Goal: Contribute content: Contribute content

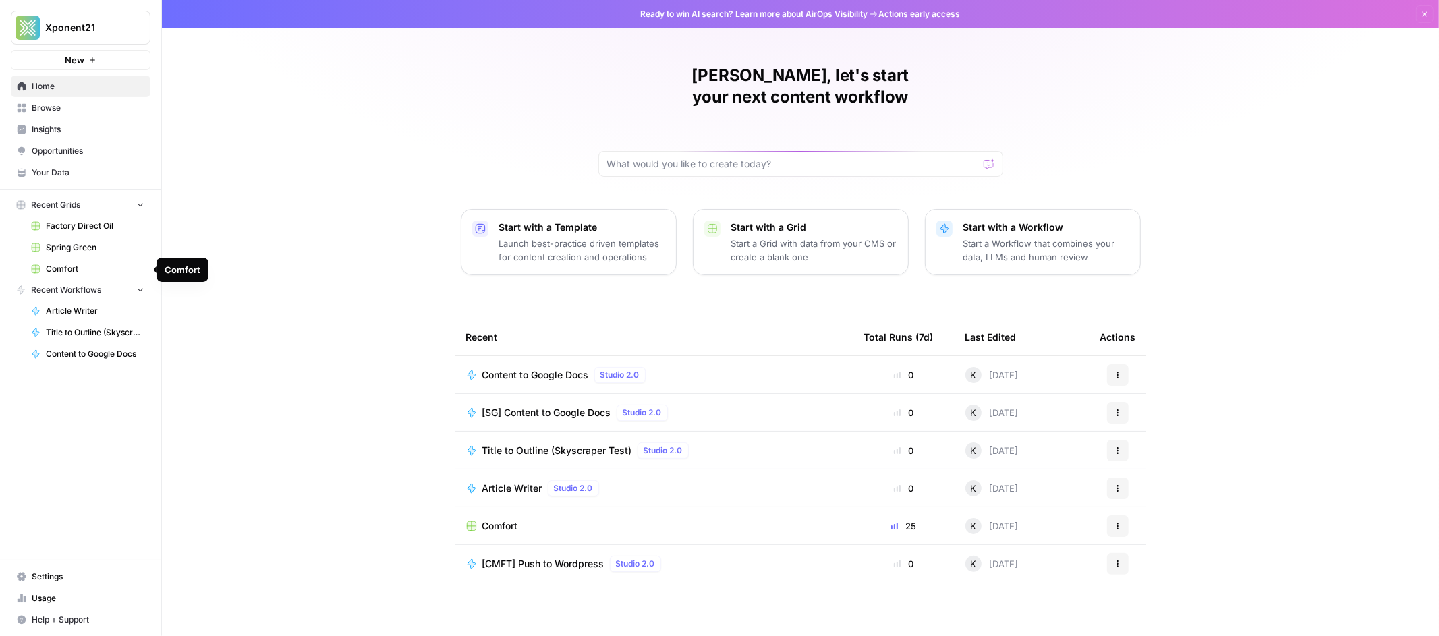
click at [71, 250] on span "Spring Green" at bounding box center [95, 248] width 99 height 12
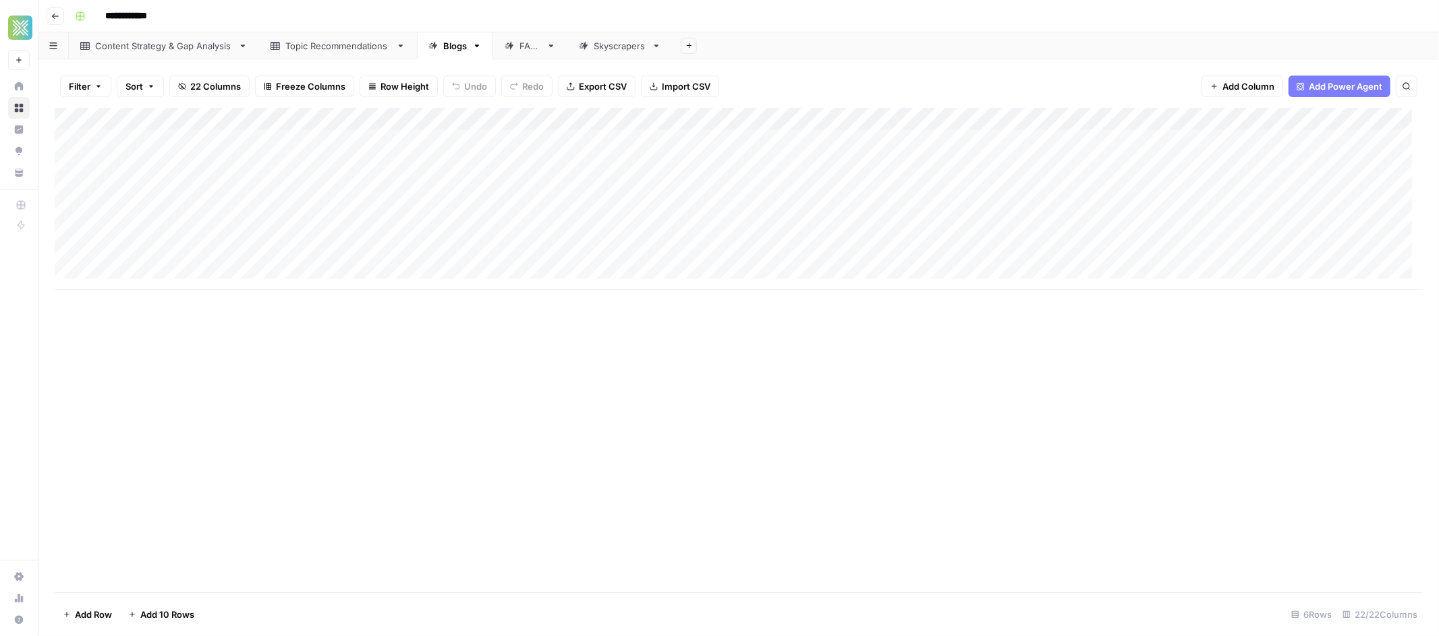
click at [613, 55] on link "Skyscrapers" at bounding box center [619, 45] width 105 height 27
click at [453, 117] on div "Add Column" at bounding box center [739, 199] width 1368 height 182
click at [580, 138] on div "Add Column" at bounding box center [739, 199] width 1368 height 182
click at [569, 142] on div "Add Column" at bounding box center [739, 199] width 1368 height 182
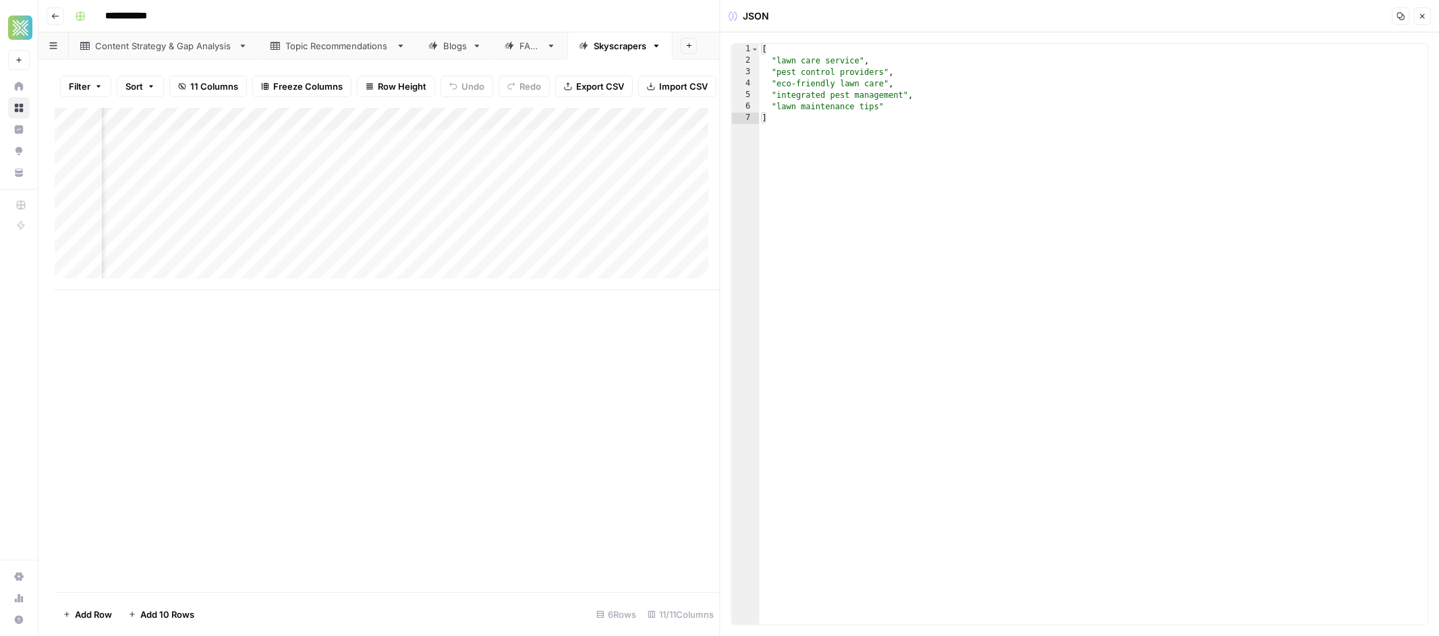
click at [1419, 18] on icon "button" at bounding box center [1422, 16] width 8 height 8
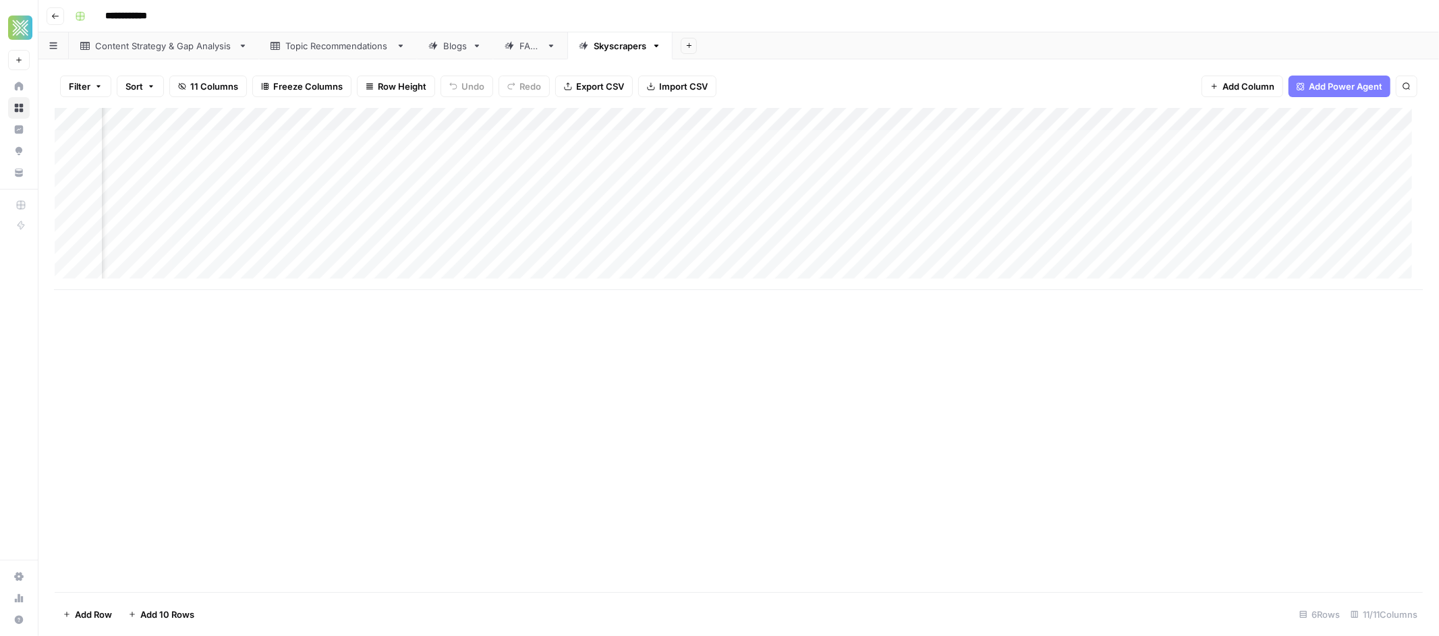
click at [486, 121] on div "Add Column" at bounding box center [739, 199] width 1368 height 182
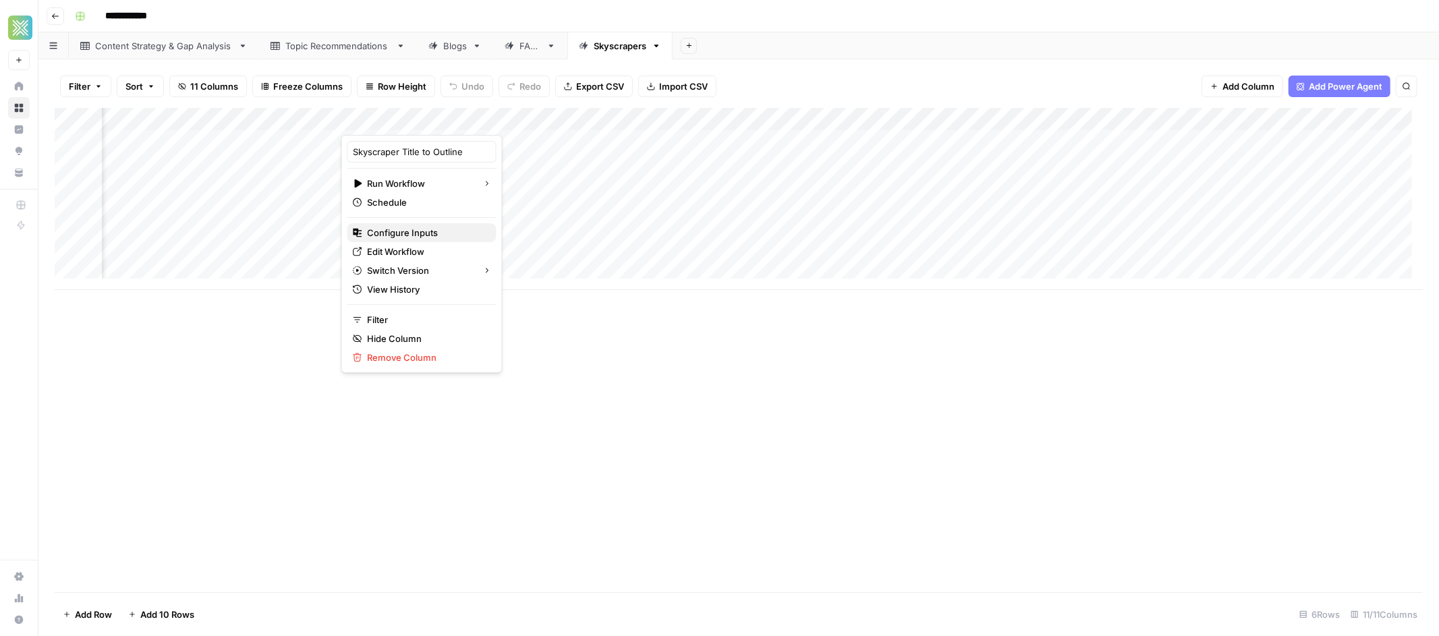
click at [403, 232] on span "Configure Inputs" at bounding box center [427, 232] width 118 height 13
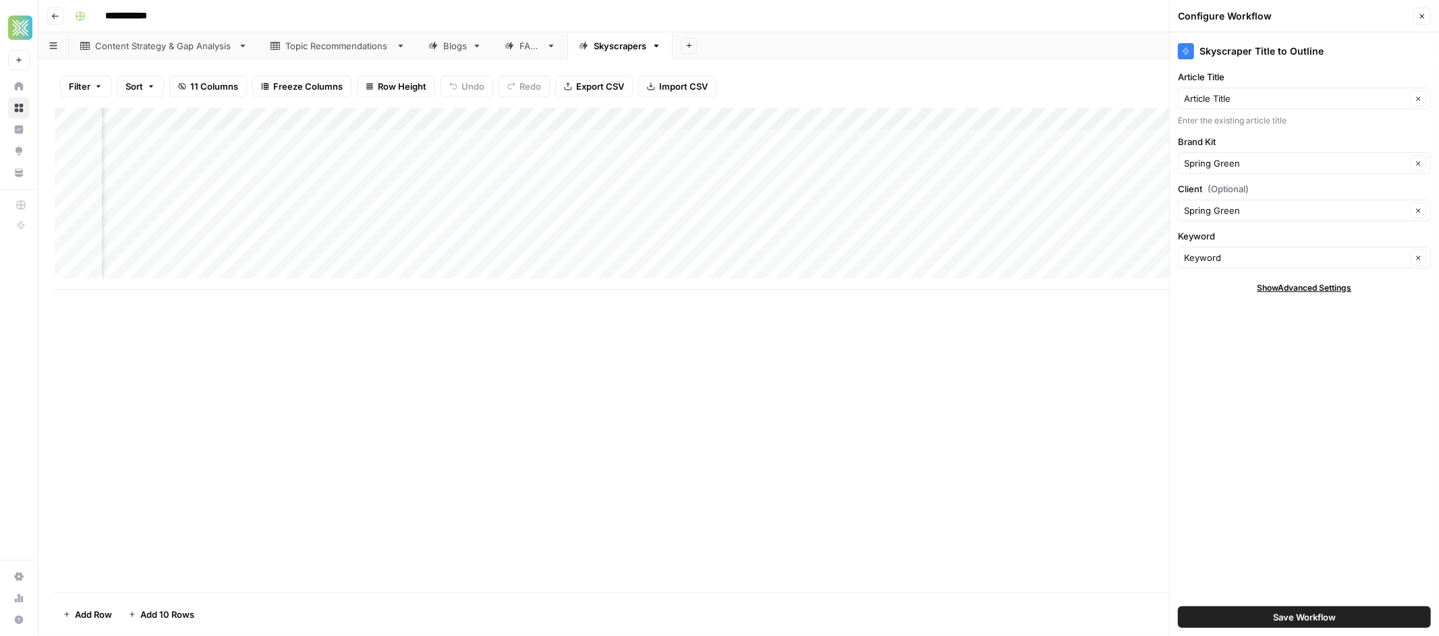
click at [579, 342] on div "Add Column" at bounding box center [739, 350] width 1368 height 484
click at [596, 144] on div "Add Column" at bounding box center [739, 199] width 1368 height 182
click at [710, 145] on div "Add Column" at bounding box center [739, 199] width 1368 height 182
click at [723, 142] on div "Add Column" at bounding box center [739, 199] width 1368 height 182
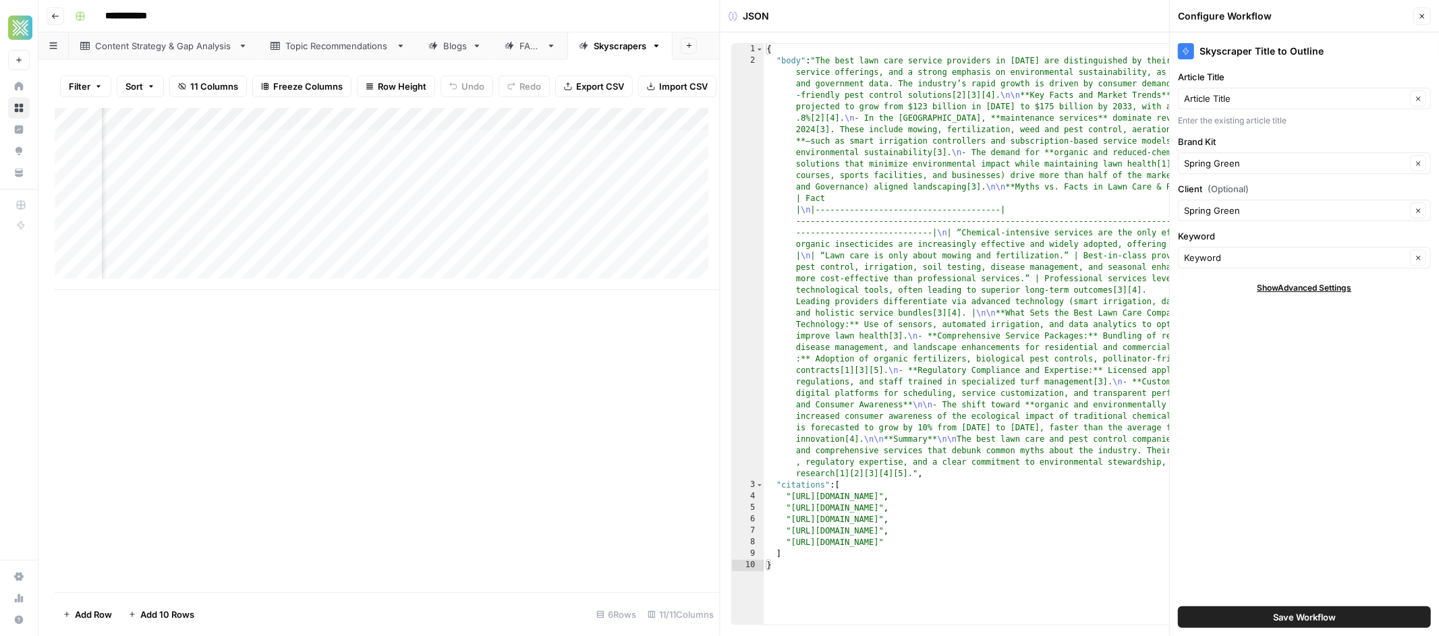
click at [596, 388] on div "Add Column" at bounding box center [387, 350] width 665 height 484
click at [238, 145] on div "Add Column" at bounding box center [387, 199] width 665 height 182
drag, startPoint x: 298, startPoint y: 125, endPoint x: 332, endPoint y: 133, distance: 34.5
click at [332, 133] on div "Add Column" at bounding box center [387, 199] width 665 height 182
drag, startPoint x: 333, startPoint y: 124, endPoint x: 425, endPoint y: 131, distance: 92.7
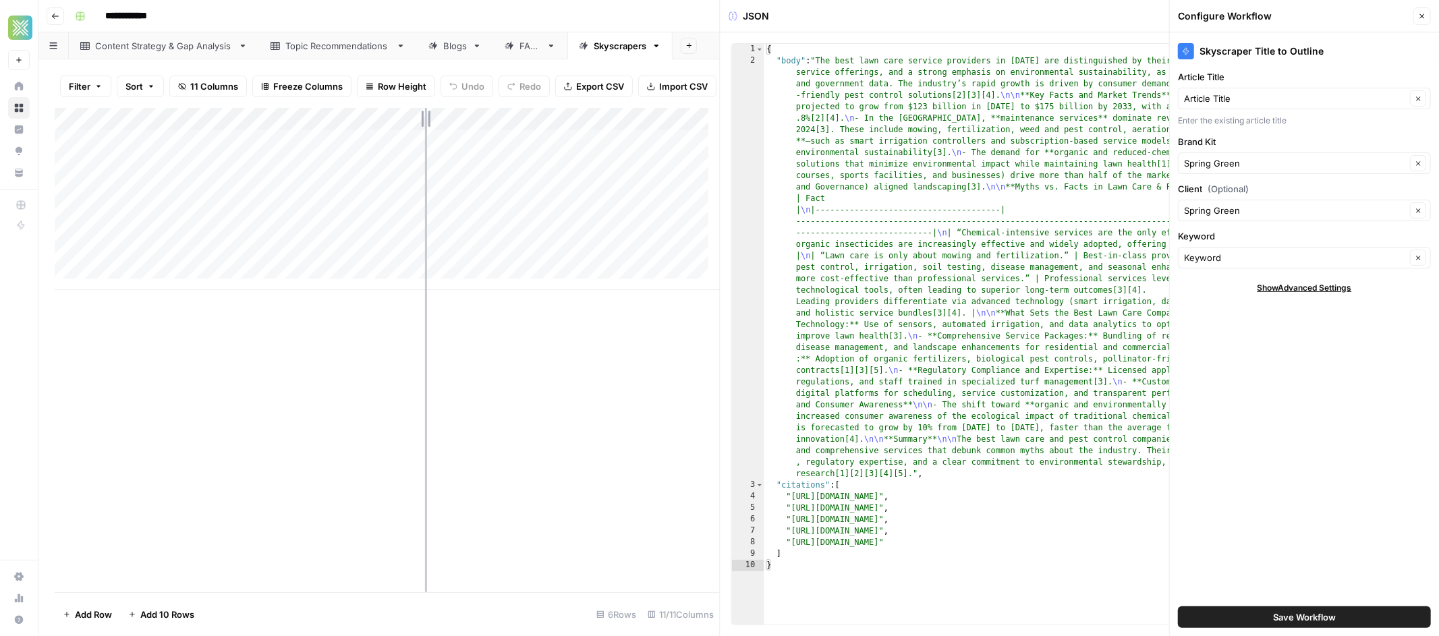
click at [425, 131] on div "Add Column" at bounding box center [387, 199] width 665 height 182
click at [327, 153] on div "Add Column" at bounding box center [387, 199] width 665 height 182
click at [375, 152] on div "Add Column" at bounding box center [387, 199] width 665 height 182
click at [435, 138] on div "Add Column" at bounding box center [387, 199] width 665 height 182
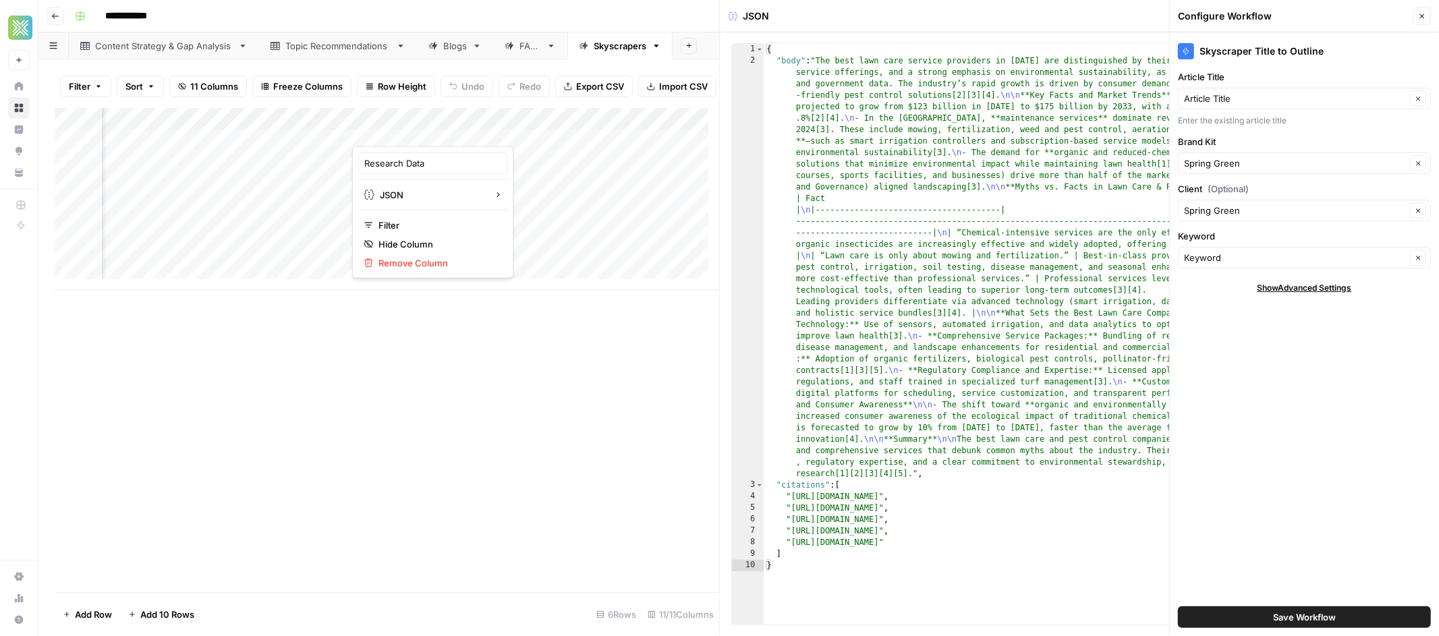
click at [443, 121] on div at bounding box center [414, 132] width 122 height 27
click at [449, 138] on div at bounding box center [414, 132] width 122 height 27
click at [473, 169] on div "Research Data JSON Filter Hide Column Remove Column" at bounding box center [432, 212] width 161 height 132
click at [494, 177] on div "Add Column" at bounding box center [387, 199] width 665 height 182
click at [341, 152] on div "Add Column" at bounding box center [387, 199] width 665 height 182
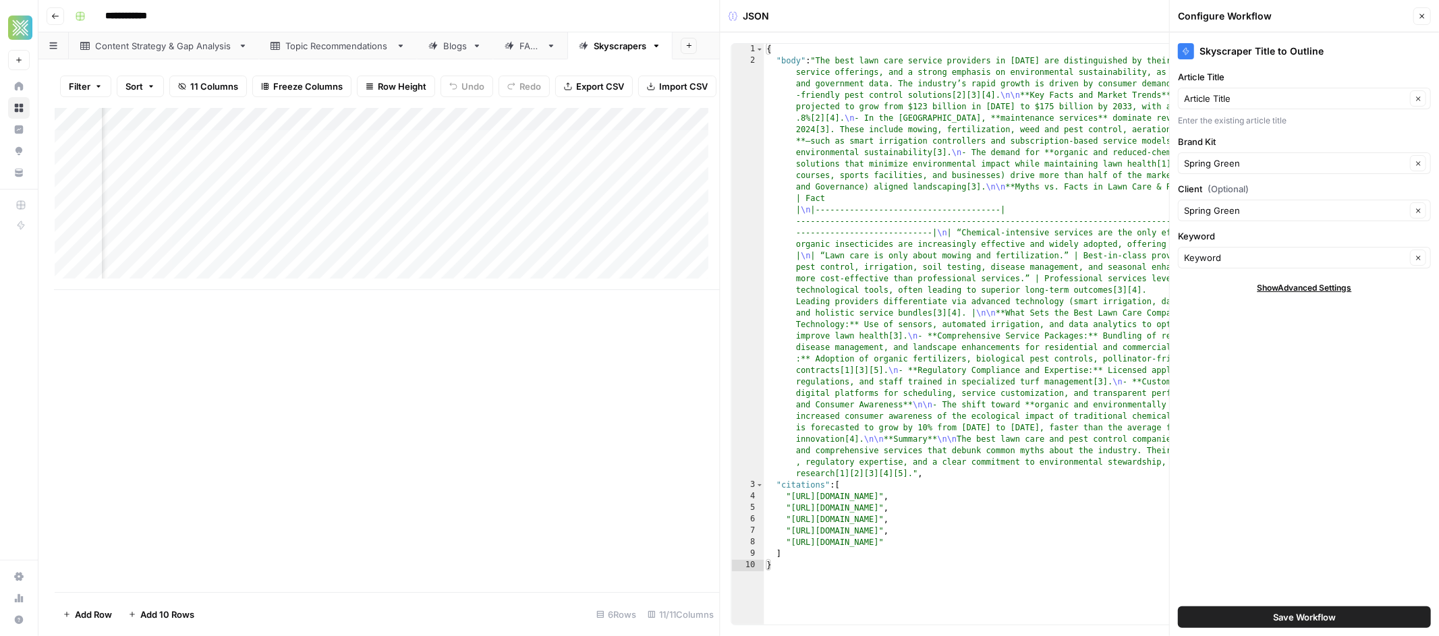
click at [1418, 21] on button "Close" at bounding box center [1422, 16] width 18 height 18
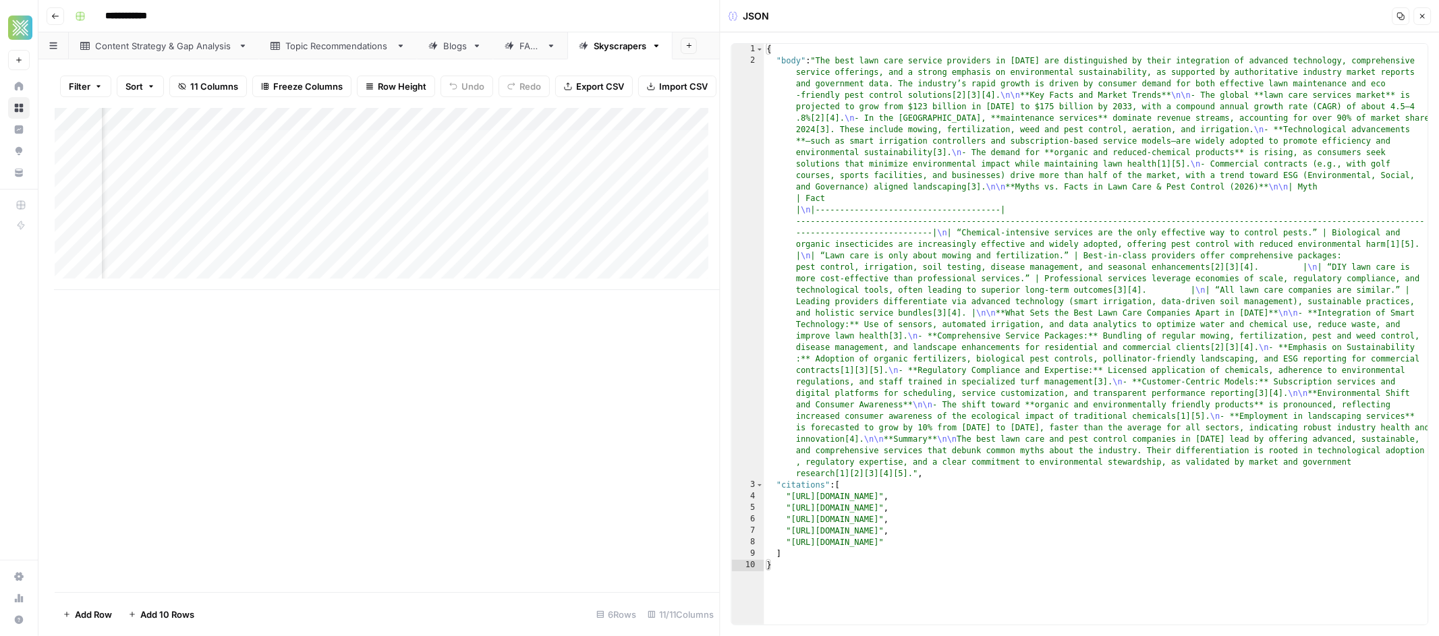
click at [1417, 22] on button "Close" at bounding box center [1422, 16] width 18 height 18
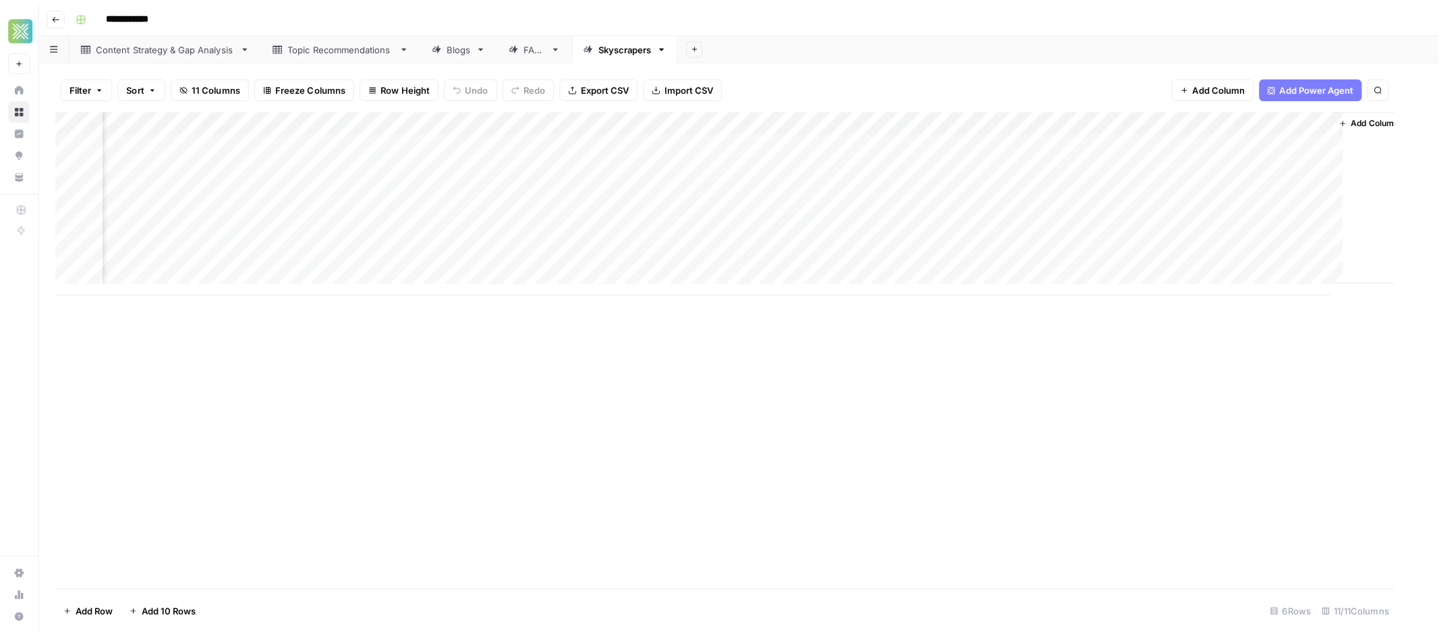
scroll to position [0, 460]
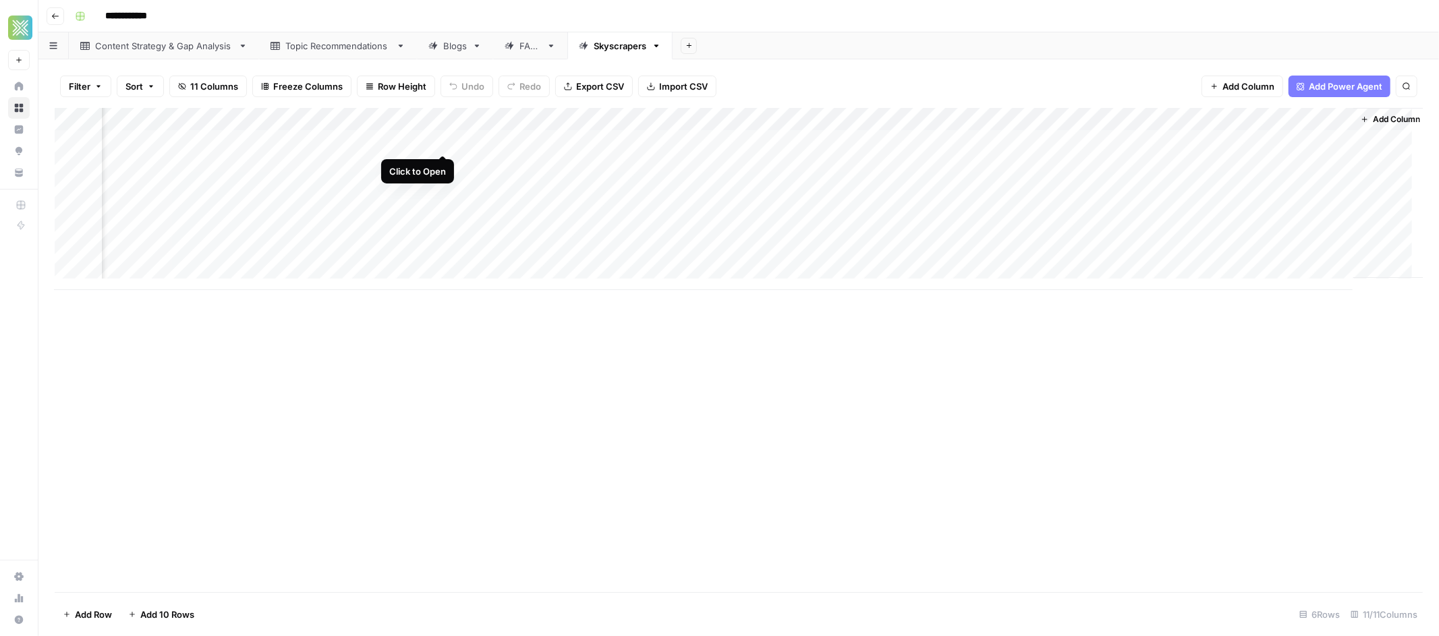
click at [441, 139] on div "Add Column" at bounding box center [739, 199] width 1368 height 182
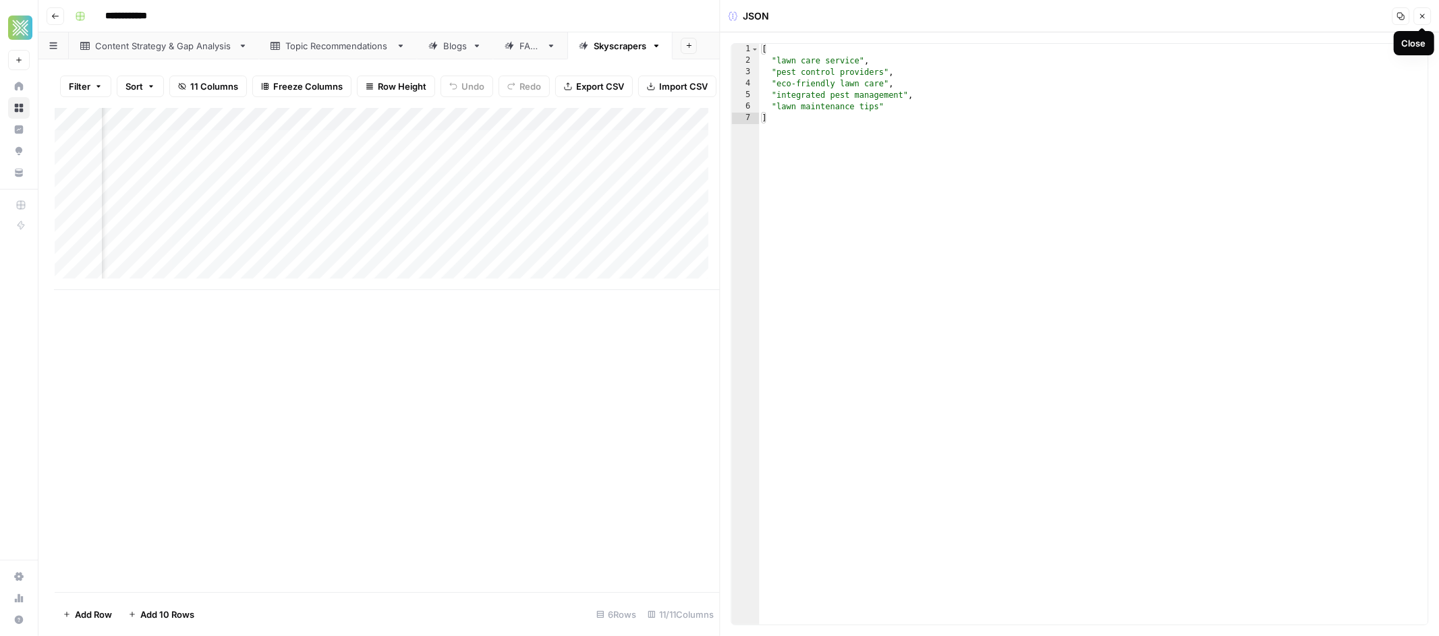
click at [1418, 16] on icon "button" at bounding box center [1422, 16] width 8 height 8
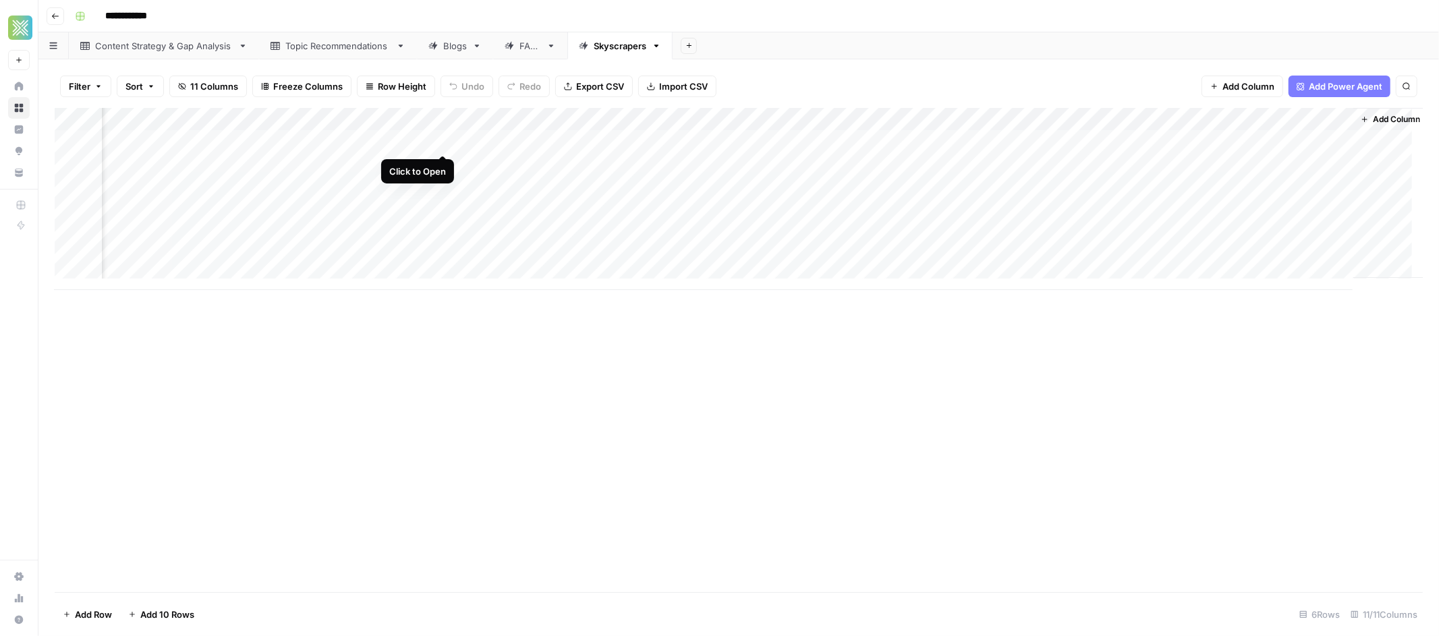
click at [447, 142] on div "Add Column" at bounding box center [739, 199] width 1368 height 182
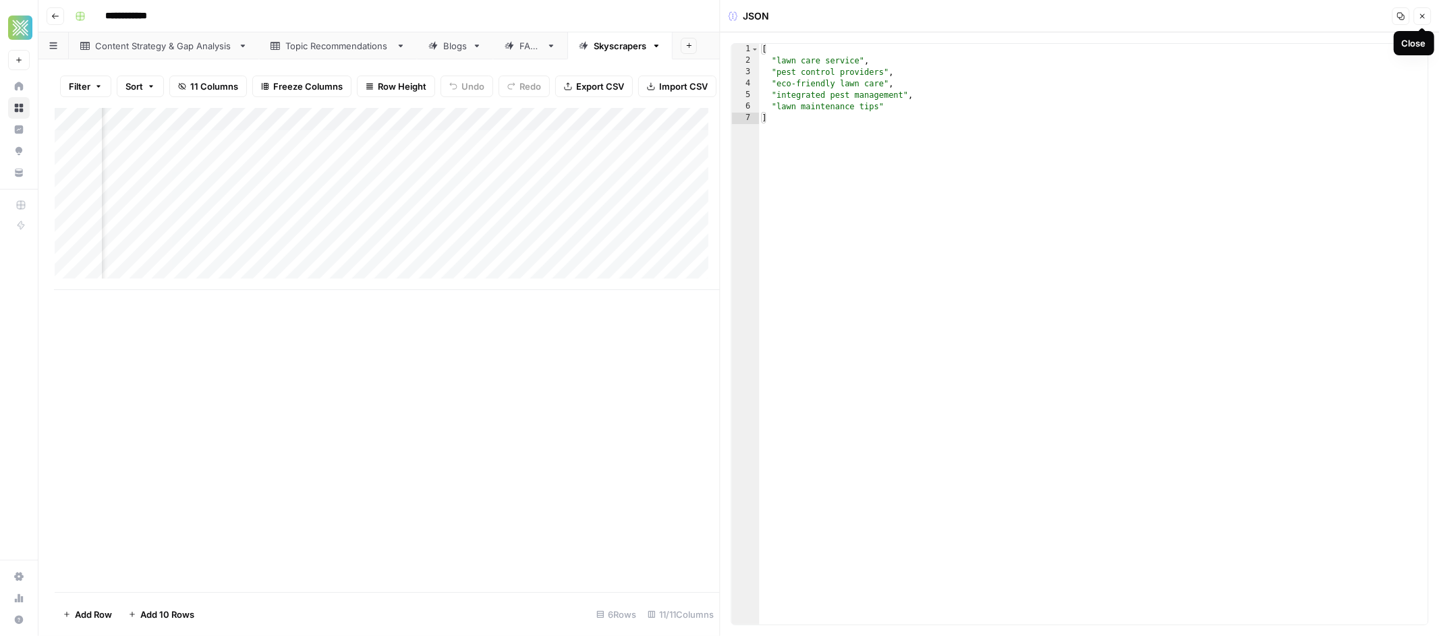
click at [1423, 13] on icon "button" at bounding box center [1422, 16] width 8 height 8
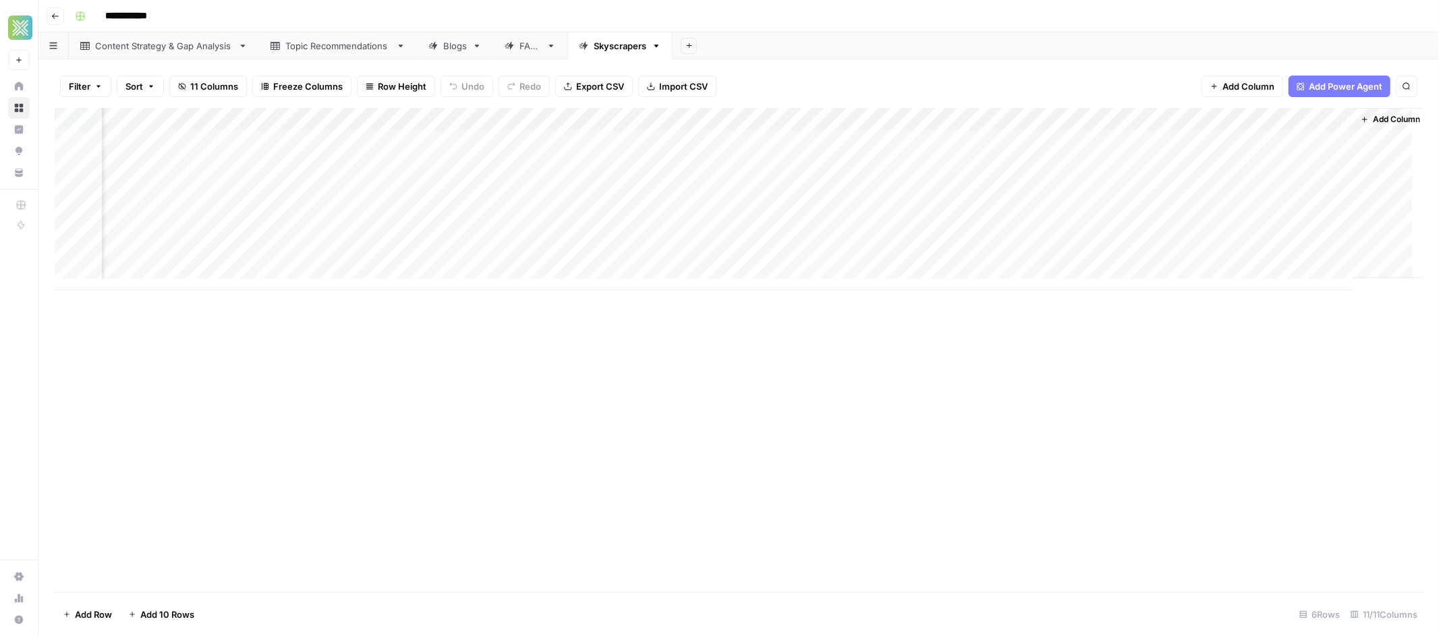
click at [1326, 117] on div "Add Column" at bounding box center [739, 199] width 1368 height 182
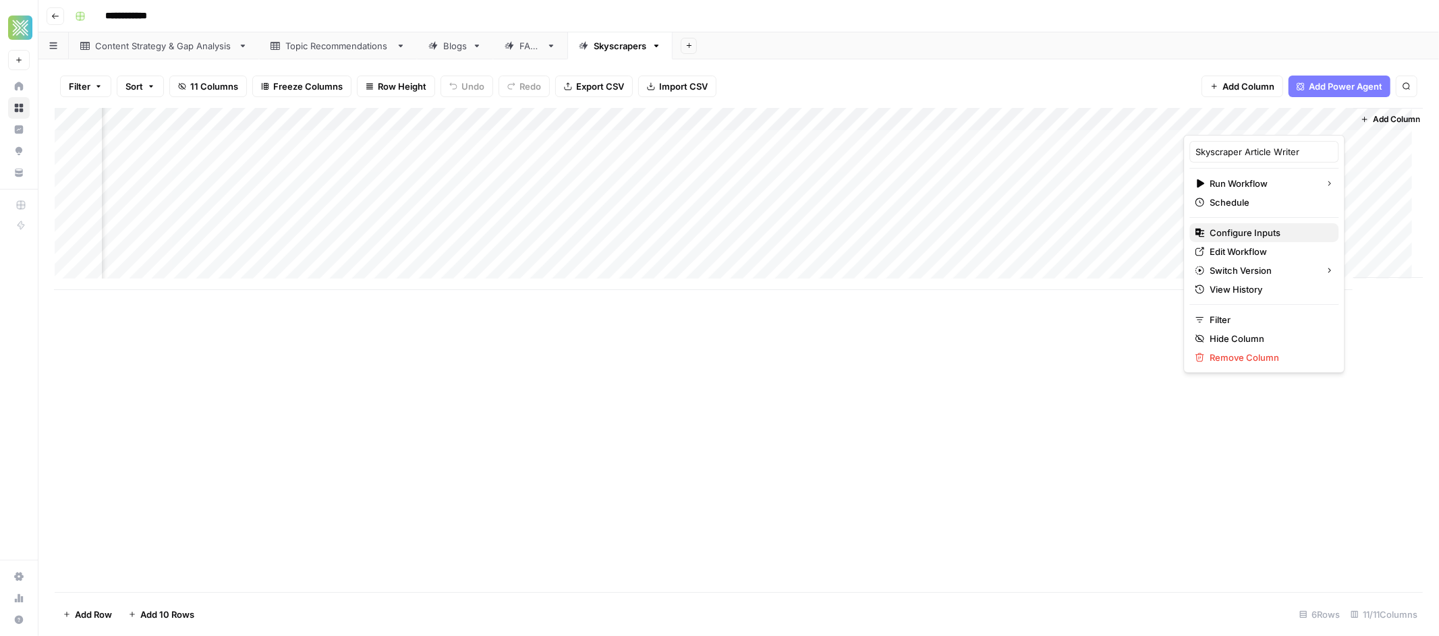
click at [1271, 227] on span "Configure Inputs" at bounding box center [1269, 232] width 118 height 13
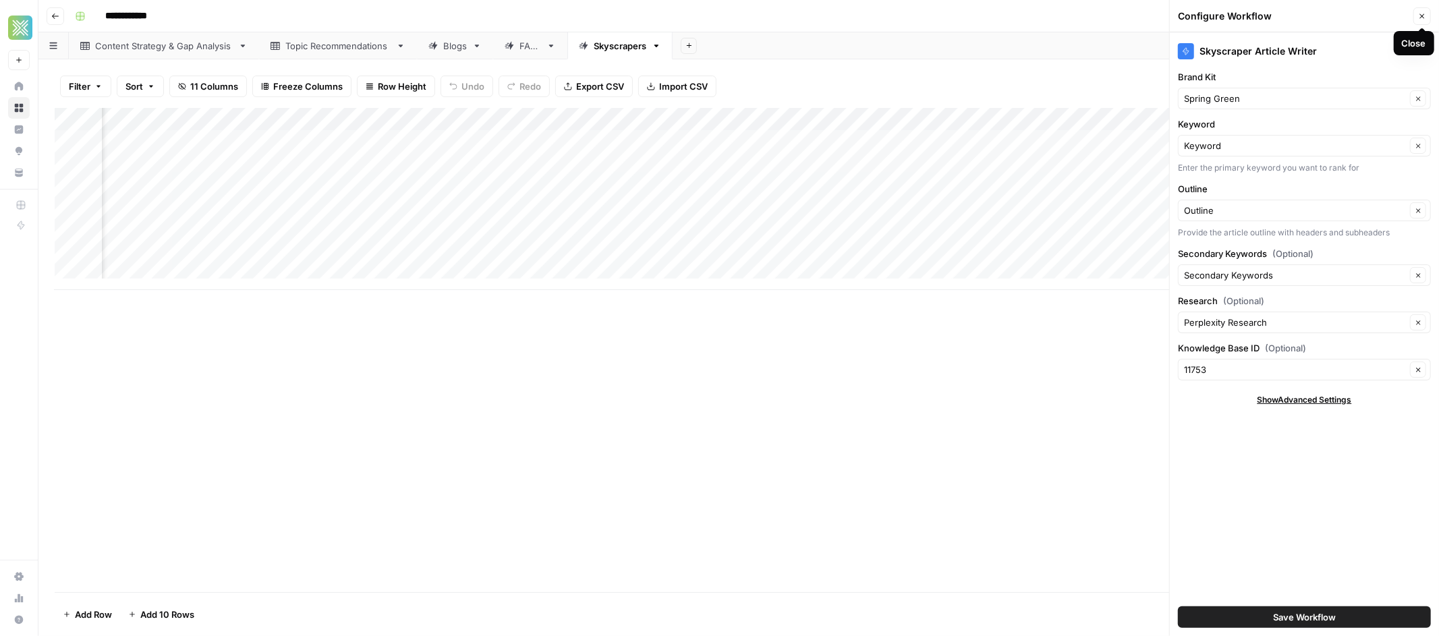
click at [1423, 20] on button "Close" at bounding box center [1422, 16] width 18 height 18
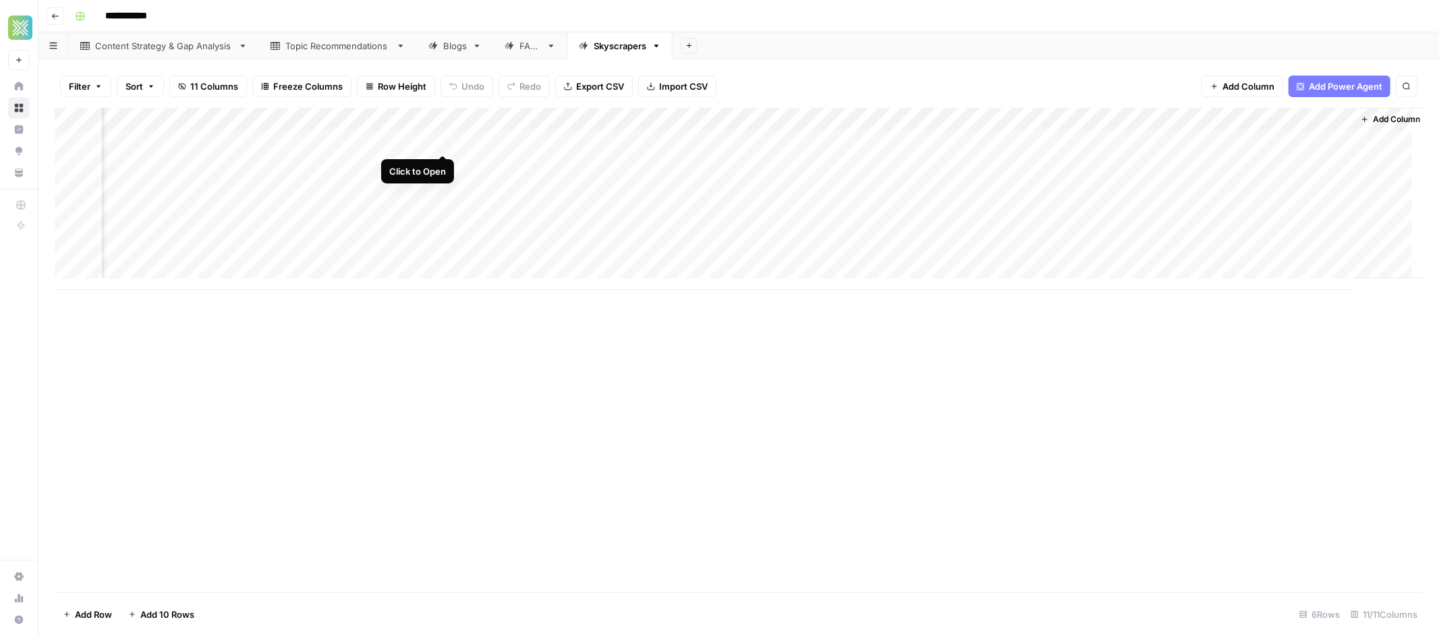
click at [444, 142] on div "Add Column" at bounding box center [739, 199] width 1368 height 182
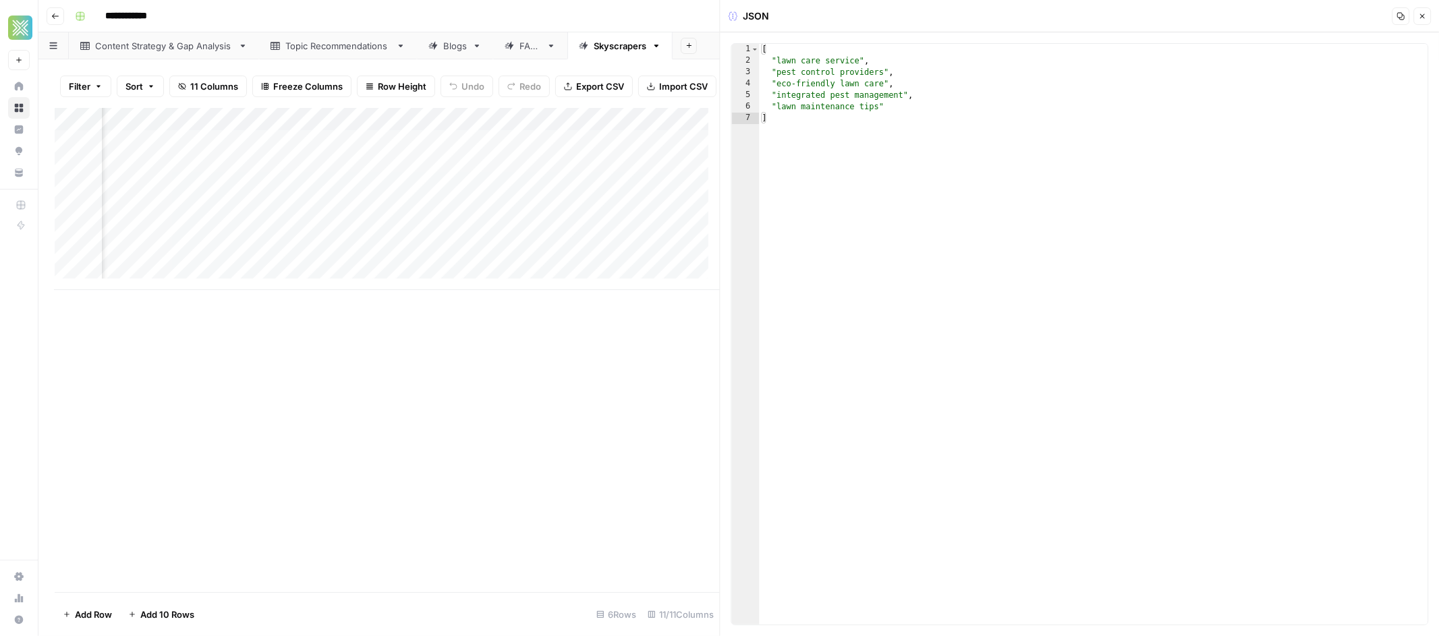
type textarea "**********"
click at [870, 107] on div "[ "lawn care service" , "pest control providers" , "eco-friendly lawn care" , "…" at bounding box center [1094, 346] width 669 height 604
click at [892, 109] on div "[ "lawn care service" , "pest control providers" , "eco-friendly lawn care" , "…" at bounding box center [1094, 346] width 669 height 604
click at [1422, 20] on icon "button" at bounding box center [1422, 16] width 8 height 8
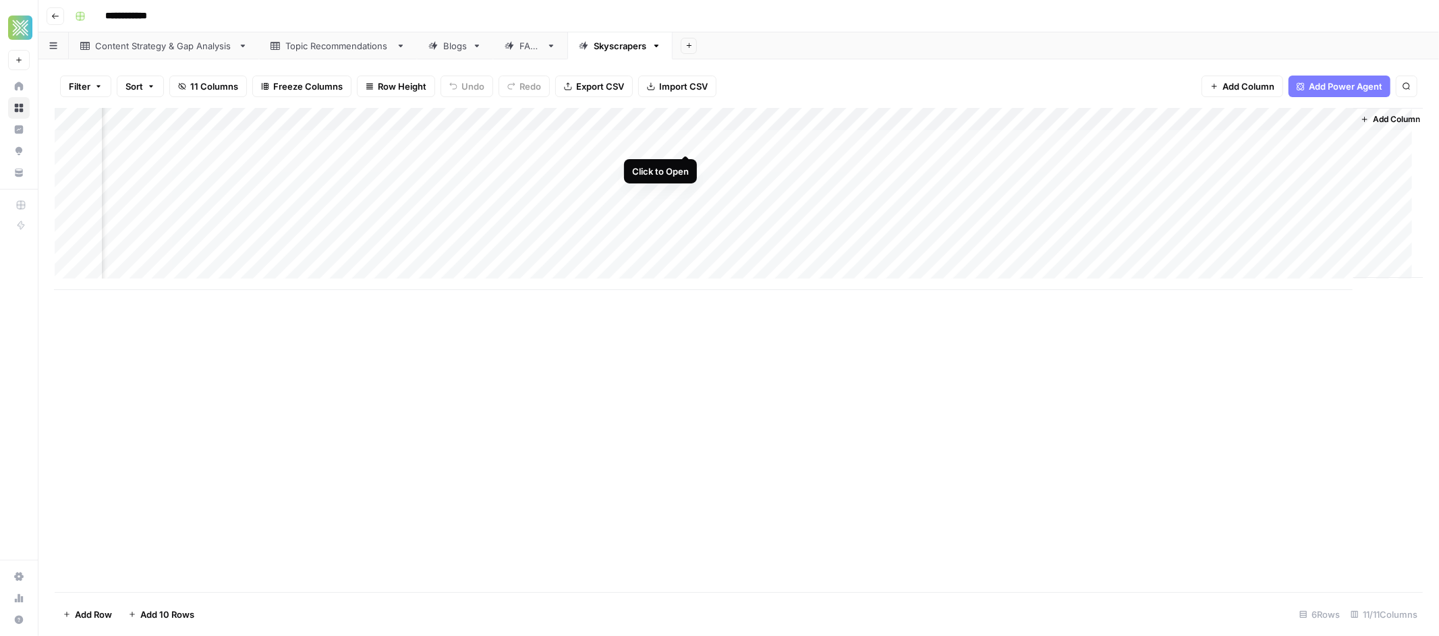
click at [687, 140] on div "Add Column" at bounding box center [739, 199] width 1368 height 182
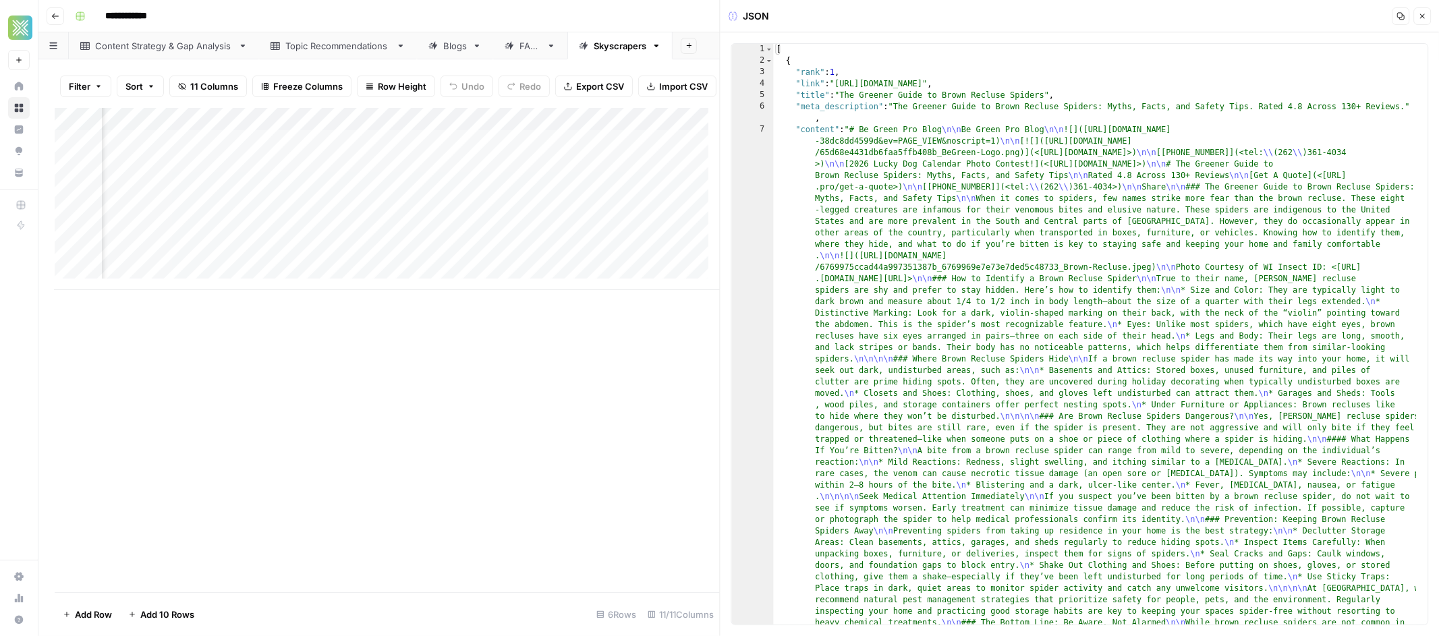
click at [1421, 15] on icon "button" at bounding box center [1422, 16] width 5 height 5
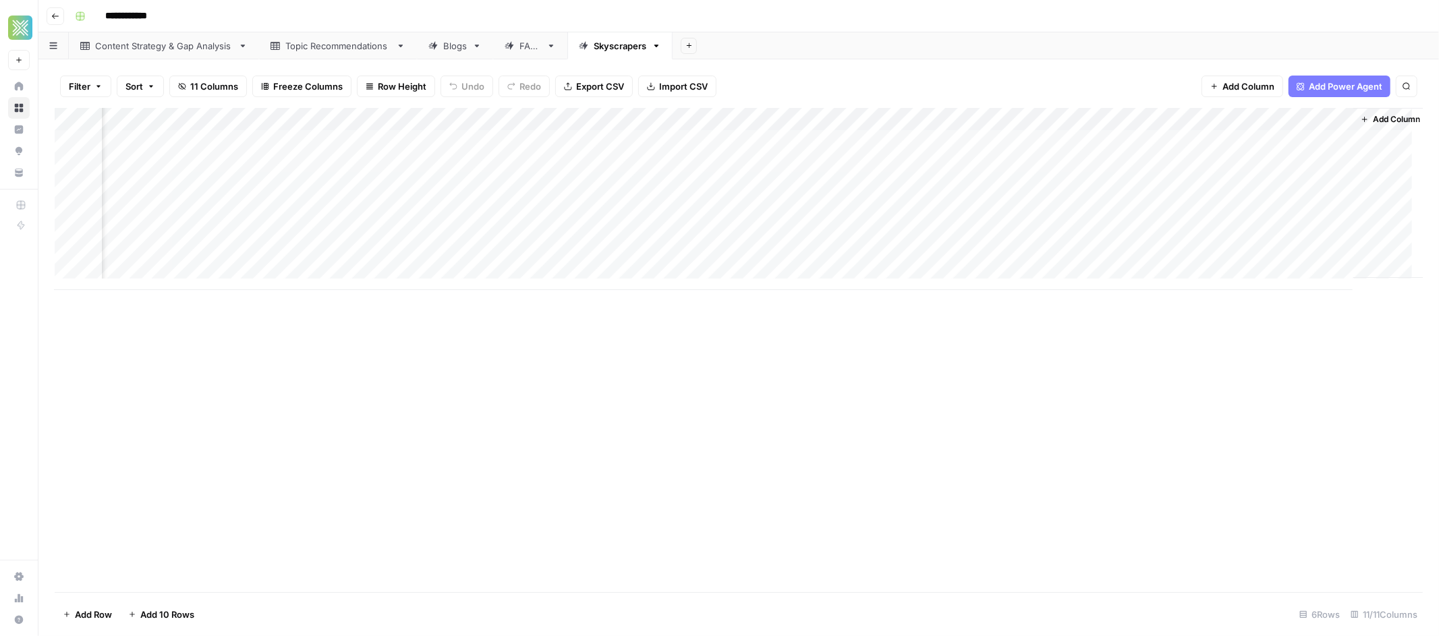
click at [1033, 140] on div "Add Column" at bounding box center [739, 199] width 1368 height 182
click at [1054, 136] on div "Add Column" at bounding box center [739, 199] width 1368 height 182
click at [1044, 90] on div "Filter Sort 11 Columns Freeze Columns Row Height Undo Redo Export CSV Import CS…" at bounding box center [739, 86] width 1368 height 43
click at [1125, 140] on div "Add Column" at bounding box center [739, 199] width 1368 height 182
click at [1171, 140] on div "Add Column" at bounding box center [739, 199] width 1368 height 182
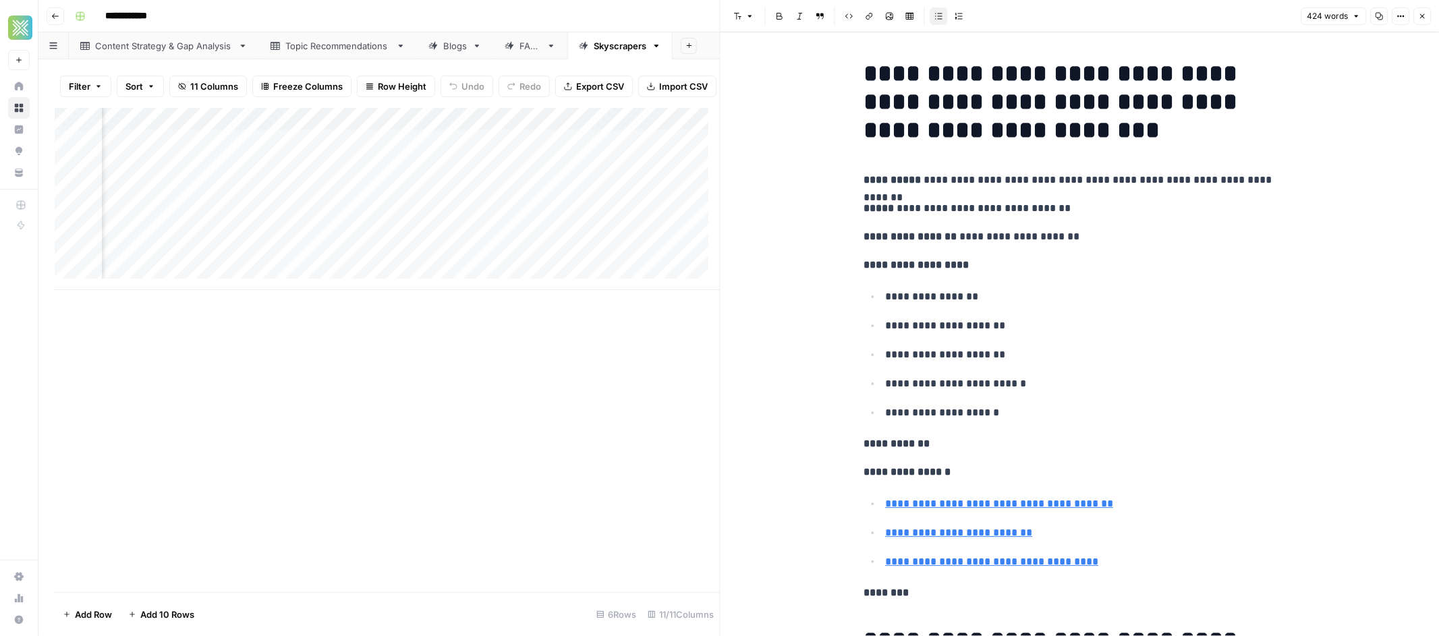
click at [695, 372] on div "Add Column" at bounding box center [387, 350] width 665 height 484
click at [1425, 20] on icon "button" at bounding box center [1422, 16] width 8 height 8
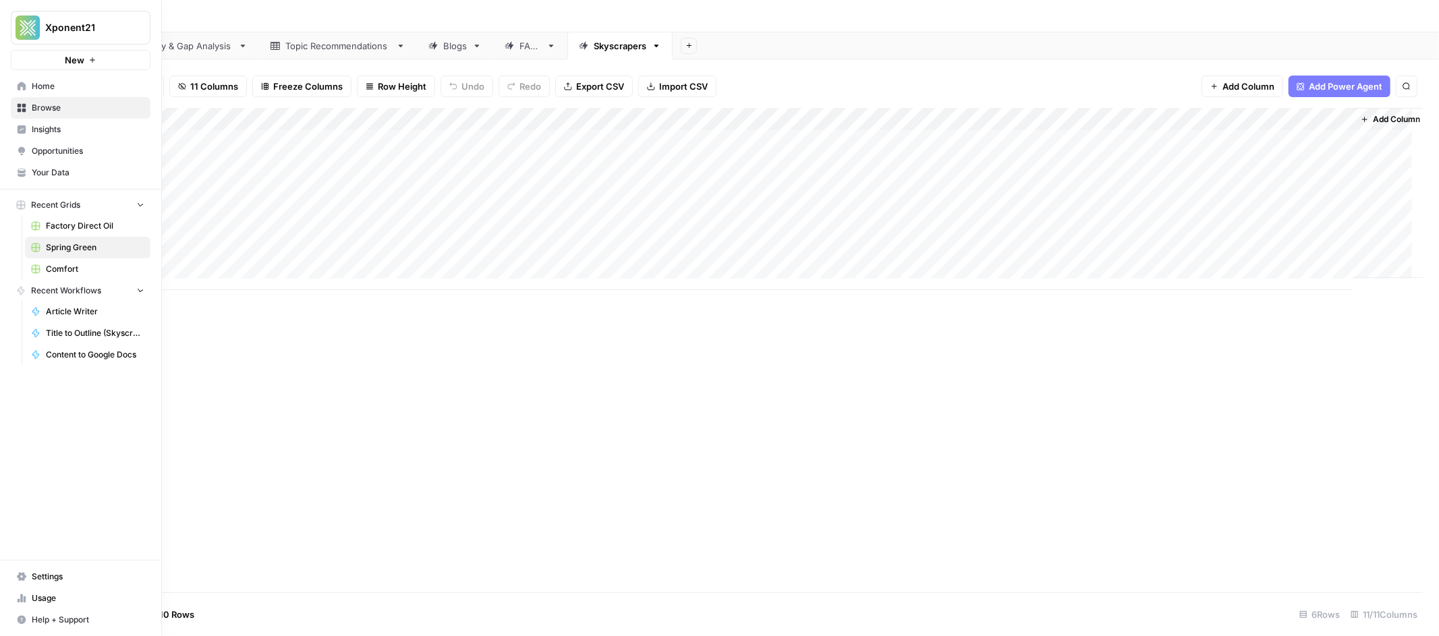
click at [24, 108] on icon at bounding box center [21, 107] width 9 height 9
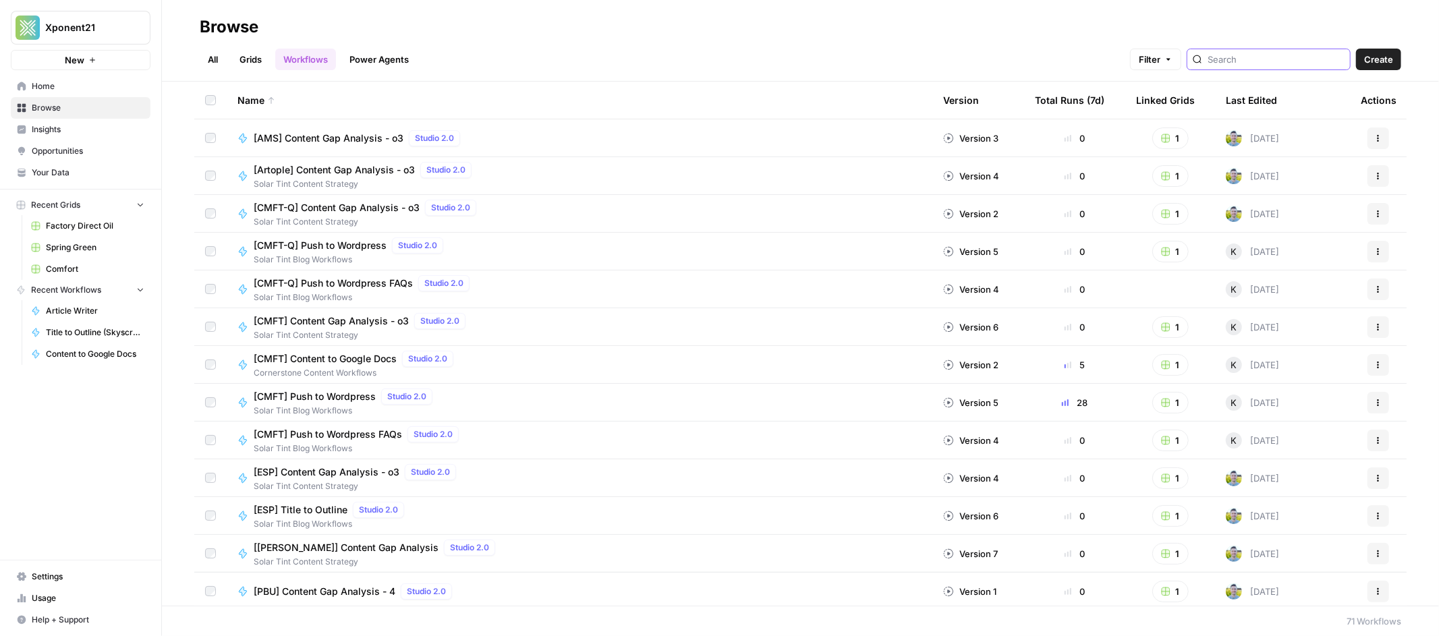
click at [1278, 55] on input "search" at bounding box center [1276, 59] width 137 height 13
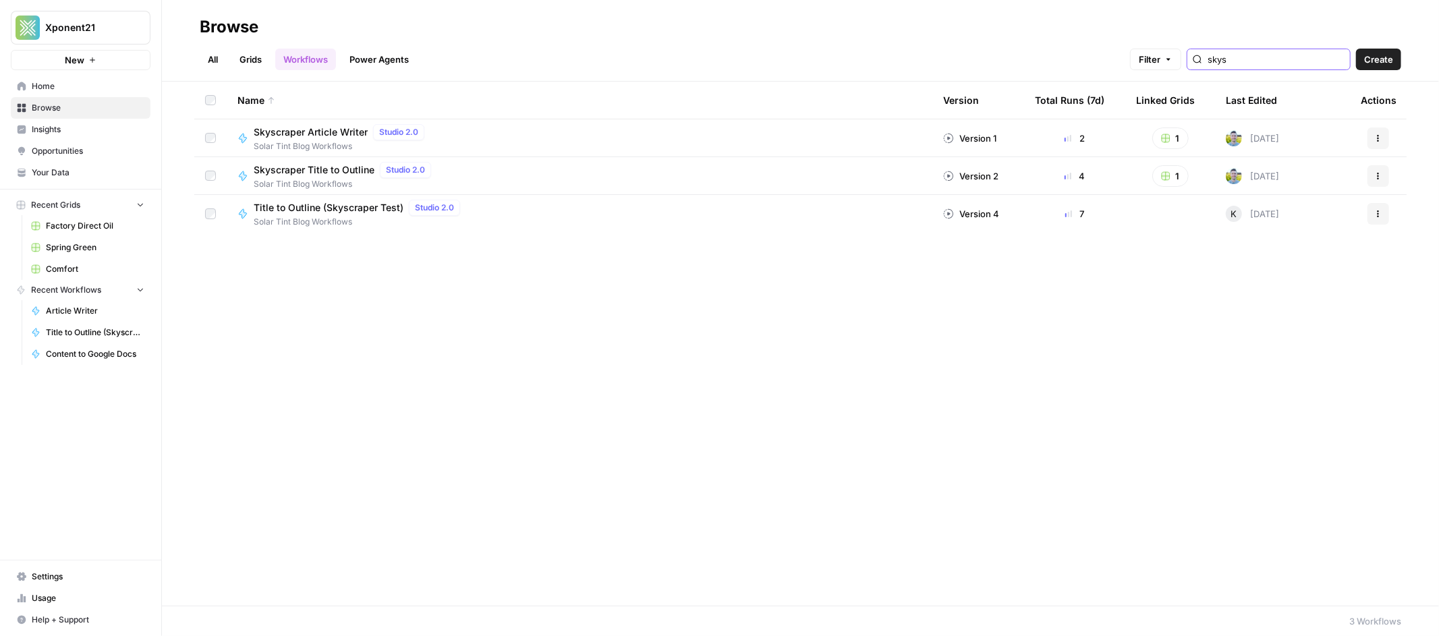
type input "skys"
click at [333, 169] on span "Skyscraper Title to Outline" at bounding box center [314, 169] width 121 height 13
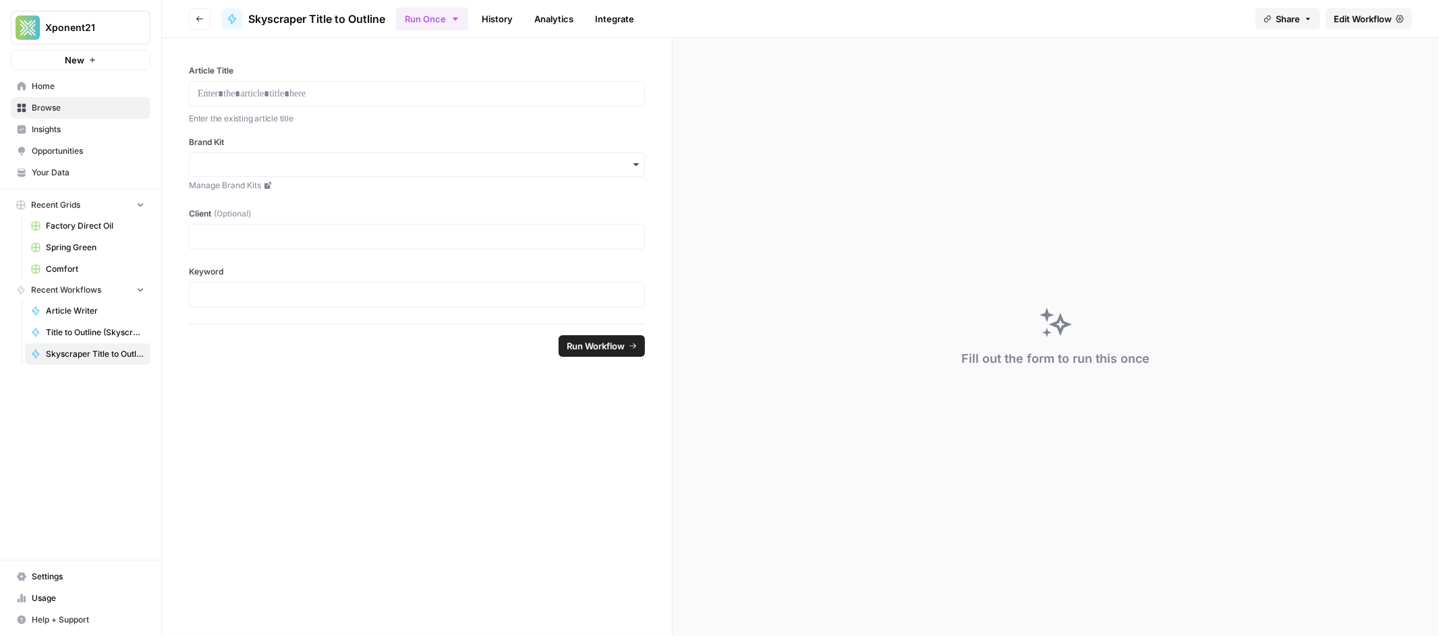
click at [1358, 18] on span "Edit Workflow" at bounding box center [1363, 18] width 58 height 13
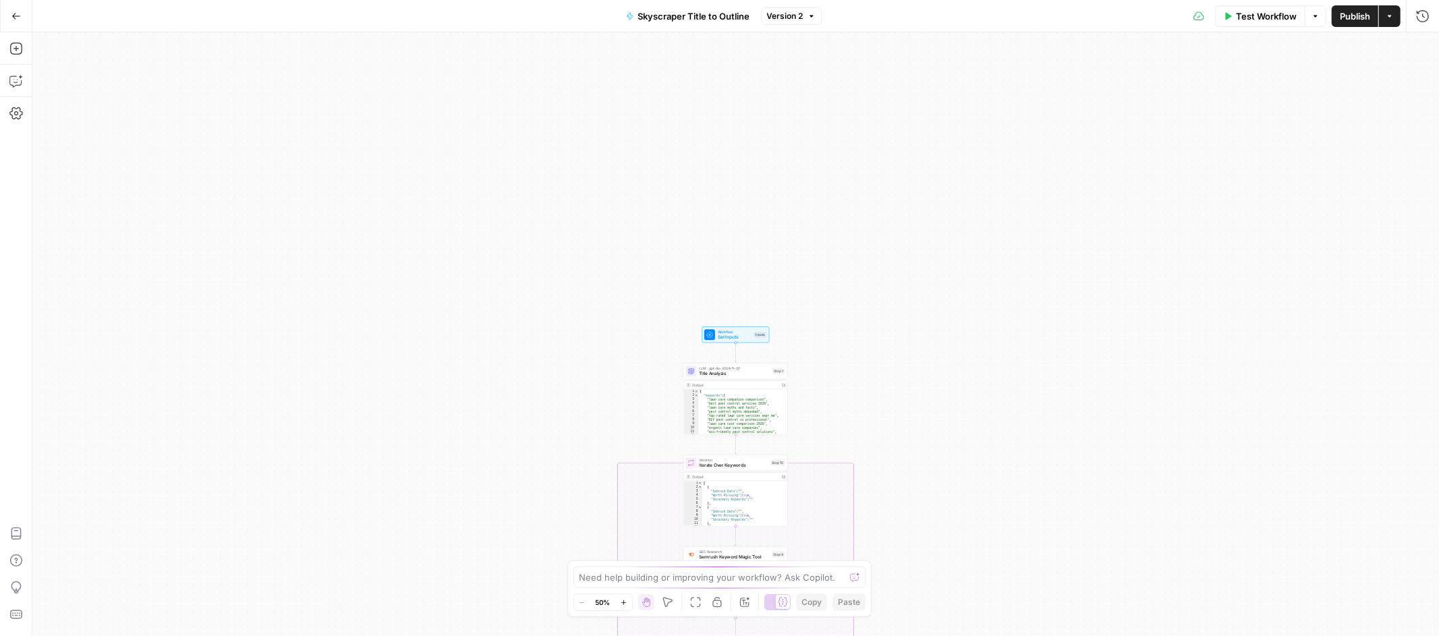
click at [748, 343] on div "true false Workflow Set Inputs Inputs LLM · gpt-4o-2024-11-20 Title Analysis St…" at bounding box center [735, 334] width 1407 height 604
click at [743, 374] on span "Title Analysis" at bounding box center [735, 373] width 71 height 7
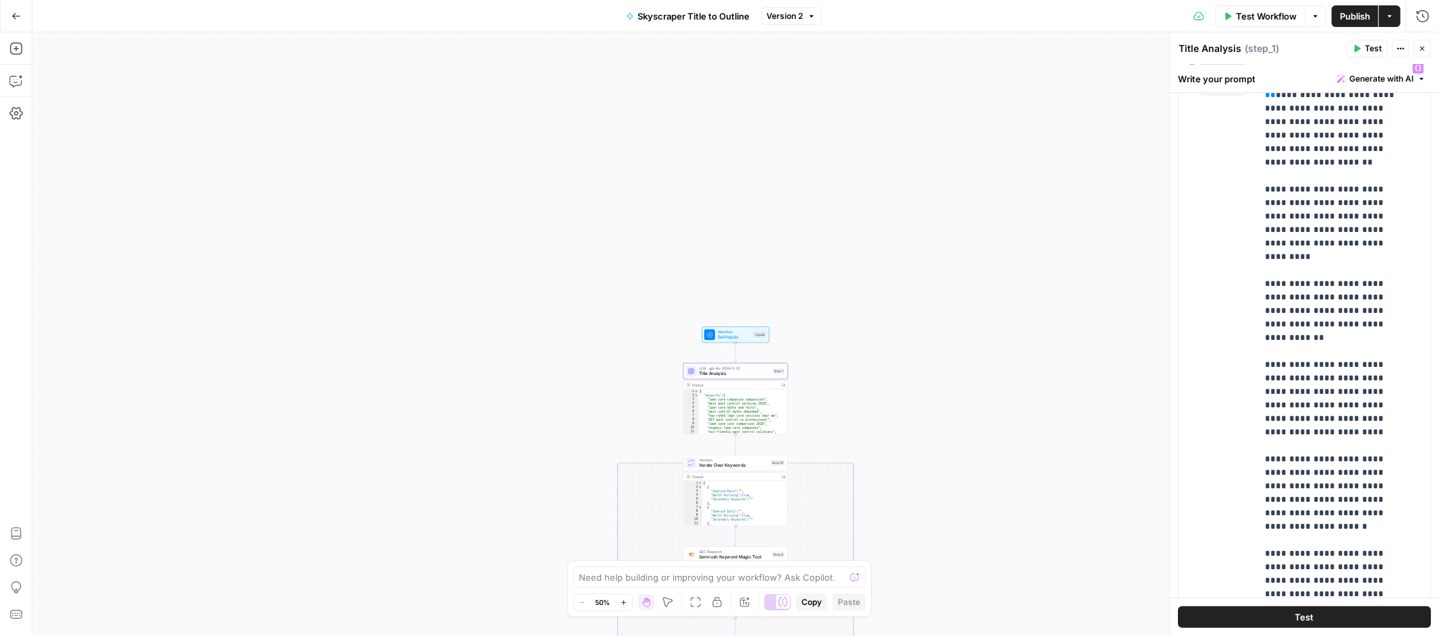
scroll to position [98, 0]
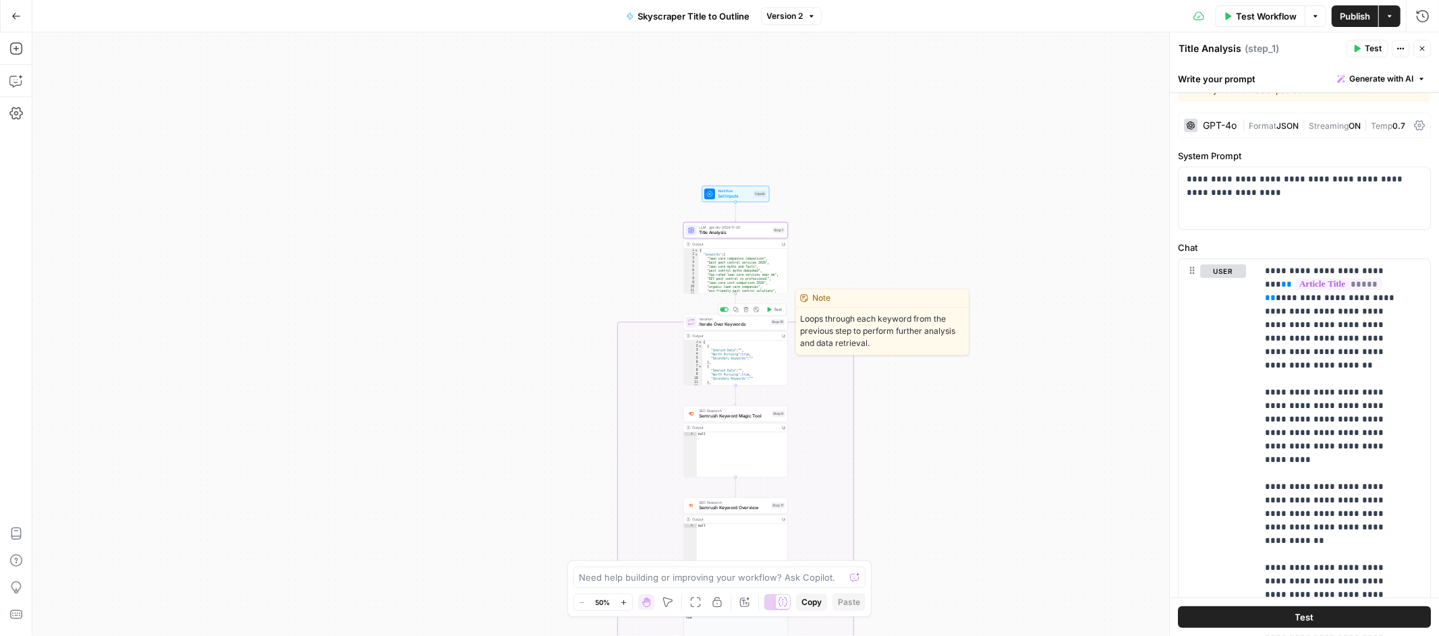
click at [742, 327] on span "Iterate Over Keywords" at bounding box center [734, 324] width 69 height 7
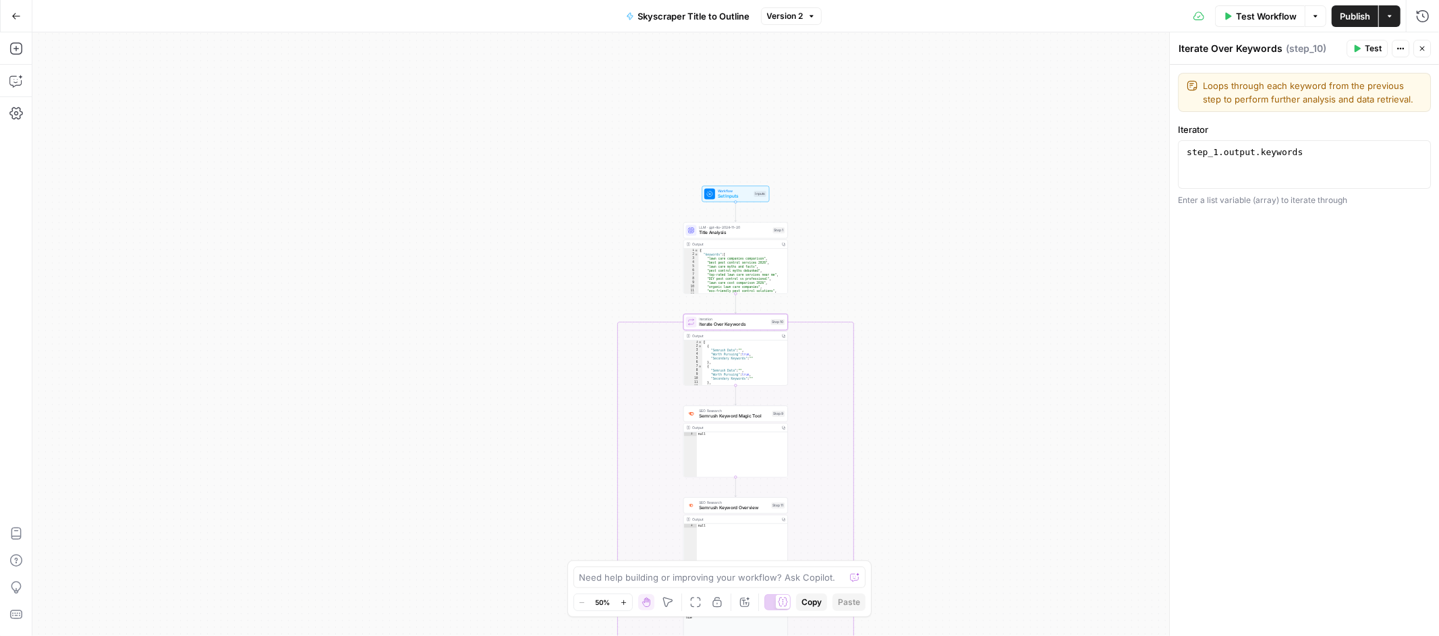
type textarea "**********"
click at [758, 376] on div "[ { "Semrush Data" : "" , "Worth Pursuing" : true , "Secondary Keywords" : "" }…" at bounding box center [742, 367] width 80 height 53
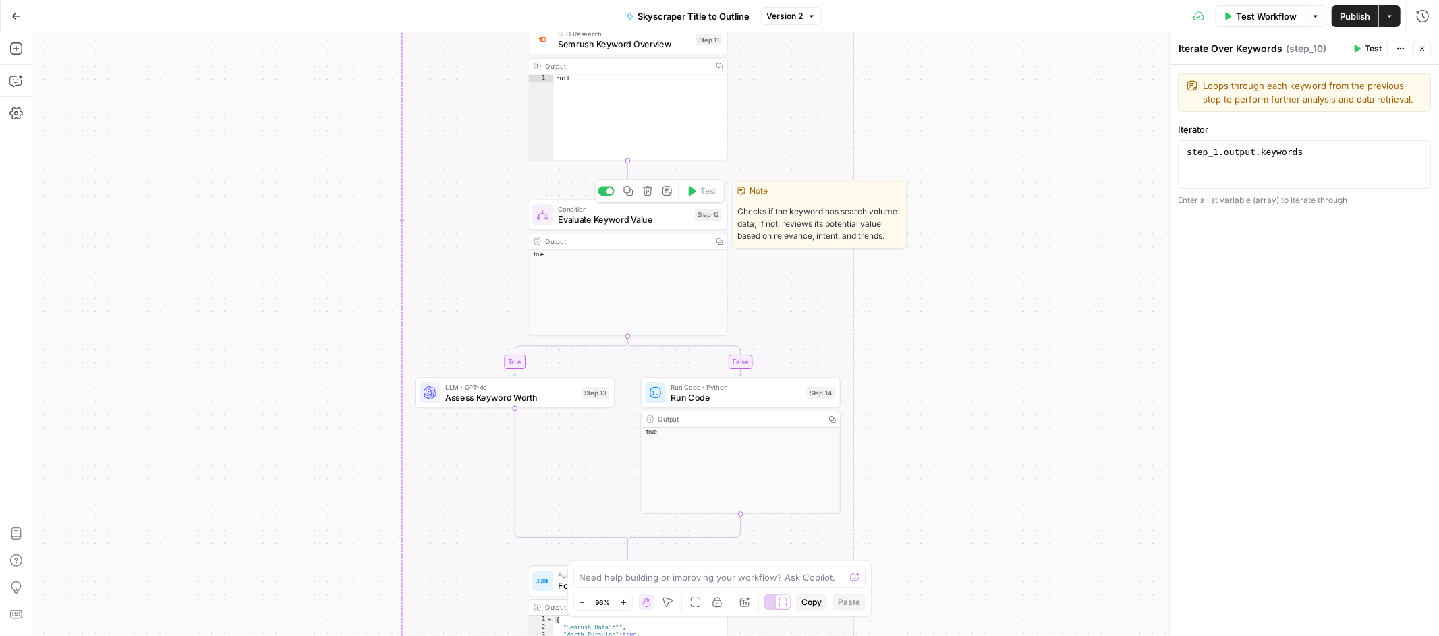
click at [630, 220] on span "Evaluate Keyword Value" at bounding box center [624, 219] width 132 height 13
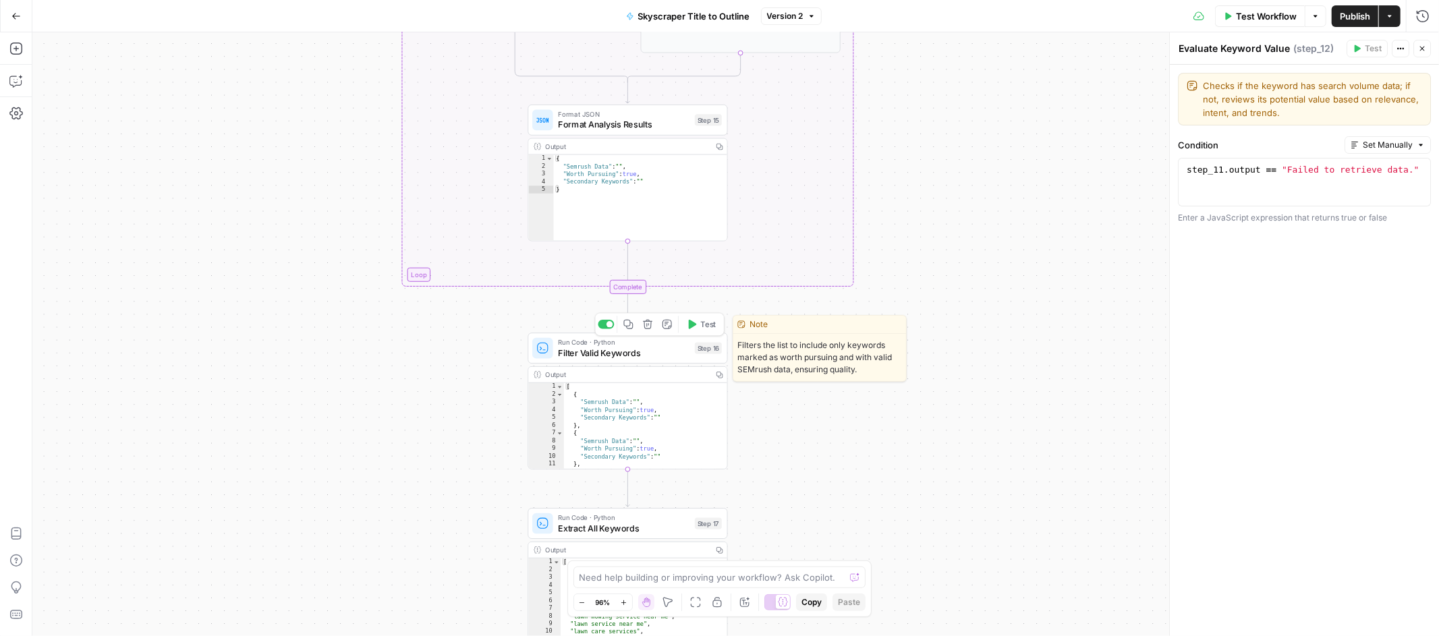
click at [638, 350] on span "Filter Valid Keywords" at bounding box center [624, 352] width 132 height 13
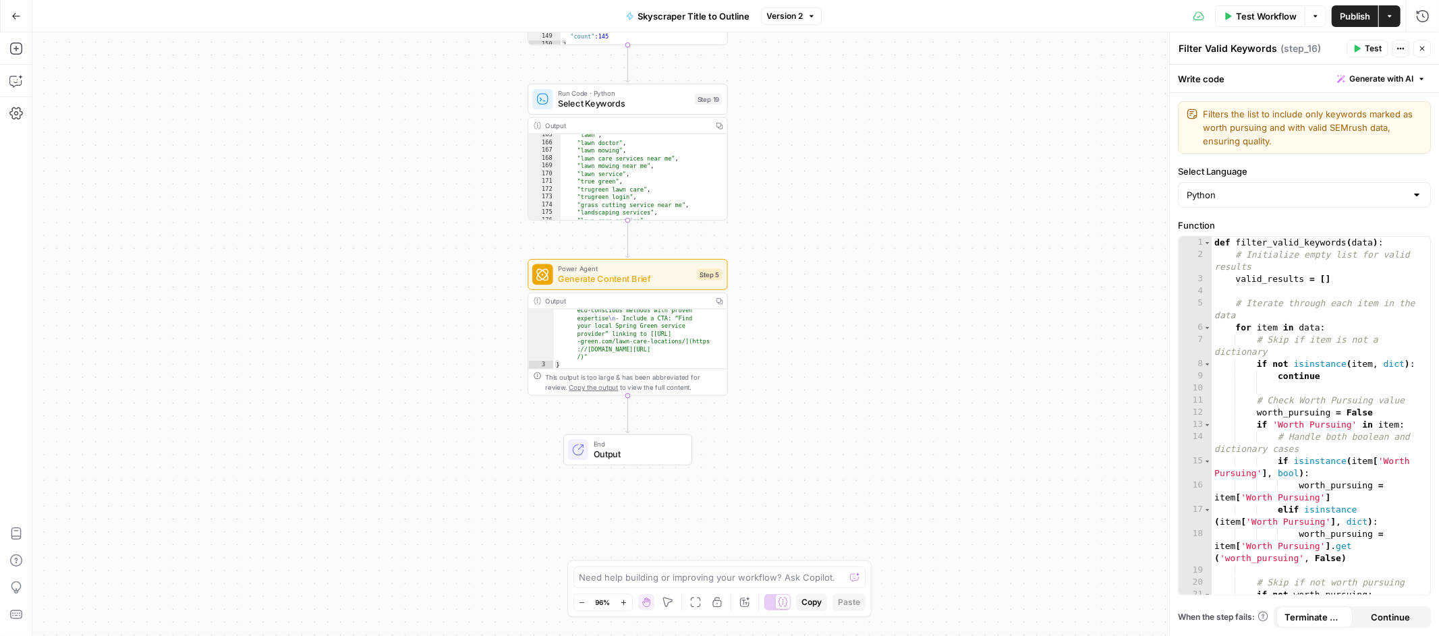
scroll to position [391, 0]
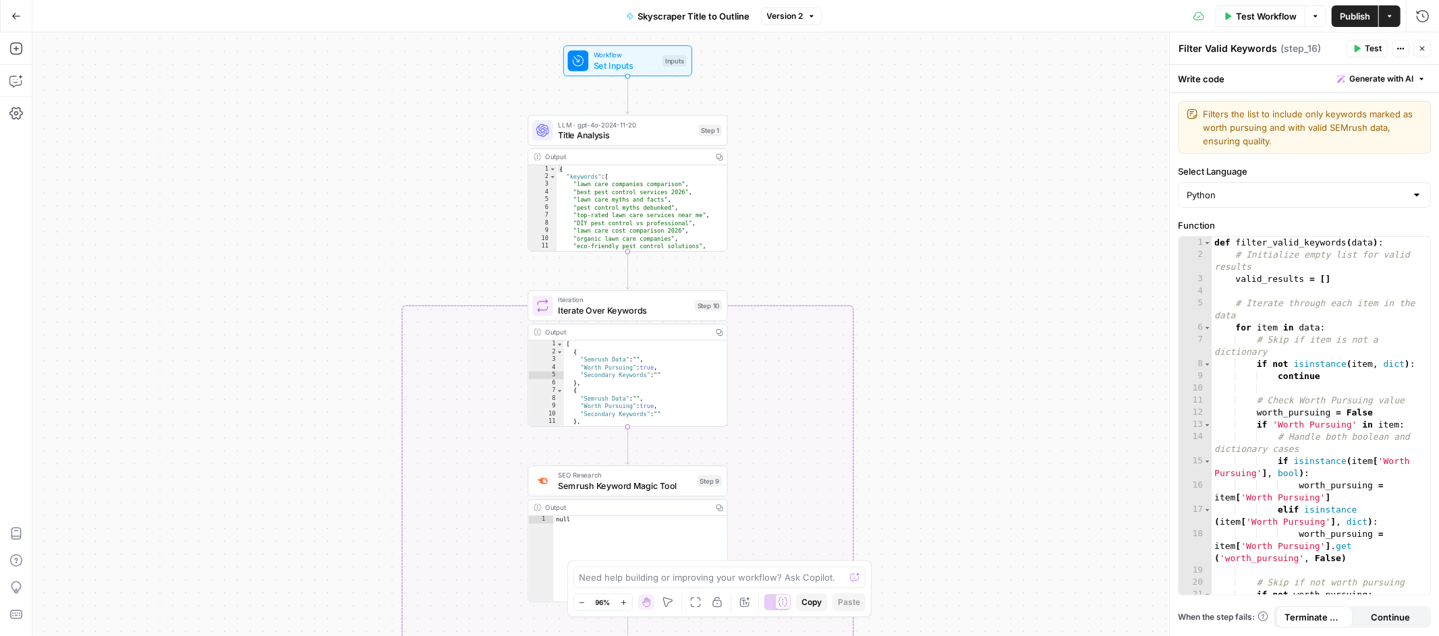
click at [23, 24] on button "Go Back" at bounding box center [16, 16] width 24 height 24
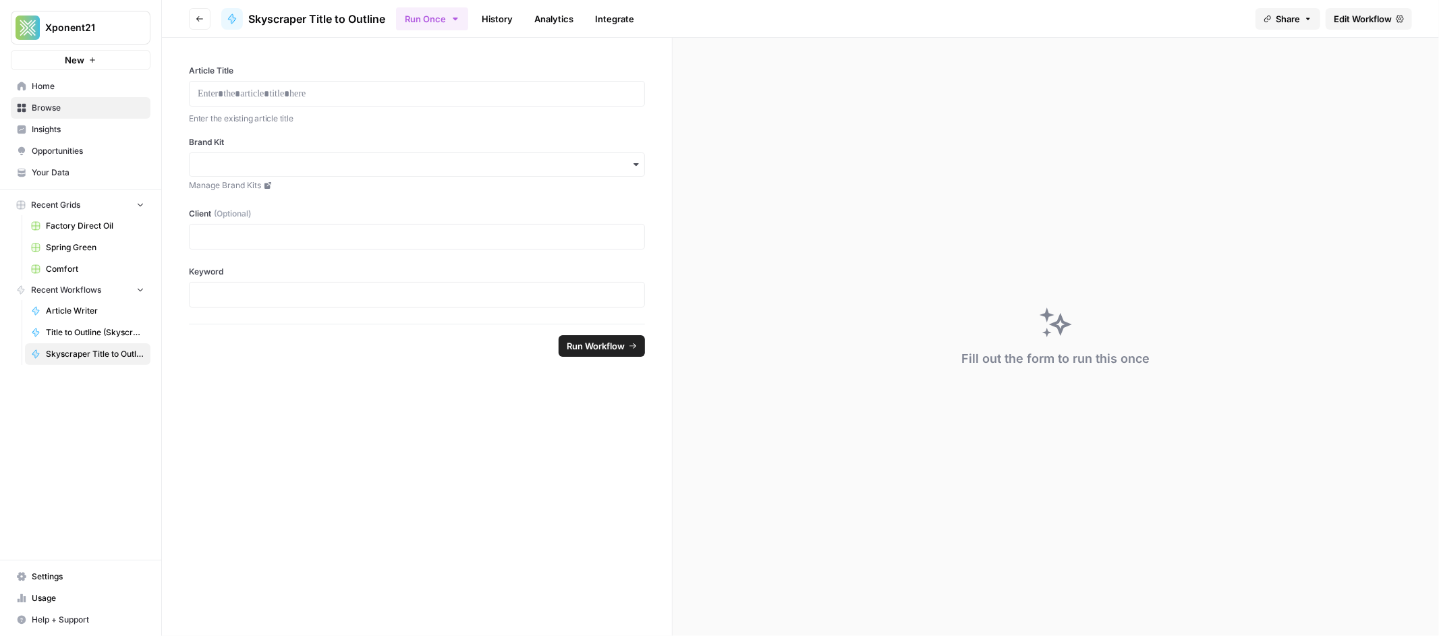
click at [198, 23] on button "Go back" at bounding box center [200, 19] width 22 height 22
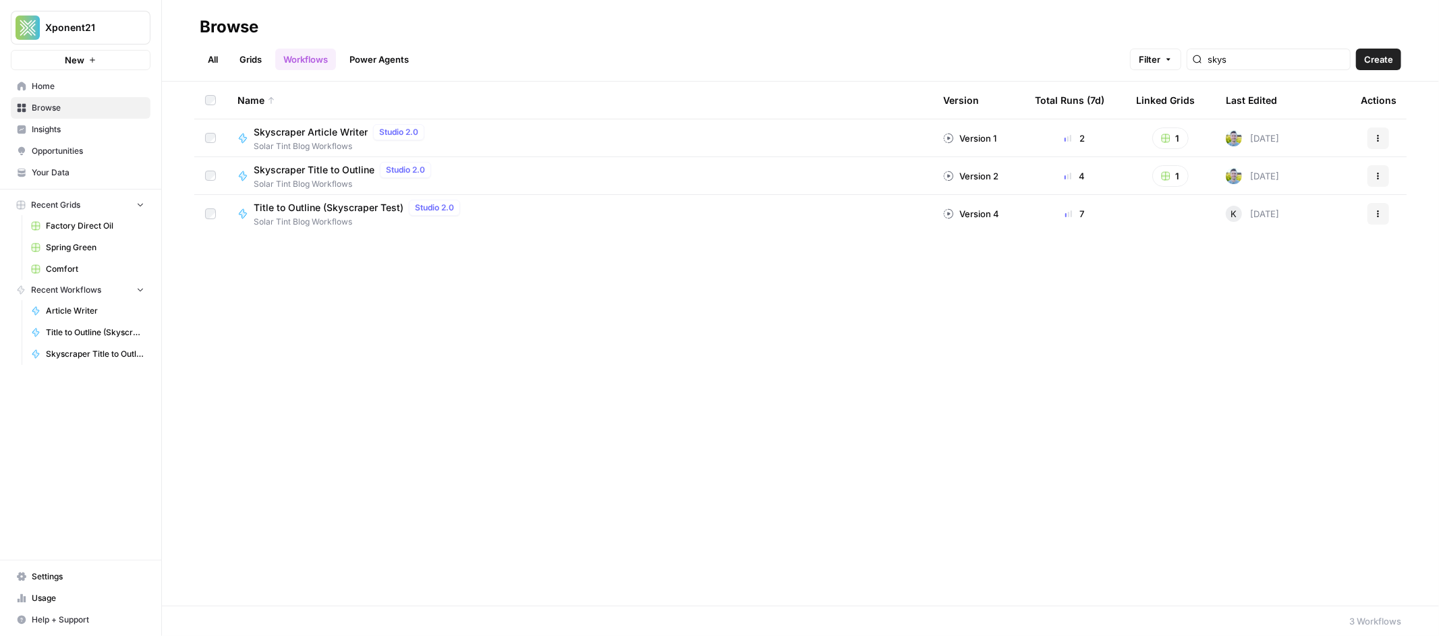
click at [330, 136] on span "Skyscraper Article Writer" at bounding box center [311, 131] width 114 height 13
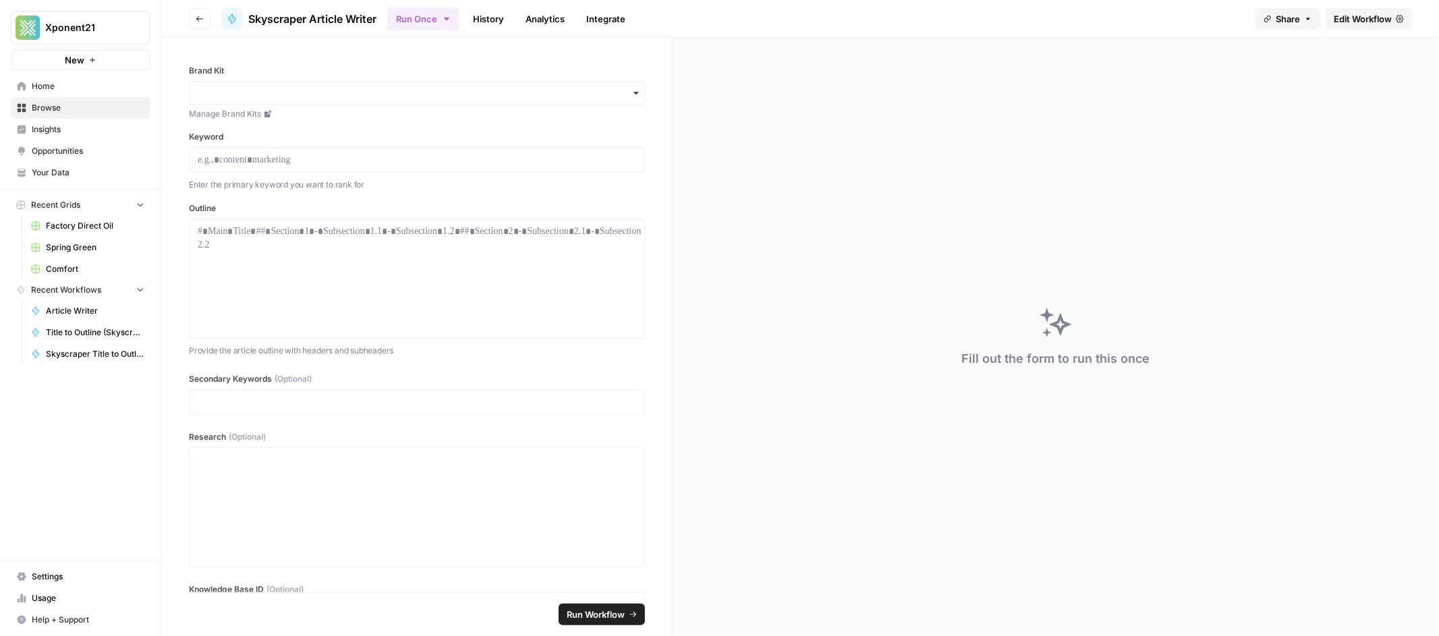
click at [1370, 15] on span "Edit Workflow" at bounding box center [1363, 18] width 58 height 13
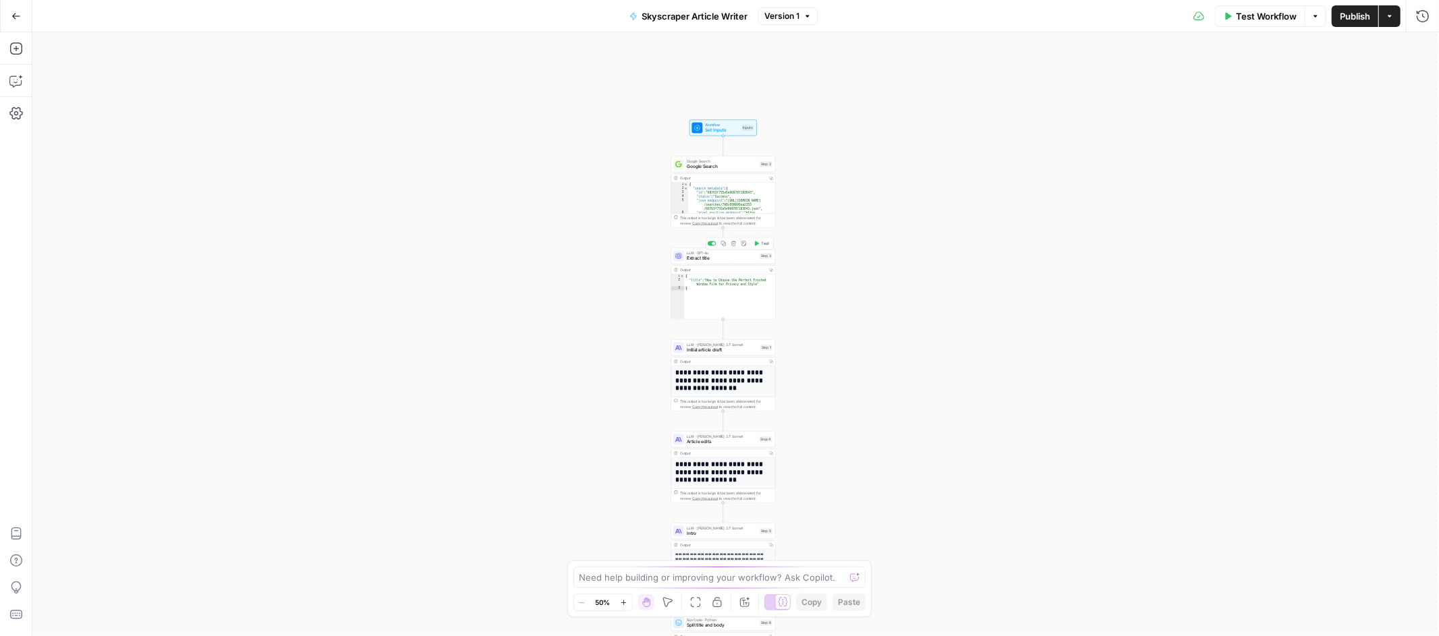
click at [734, 256] on span "Extract title" at bounding box center [722, 258] width 70 height 7
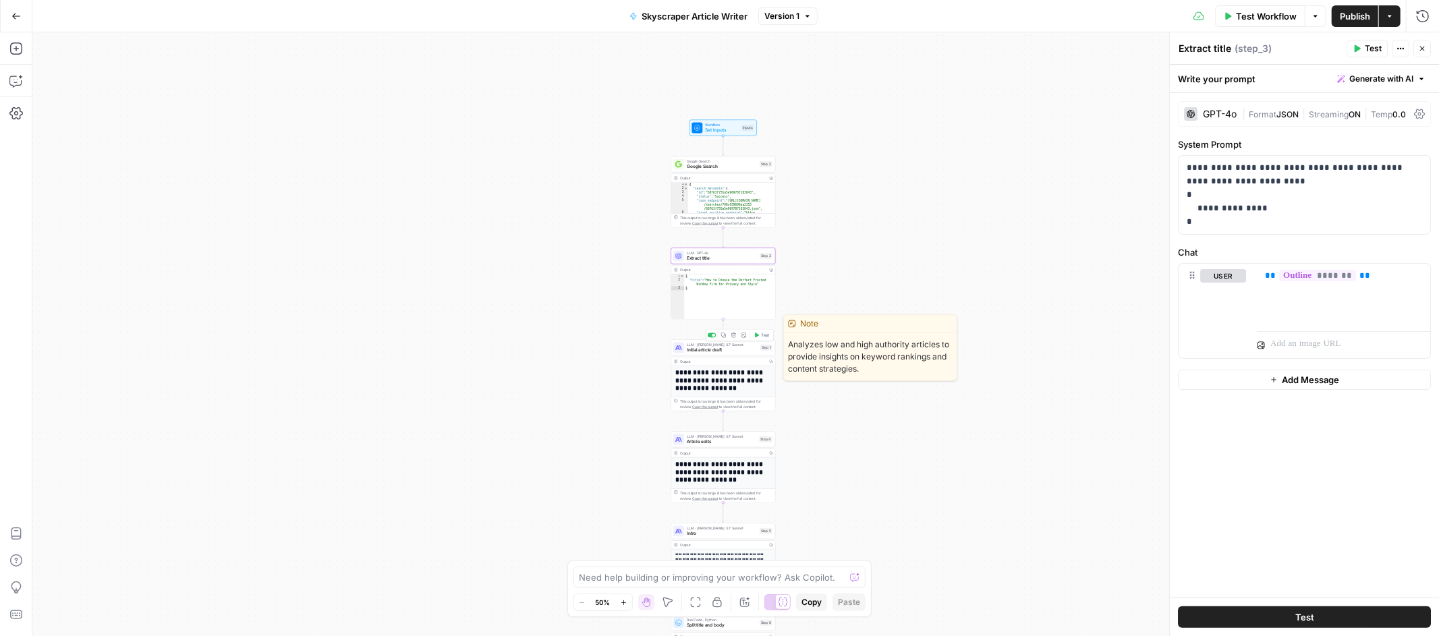
click at [723, 349] on span "Initial article draft" at bounding box center [722, 350] width 71 height 7
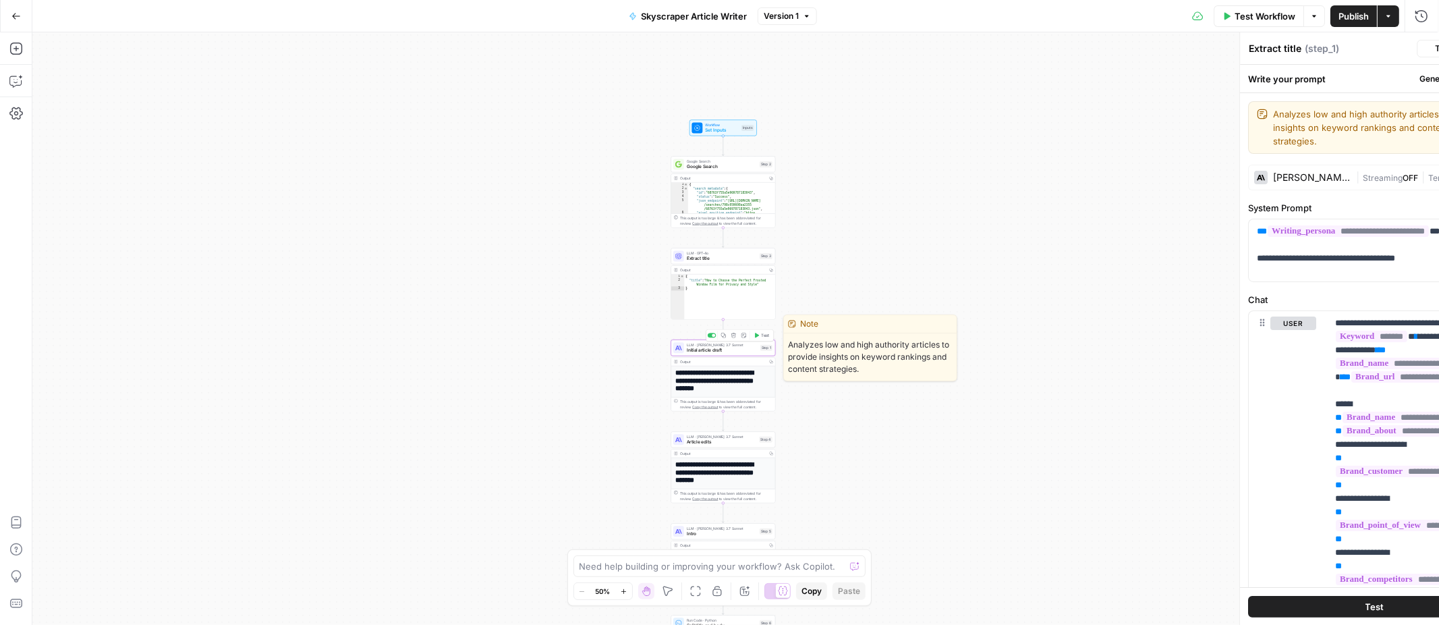
type textarea "Initial article draft"
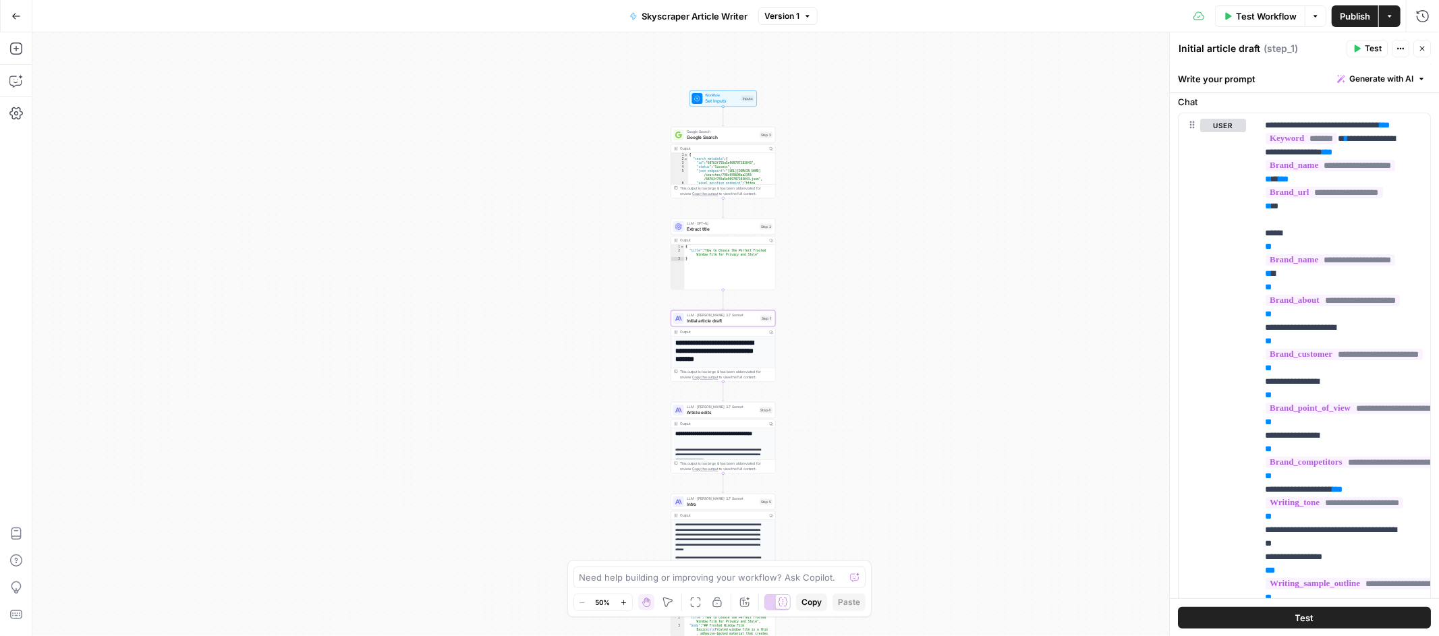
scroll to position [192, 0]
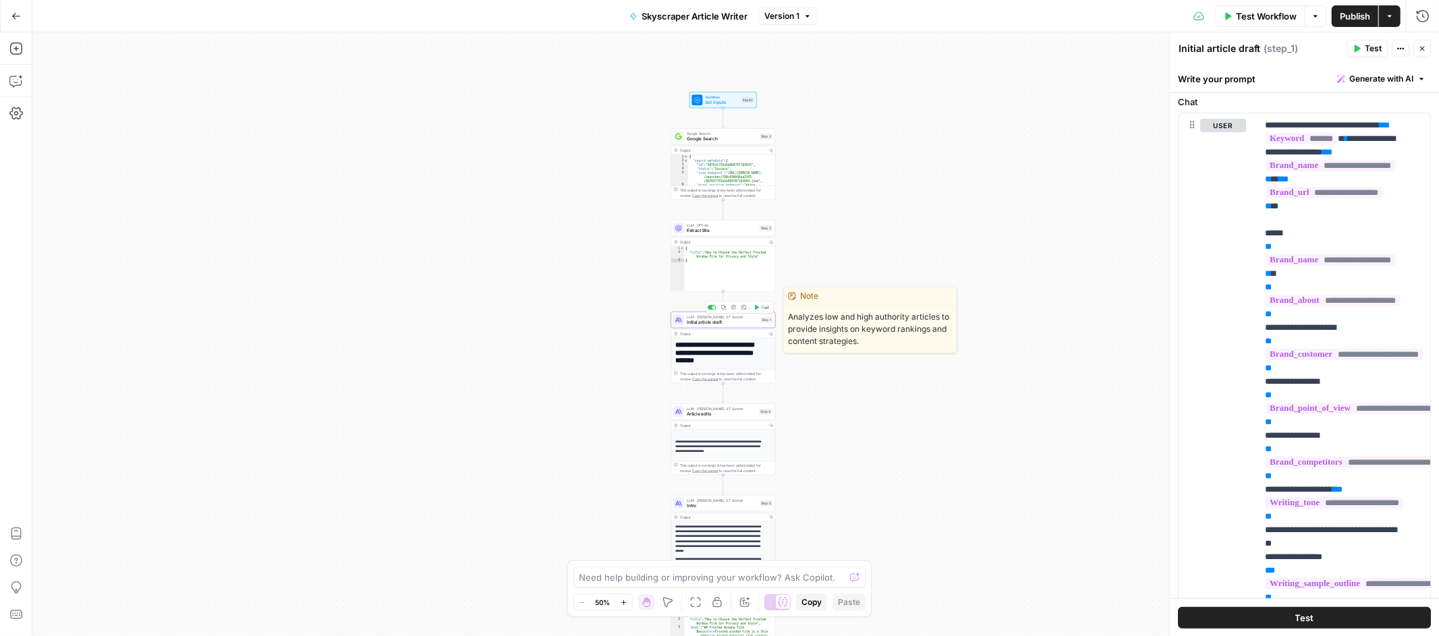
click at [742, 320] on span "Initial article draft" at bounding box center [722, 322] width 71 height 7
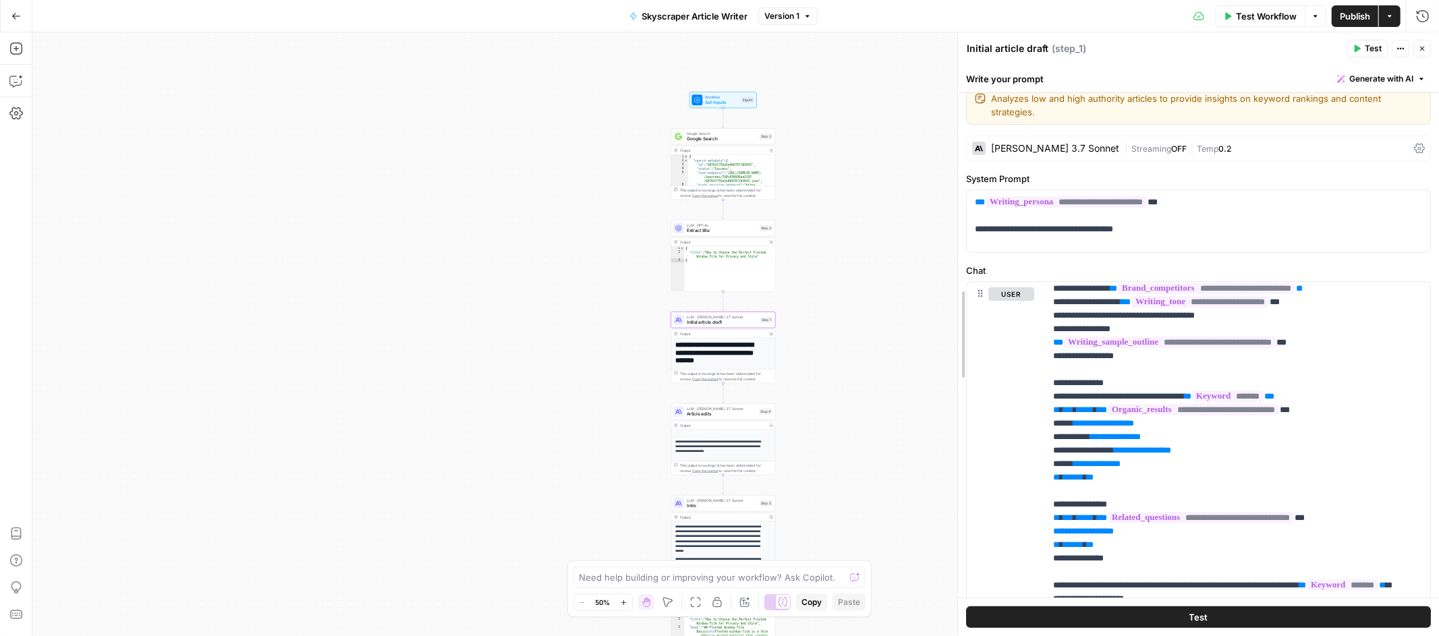
scroll to position [59, 0]
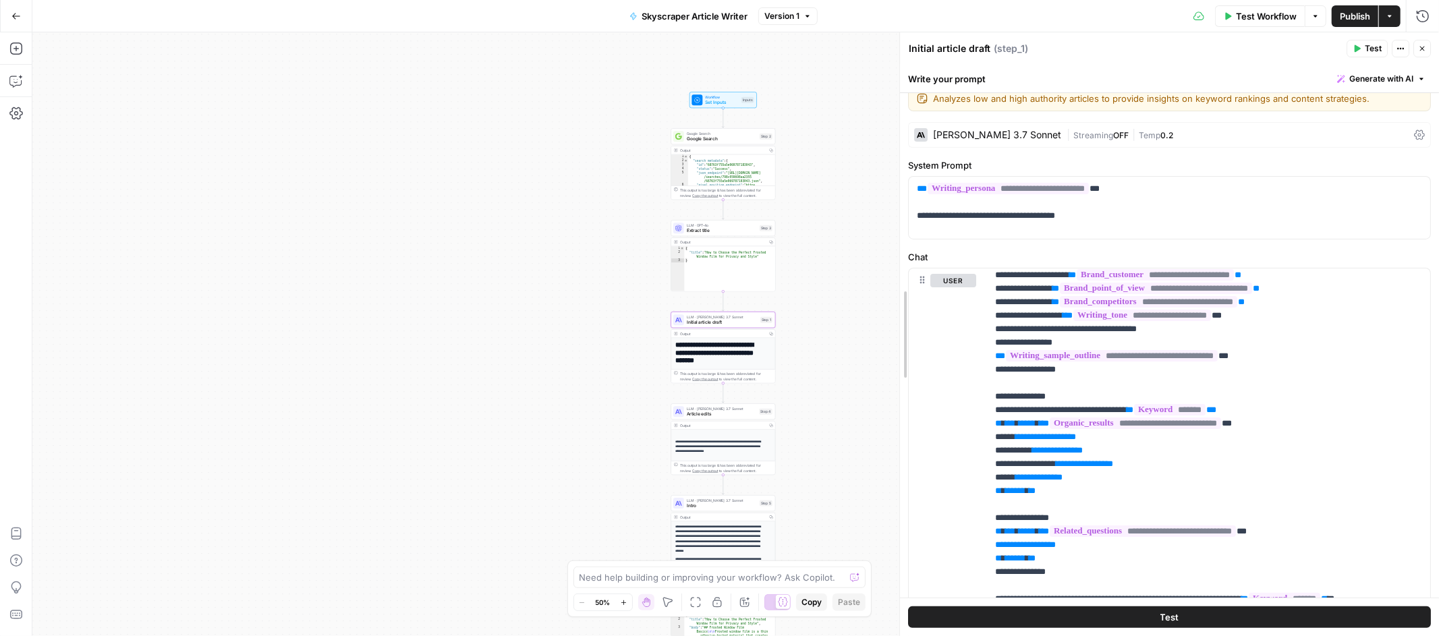
drag, startPoint x: 1171, startPoint y: 302, endPoint x: 1179, endPoint y: 351, distance: 50.5
click at [897, 318] on div at bounding box center [899, 334] width 13 height 604
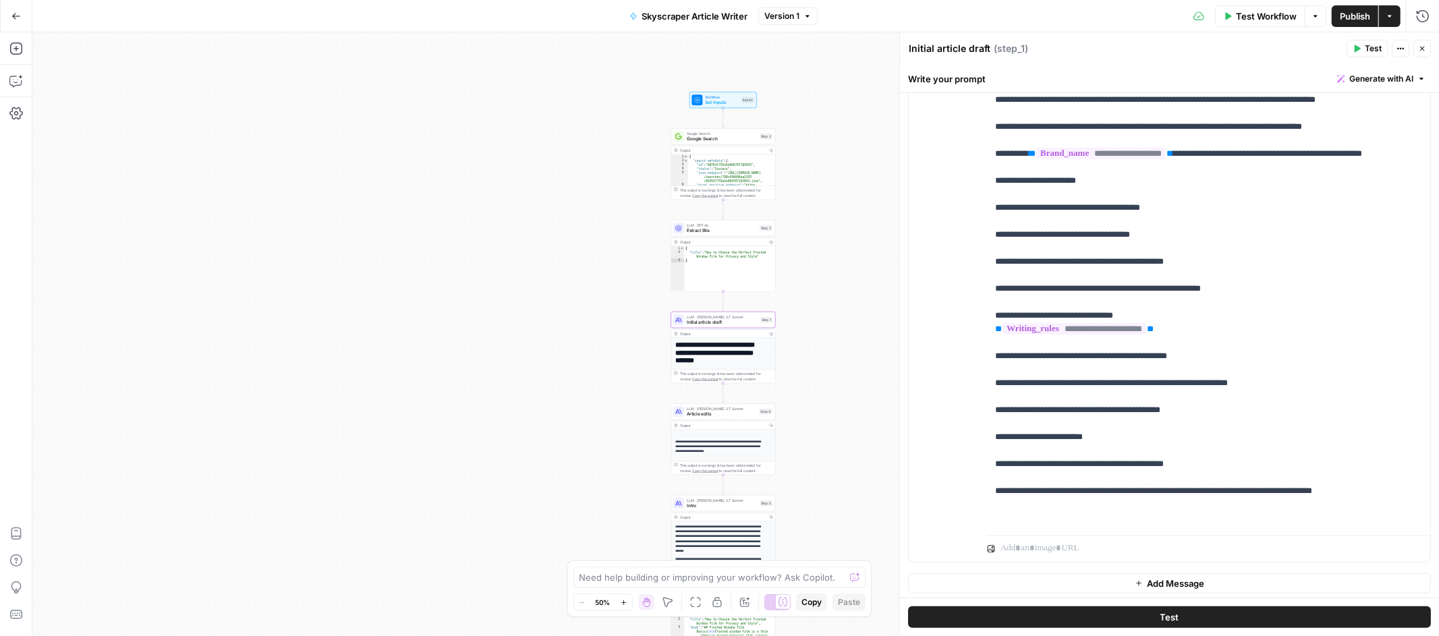
scroll to position [1023, 0]
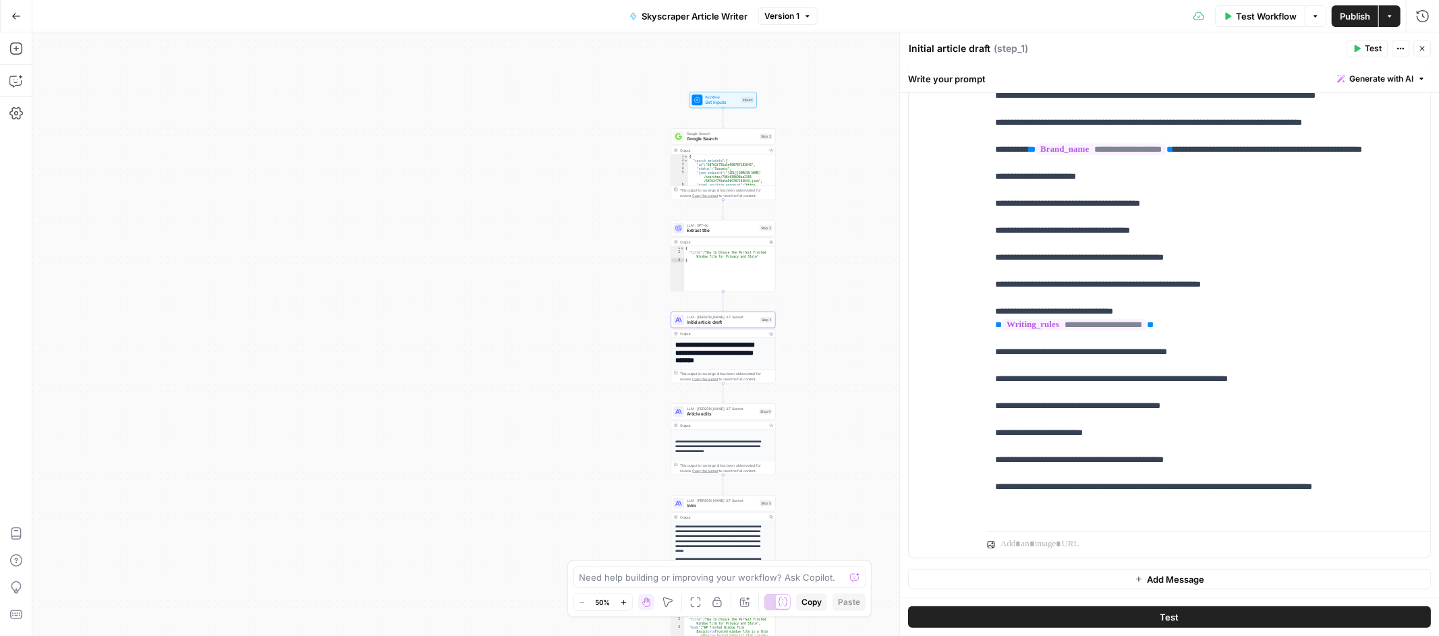
click at [735, 416] on span "Article edits" at bounding box center [722, 414] width 70 height 7
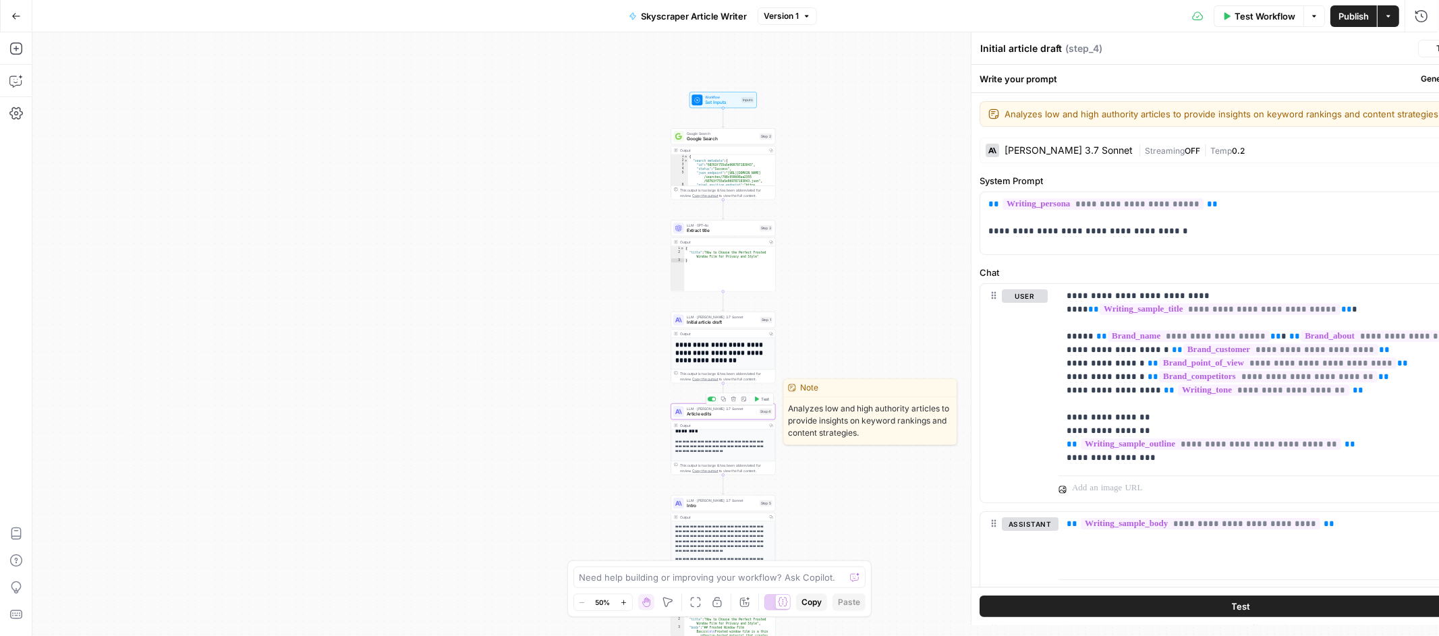
type textarea "Article edits"
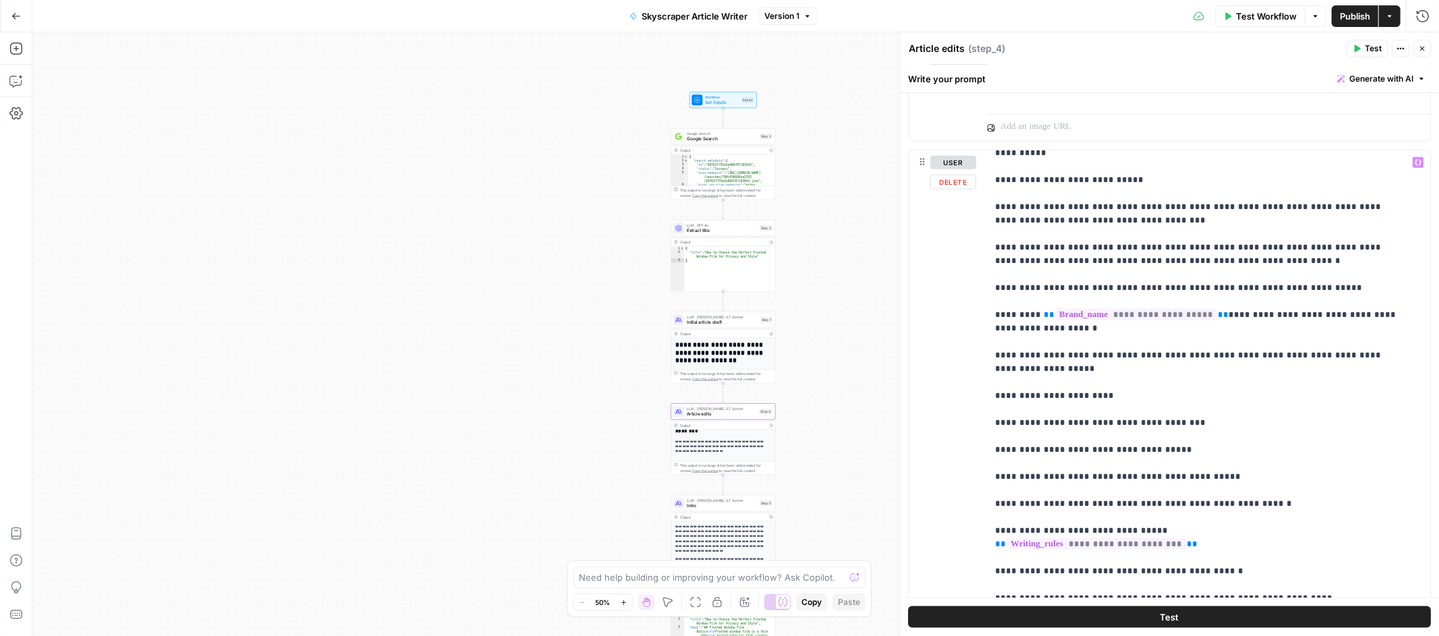
scroll to position [338, 0]
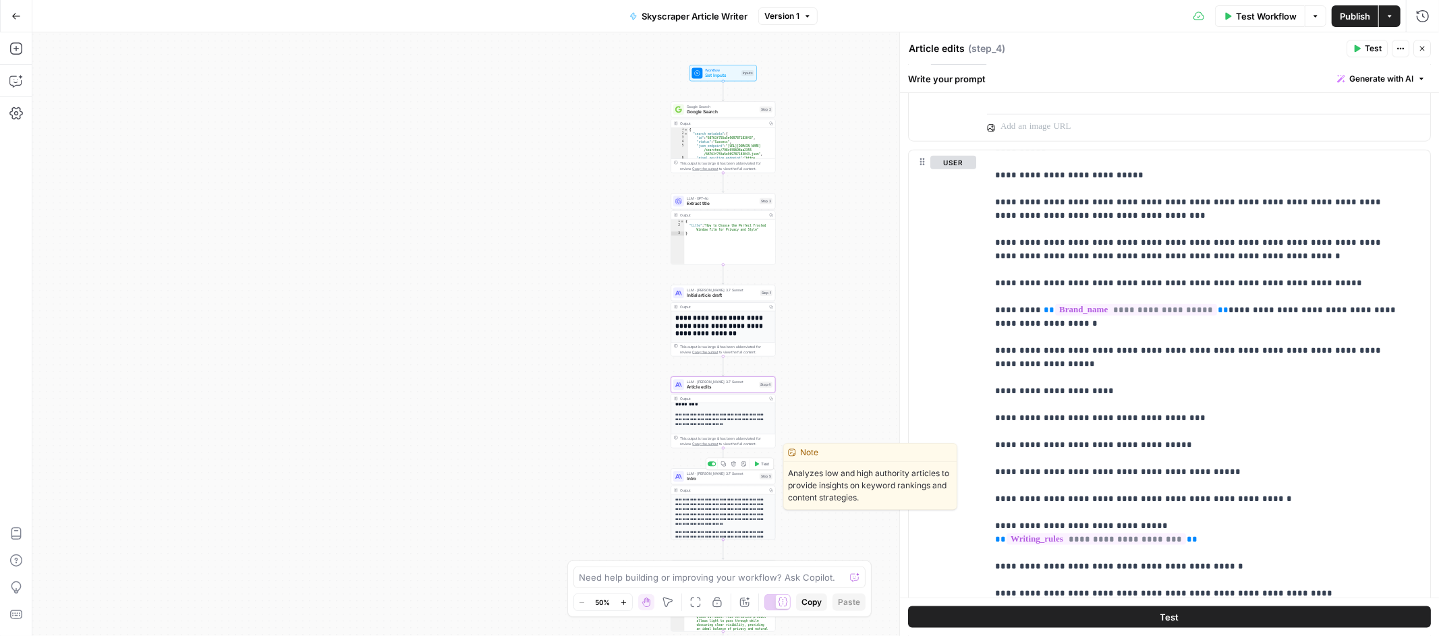
click at [737, 482] on span "Intro" at bounding box center [722, 479] width 70 height 7
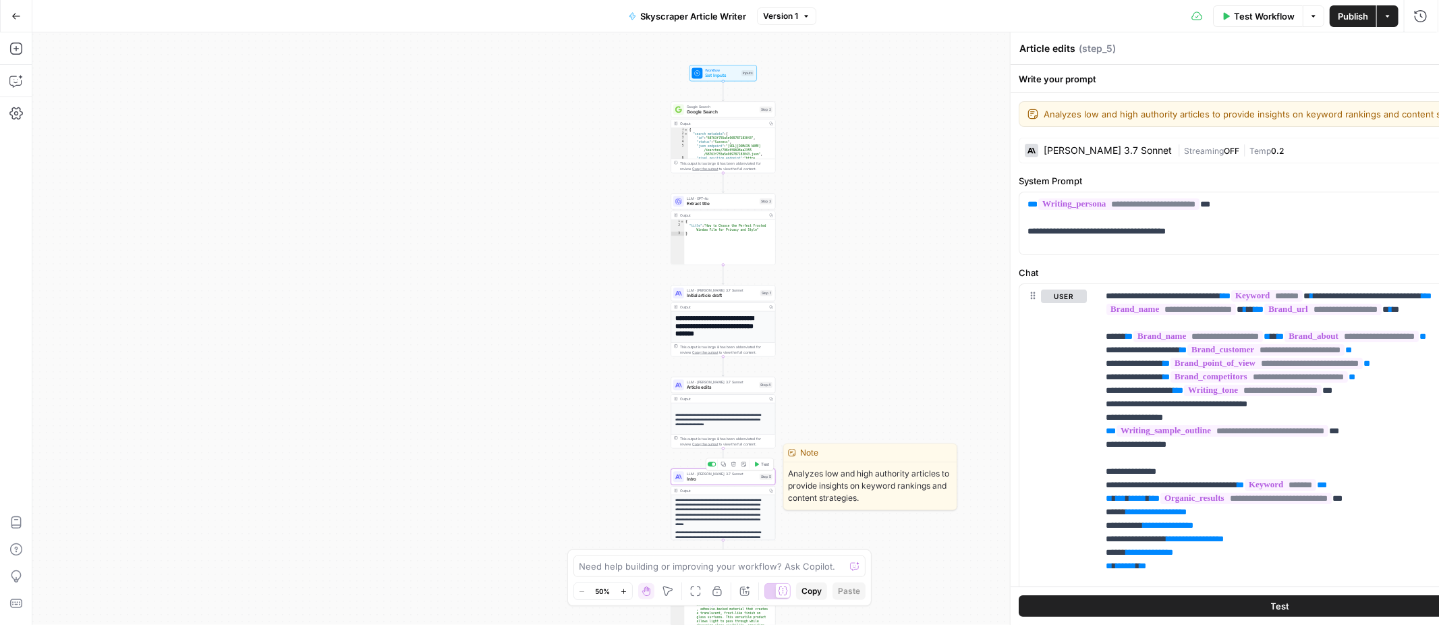
type textarea "Intro"
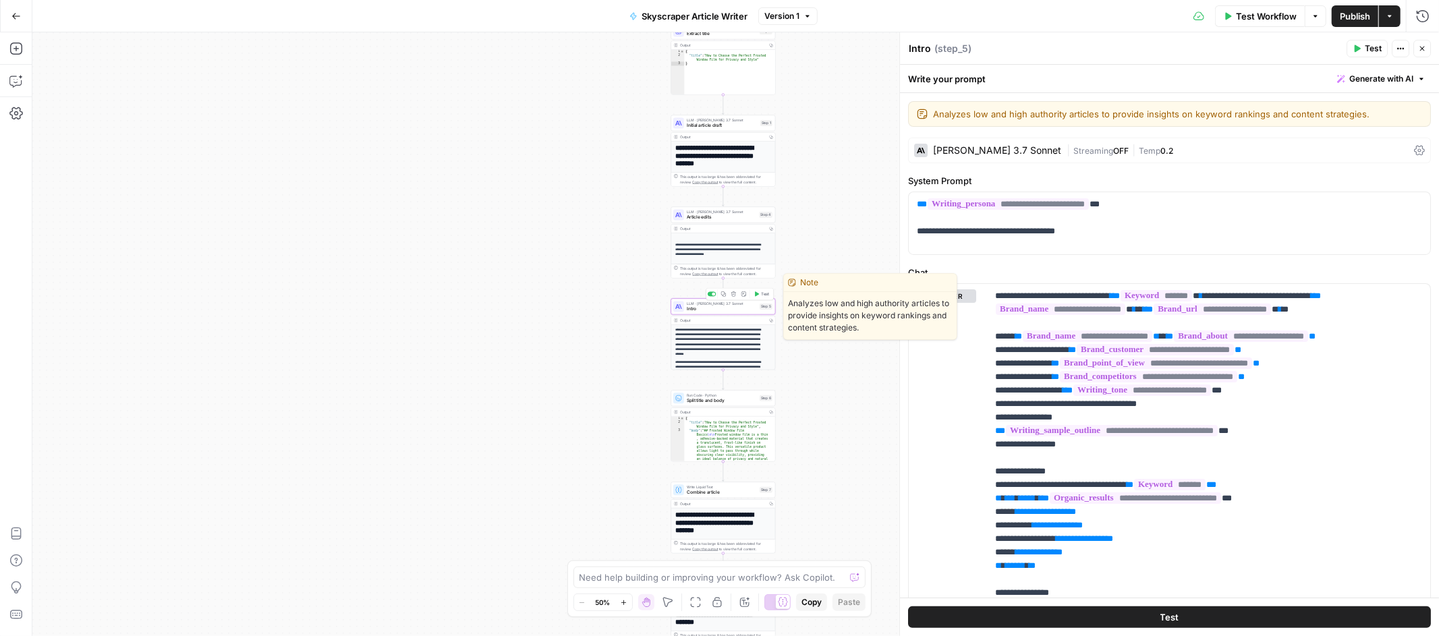
click at [735, 313] on div "LLM · [PERSON_NAME] 3.7 Sonnet Intro Step 5 Copy step Delete step Edit Note Test" at bounding box center [723, 306] width 105 height 16
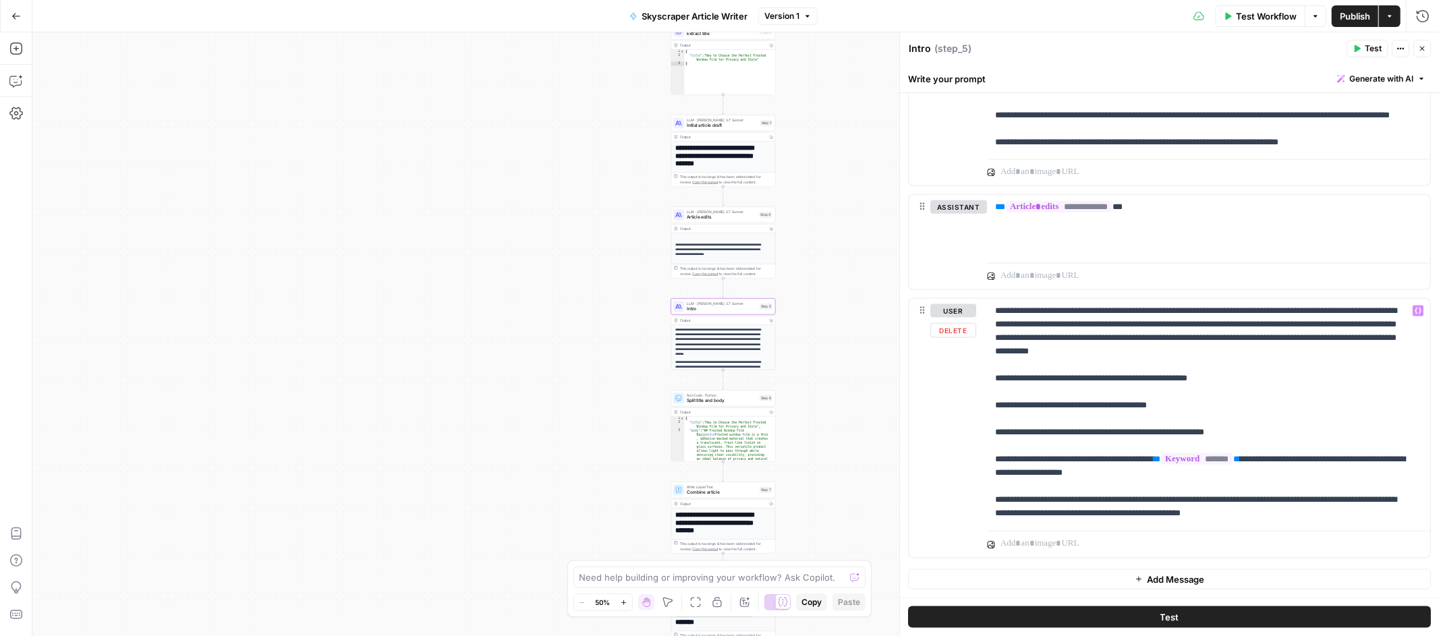
scroll to position [752, 0]
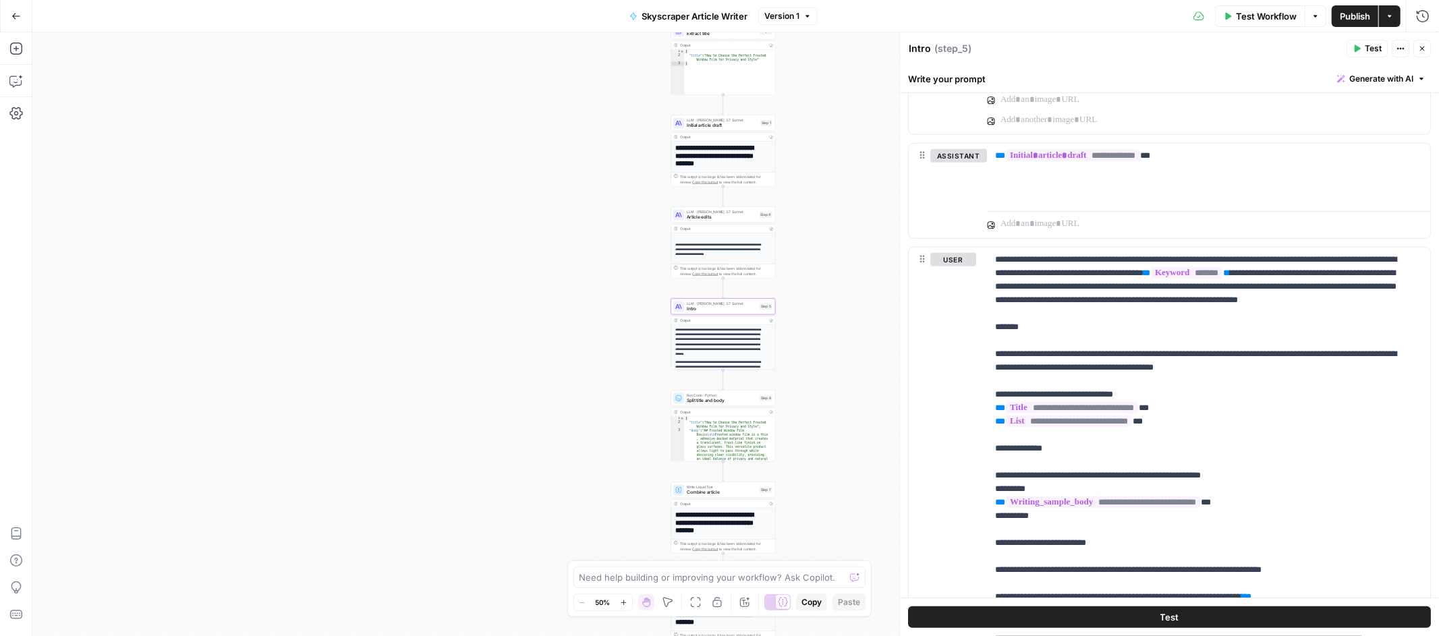
click at [721, 404] on div "Run Code · Python Split title and body Step 6 Copy step Delete step Edit Note T…" at bounding box center [723, 398] width 105 height 16
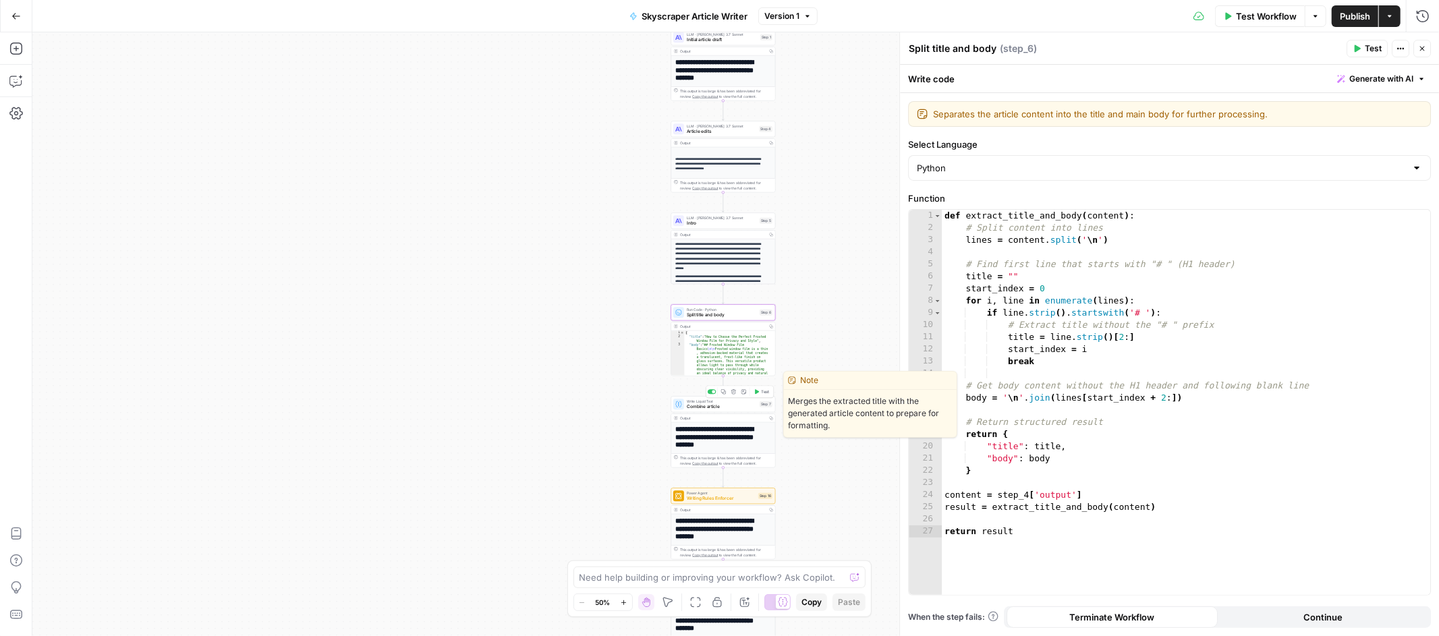
click at [741, 407] on span "Combine article" at bounding box center [722, 406] width 70 height 7
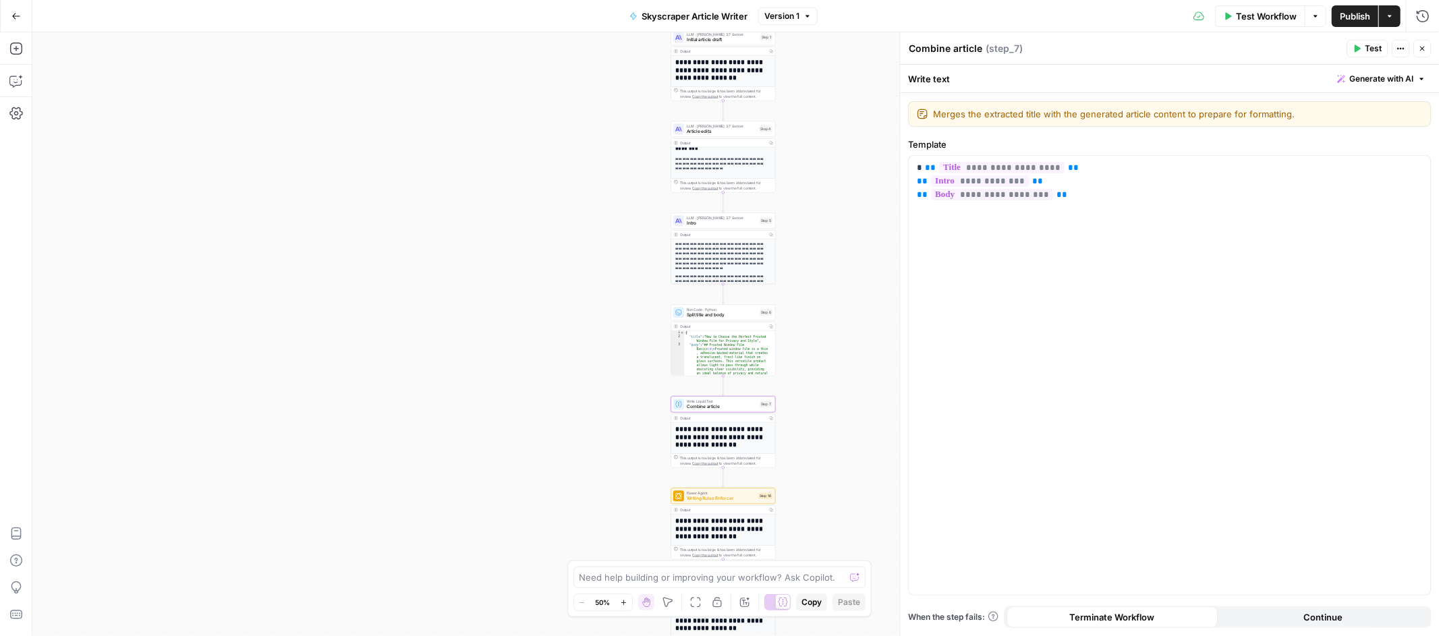
click at [591, 449] on div "**********" at bounding box center [735, 334] width 1407 height 604
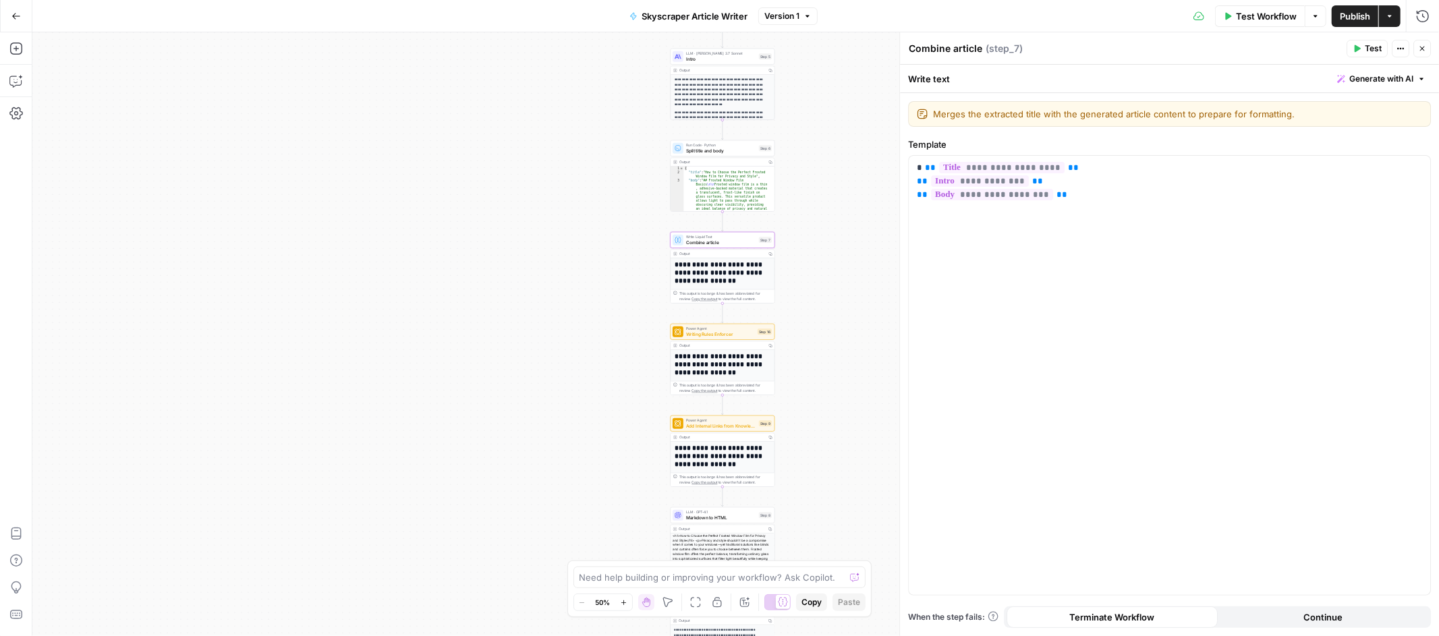
click at [729, 333] on span "Writing Rules Enforcer" at bounding box center [720, 334] width 69 height 7
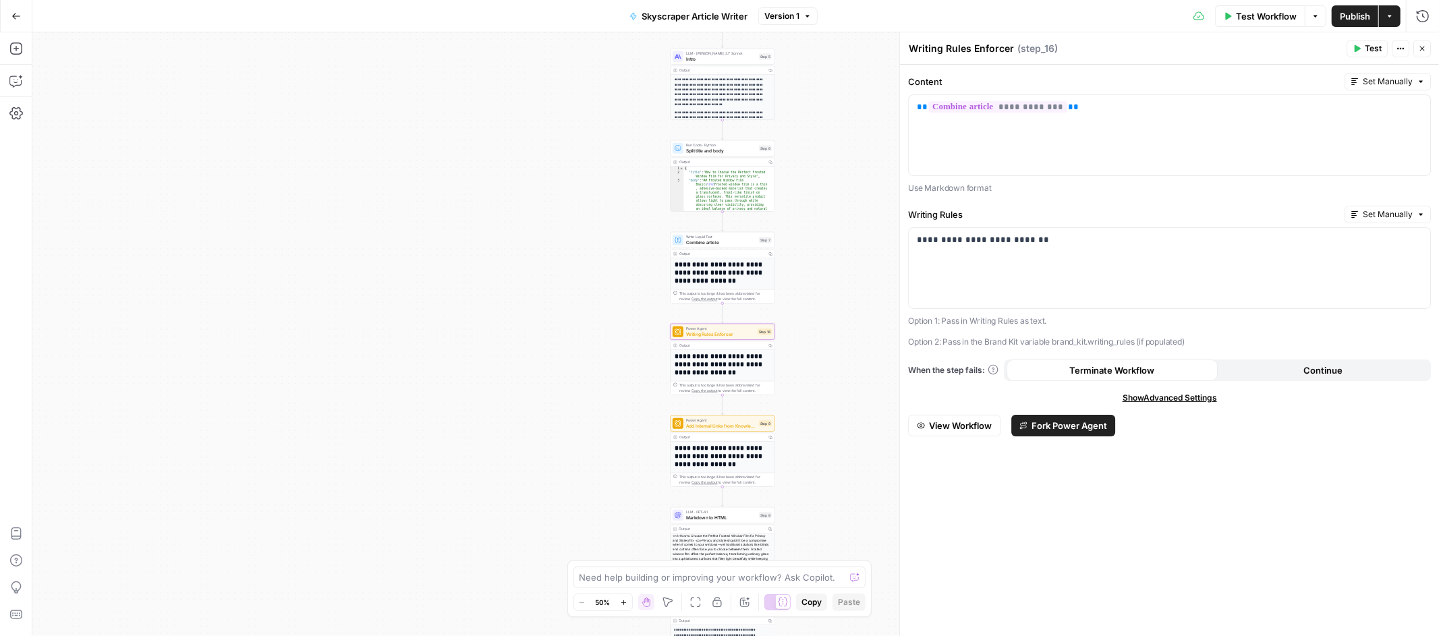
click at [733, 428] on span "Add Internal Links from Knowledge Base - Fork" at bounding box center [721, 425] width 70 height 7
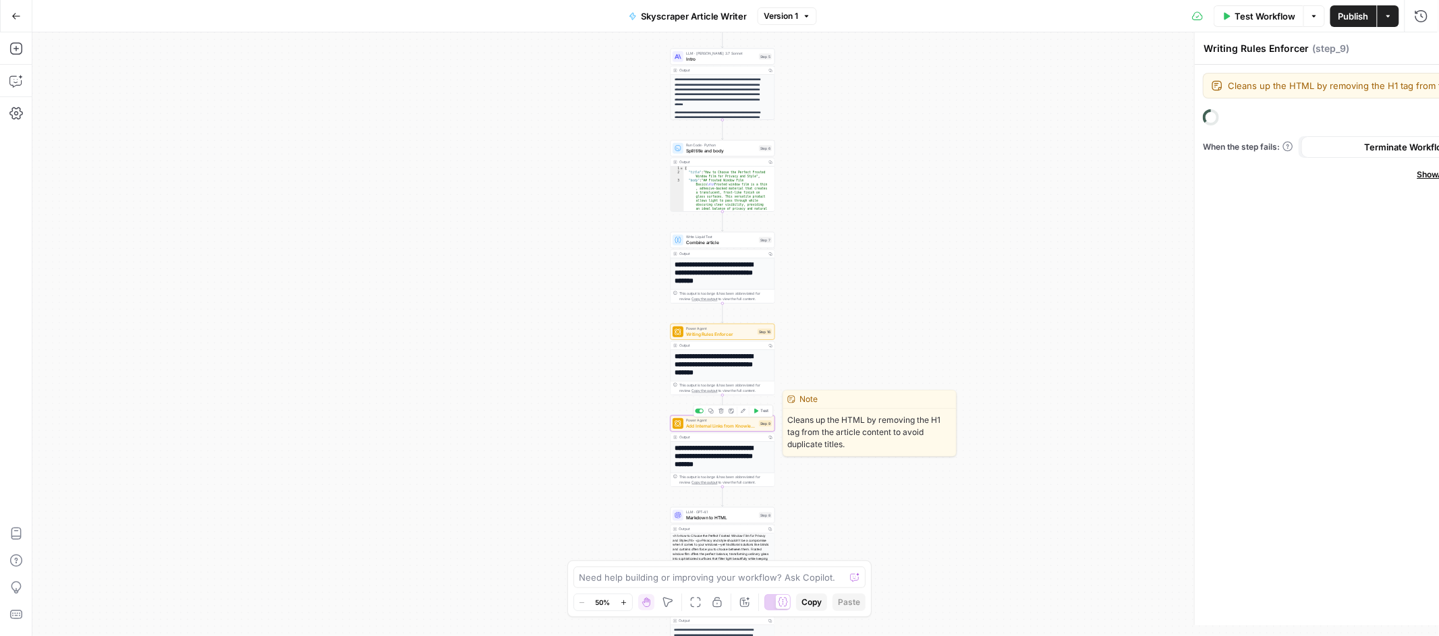
type textarea "Add Internal Links from Knowledge Base - Fork"
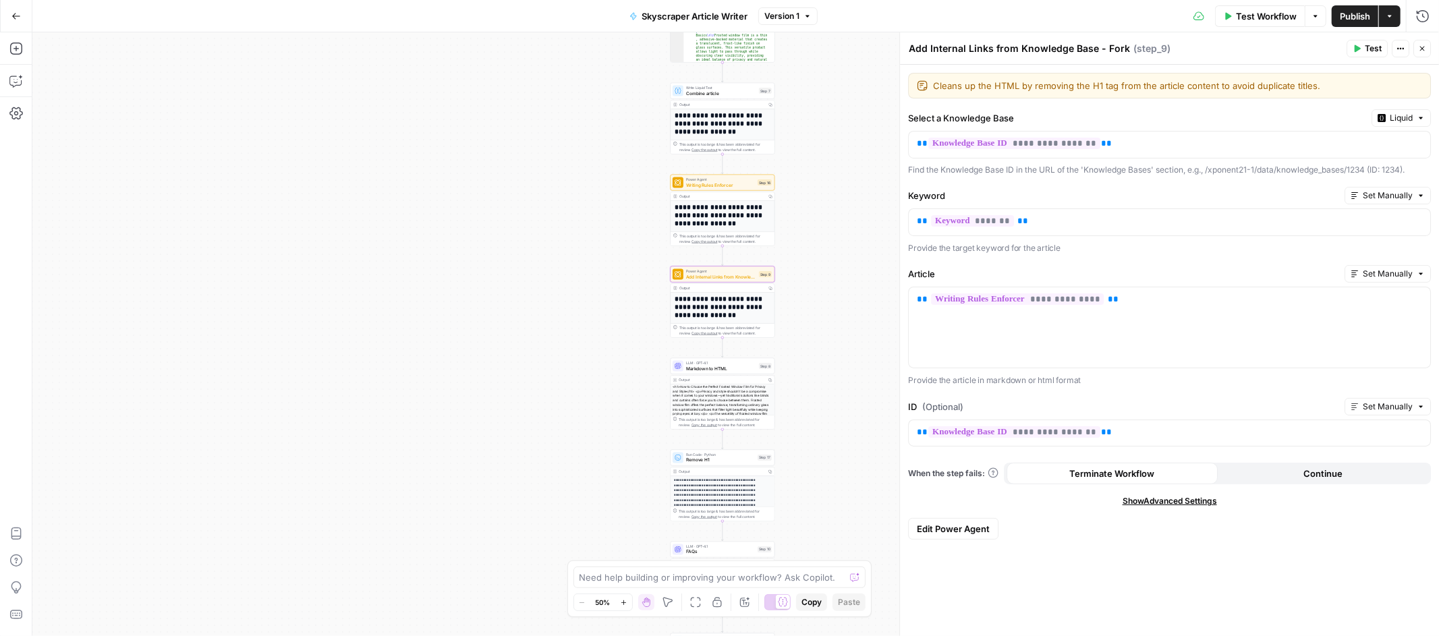
click at [720, 367] on span "Markdown to HTML" at bounding box center [721, 368] width 70 height 7
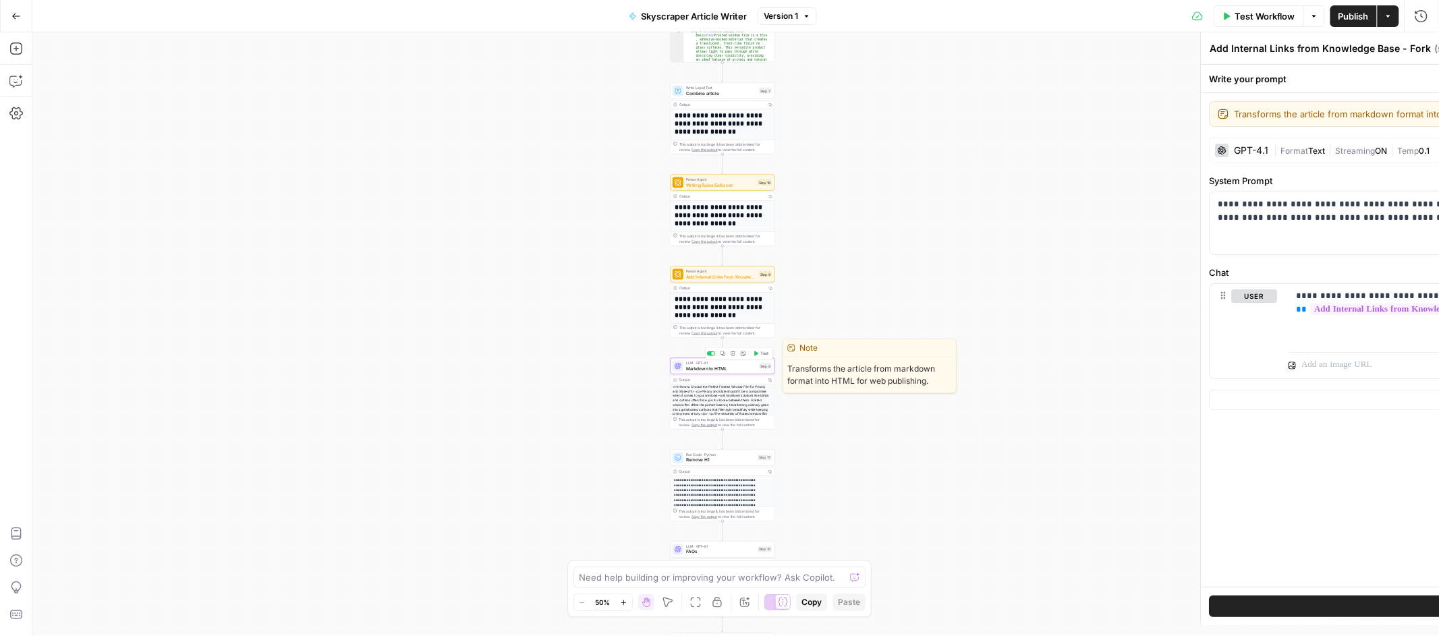
type textarea "Markdown to HTML"
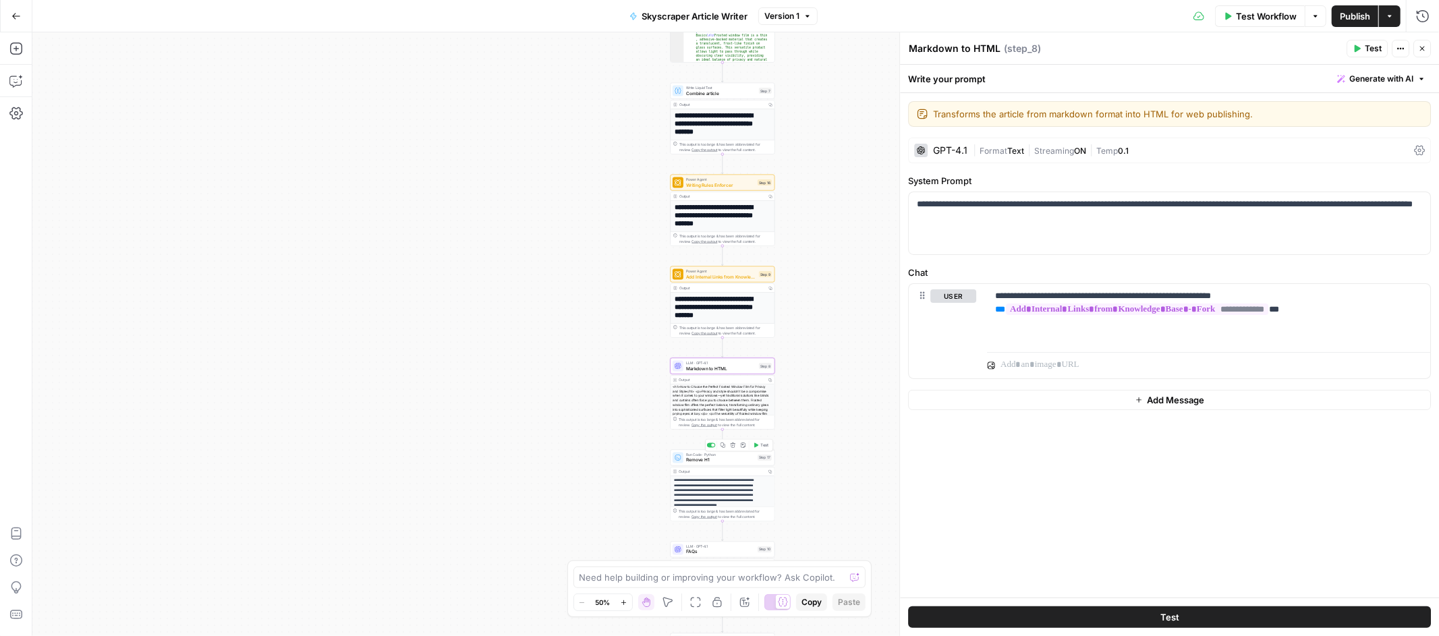
click at [734, 462] on span "Remove H1" at bounding box center [720, 460] width 69 height 7
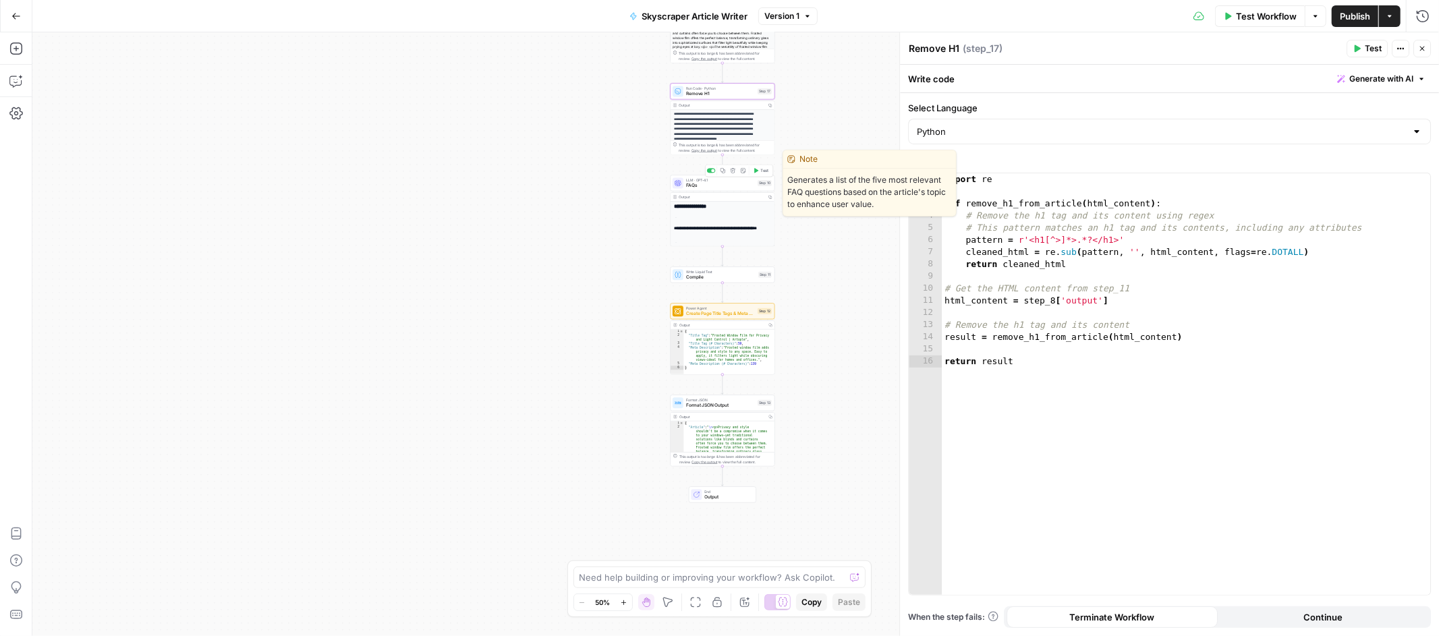
click at [728, 188] on span "FAQs" at bounding box center [720, 185] width 69 height 7
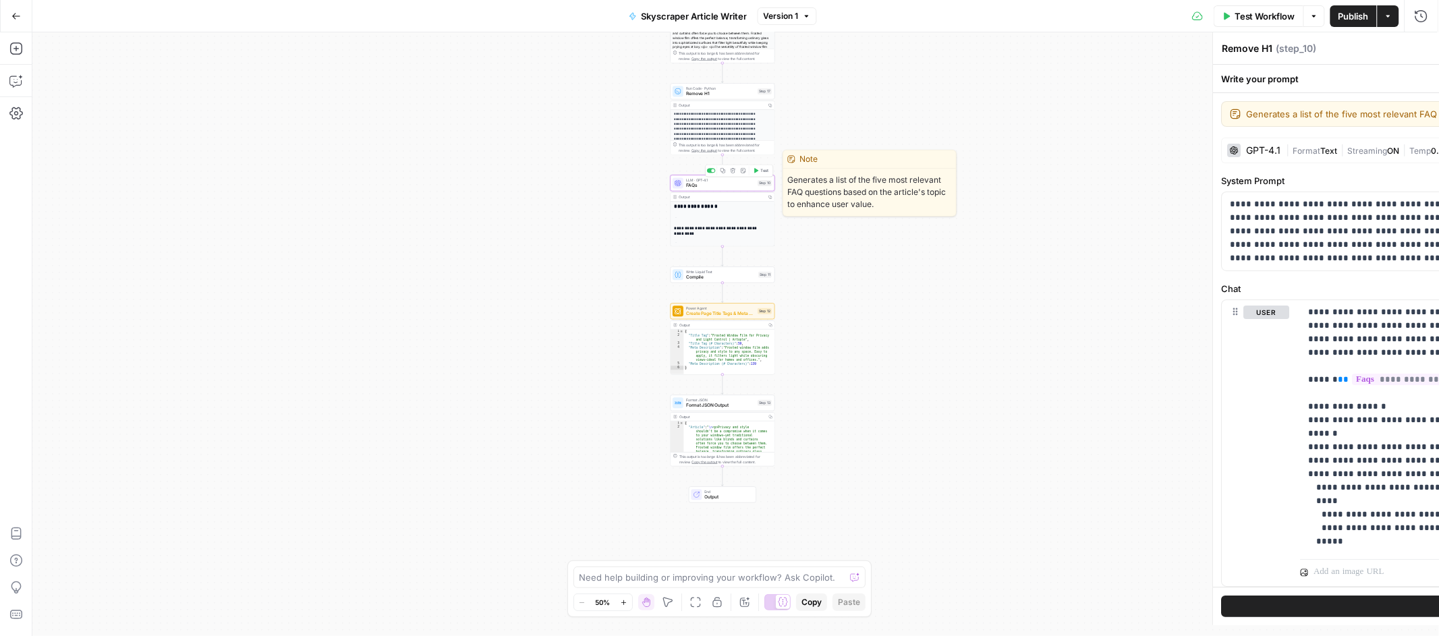
type textarea "FAQs"
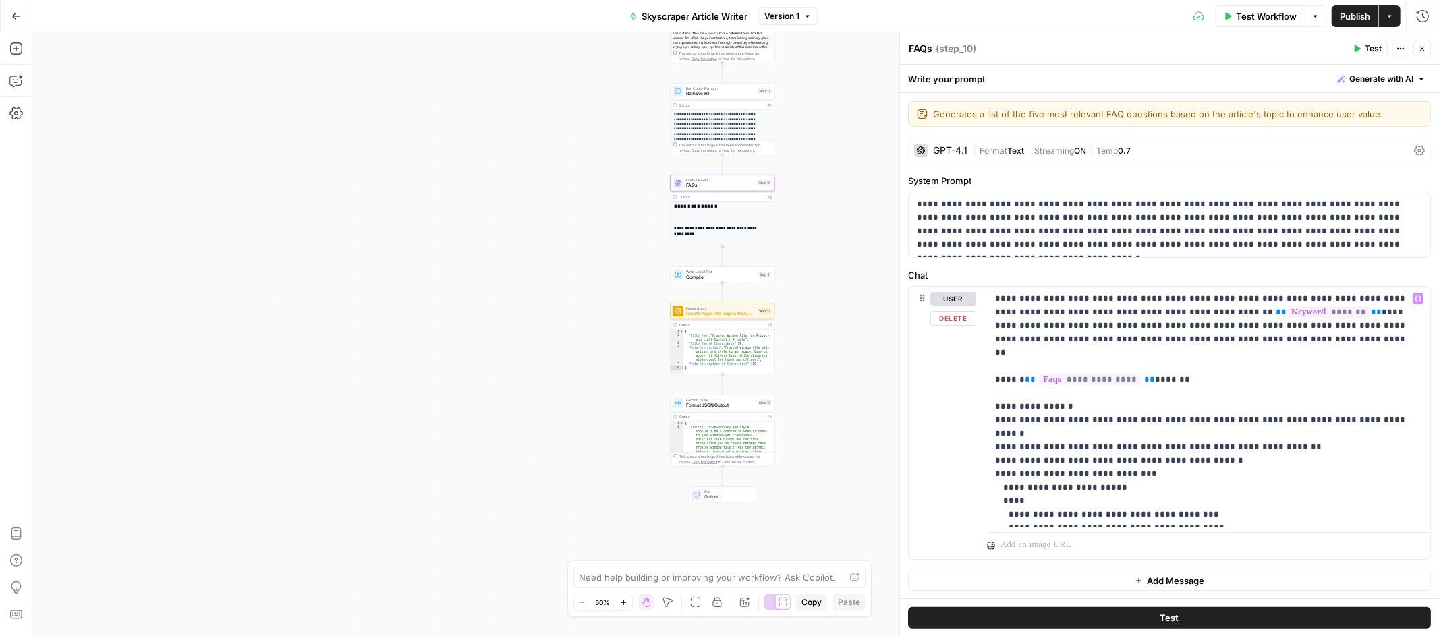
scroll to position [1, 0]
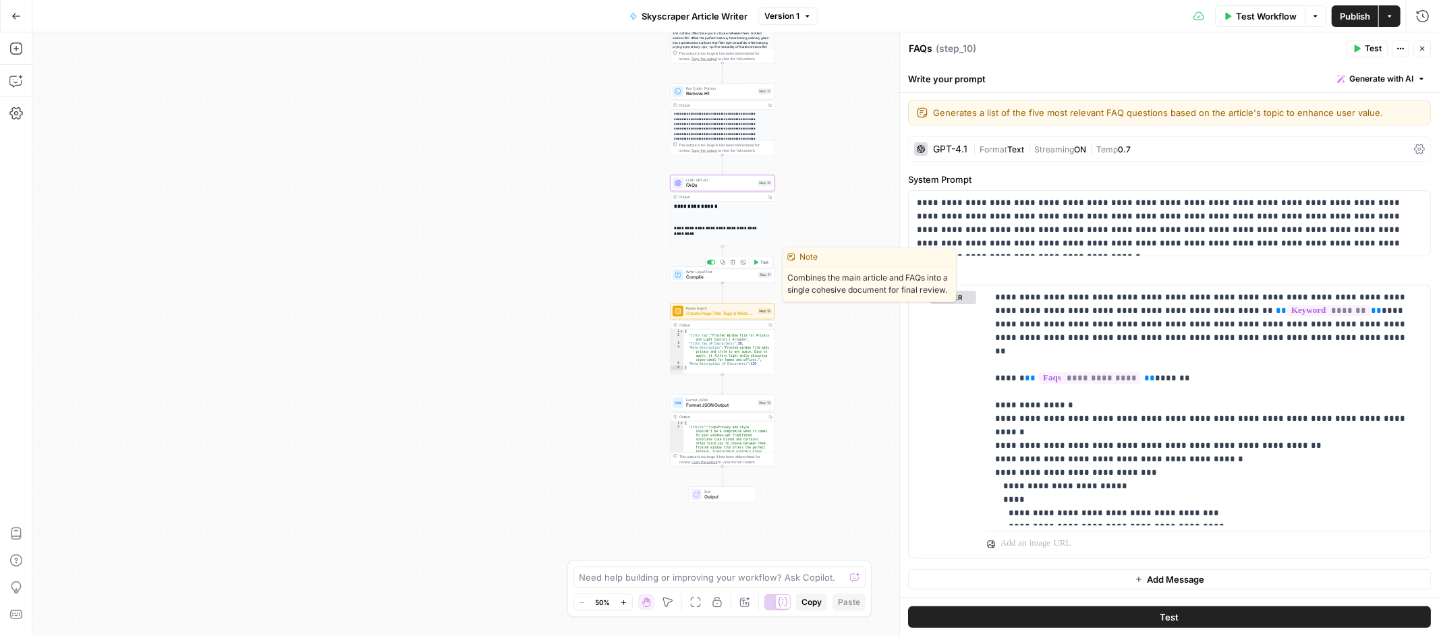
click at [706, 279] on span "Compile" at bounding box center [720, 277] width 69 height 7
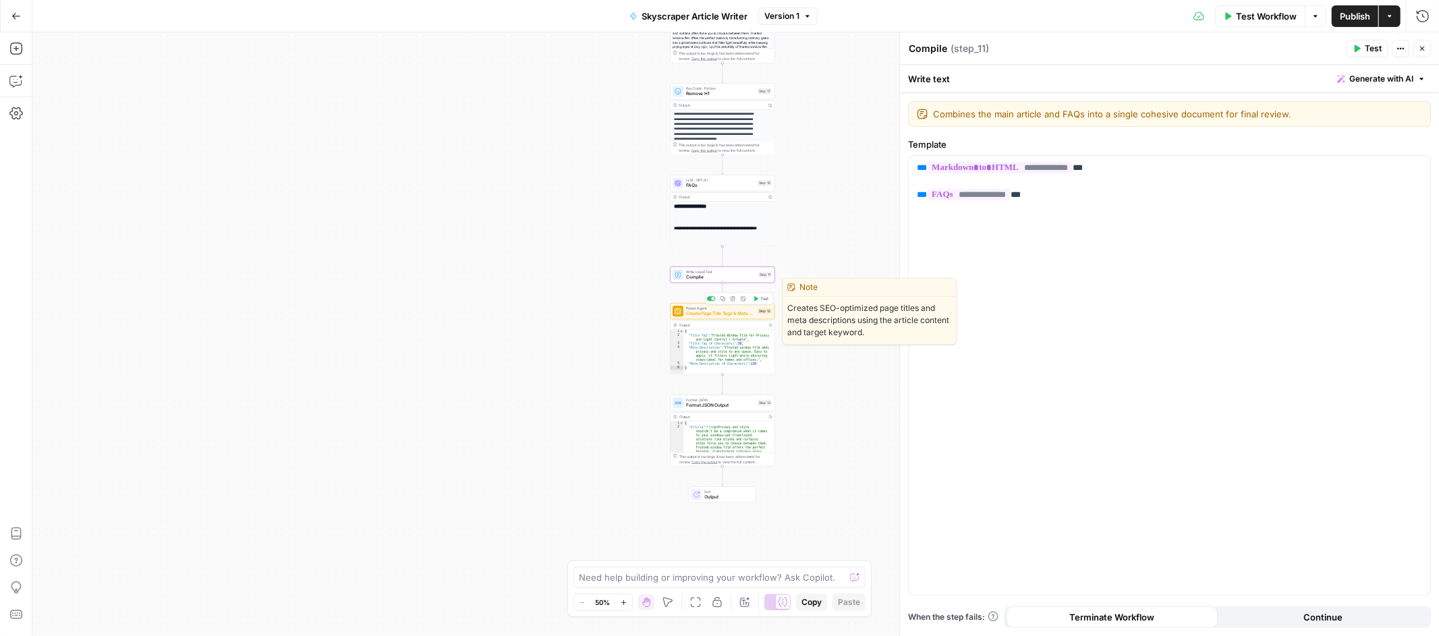
click at [719, 313] on span "Create Page Title Tags & Meta Descriptions" at bounding box center [720, 313] width 69 height 7
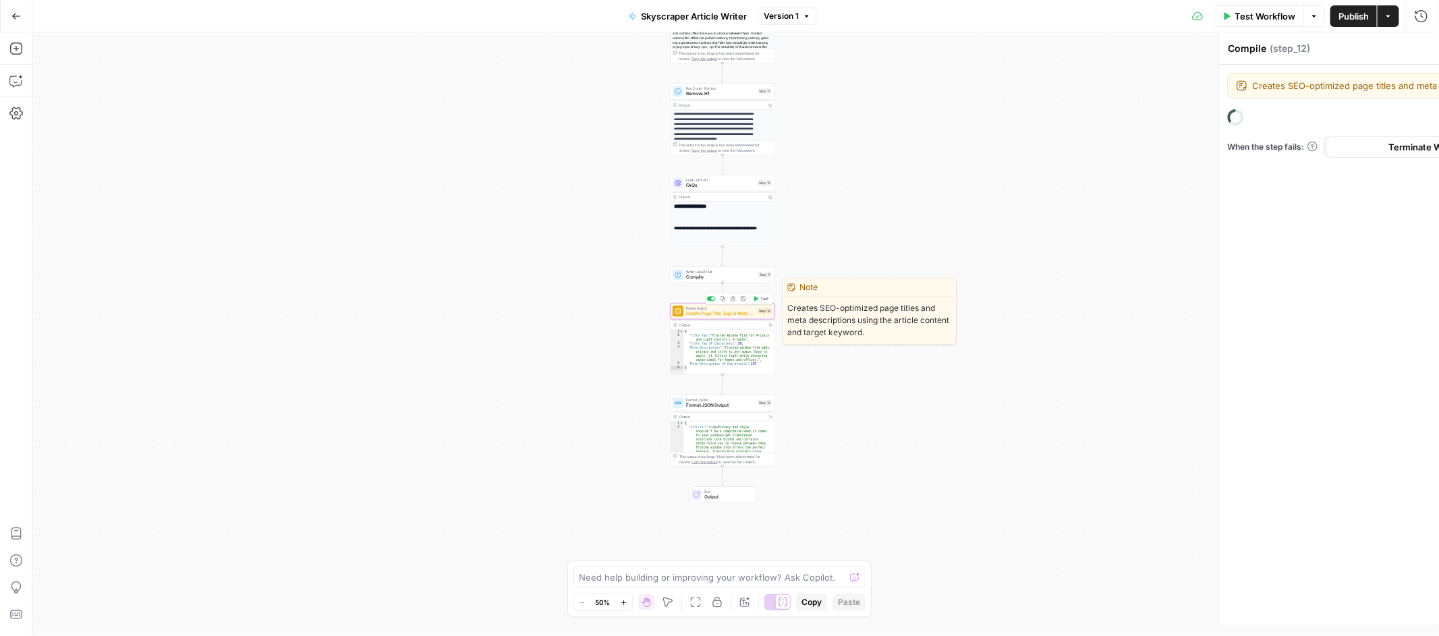
type textarea "Create Page Title Tags & Meta Descriptions"
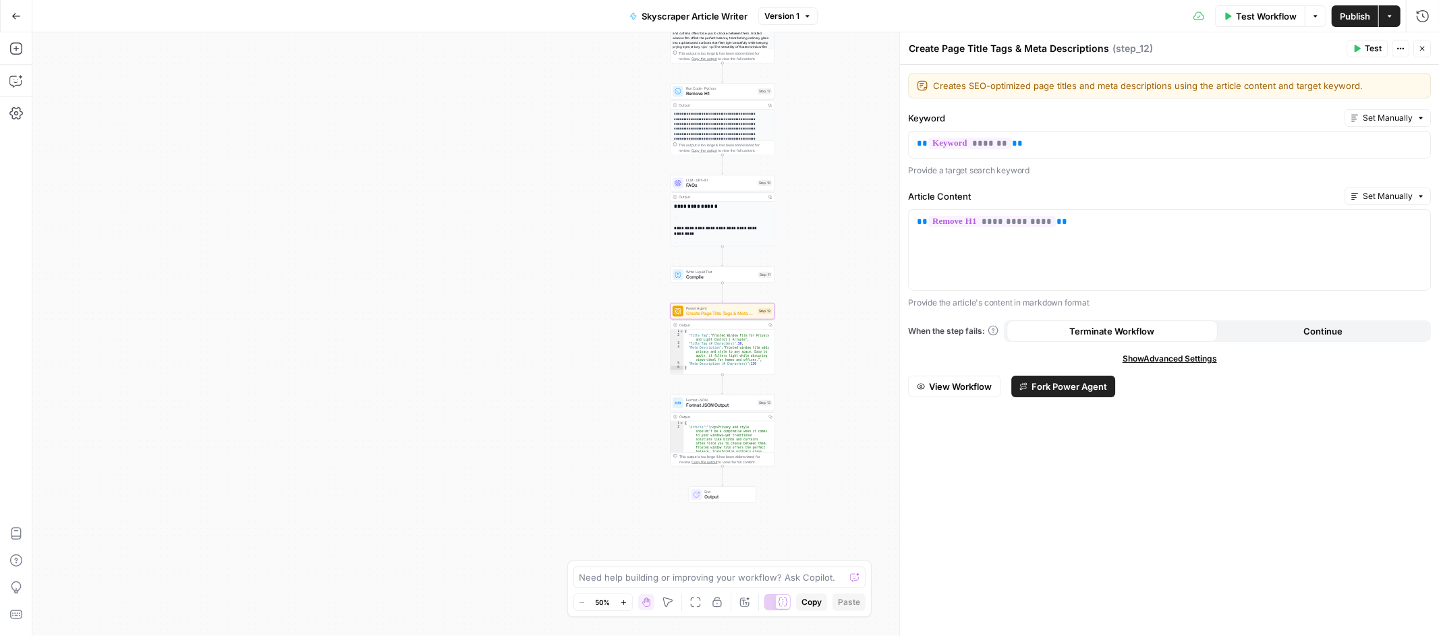
type textarea "**********"
click at [735, 354] on div "{ "Title Tag" : "Frosted Window Film for Privacy and Light Control | Artople" ,…" at bounding box center [729, 355] width 91 height 53
click at [723, 405] on span "Format JSON Output" at bounding box center [720, 405] width 69 height 7
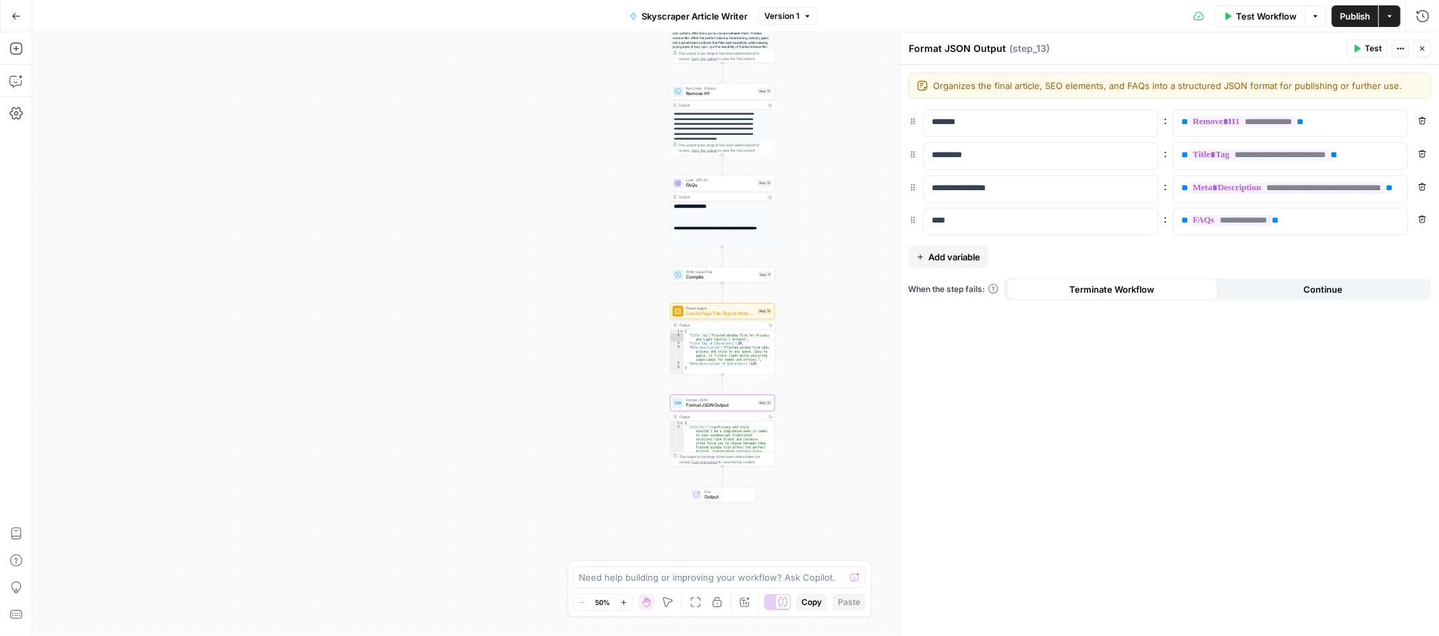
click at [732, 498] on span "Output" at bounding box center [728, 497] width 46 height 7
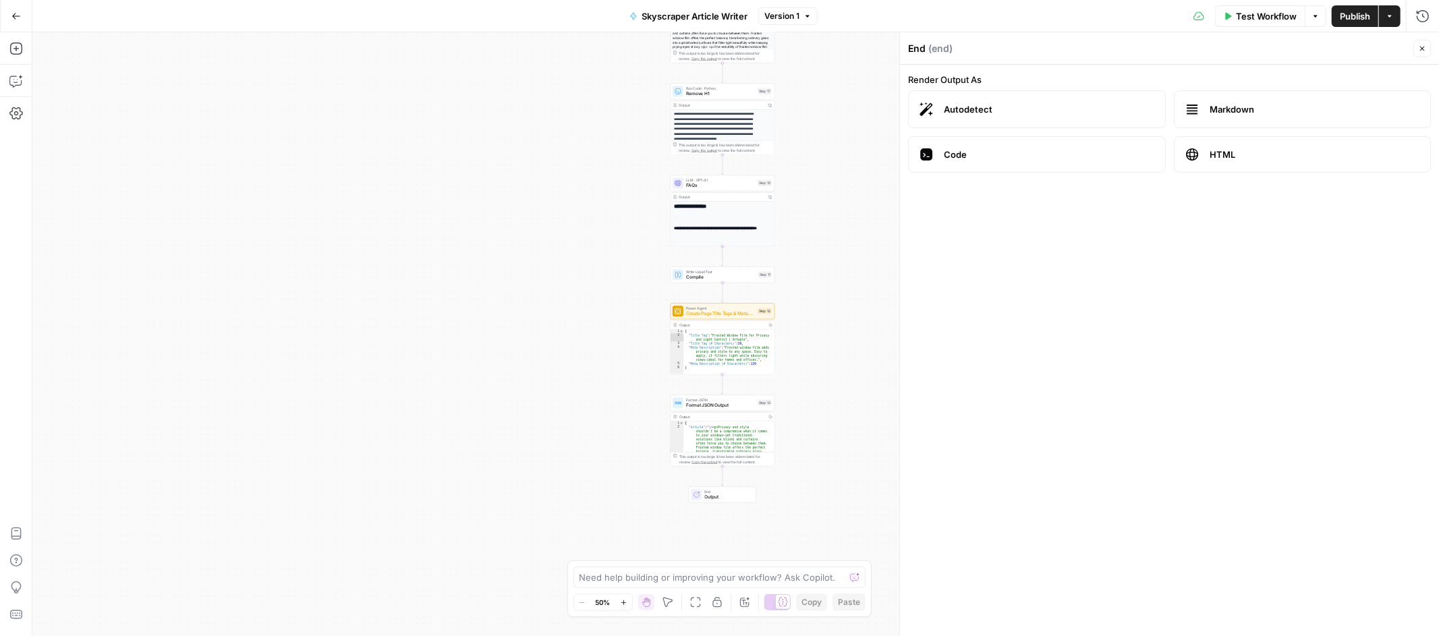
click at [14, 18] on icon "button" at bounding box center [15, 15] width 9 height 9
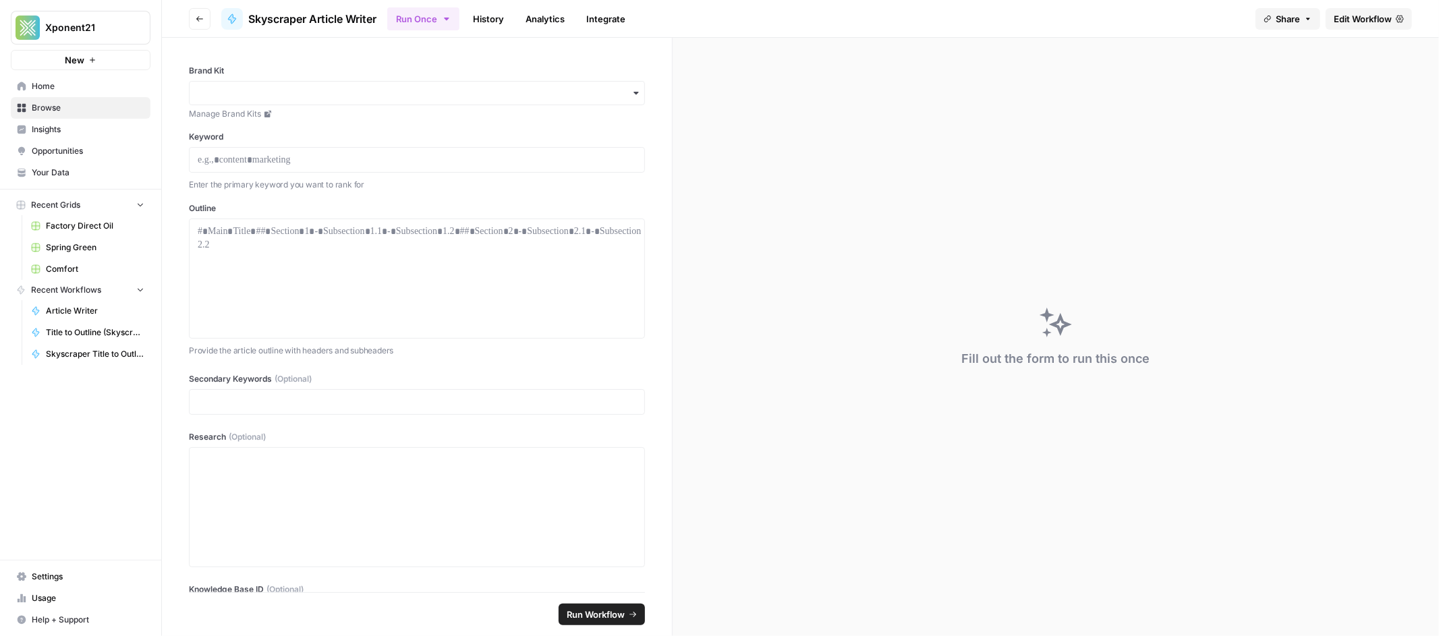
click at [60, 252] on span "Spring Green" at bounding box center [95, 248] width 99 height 12
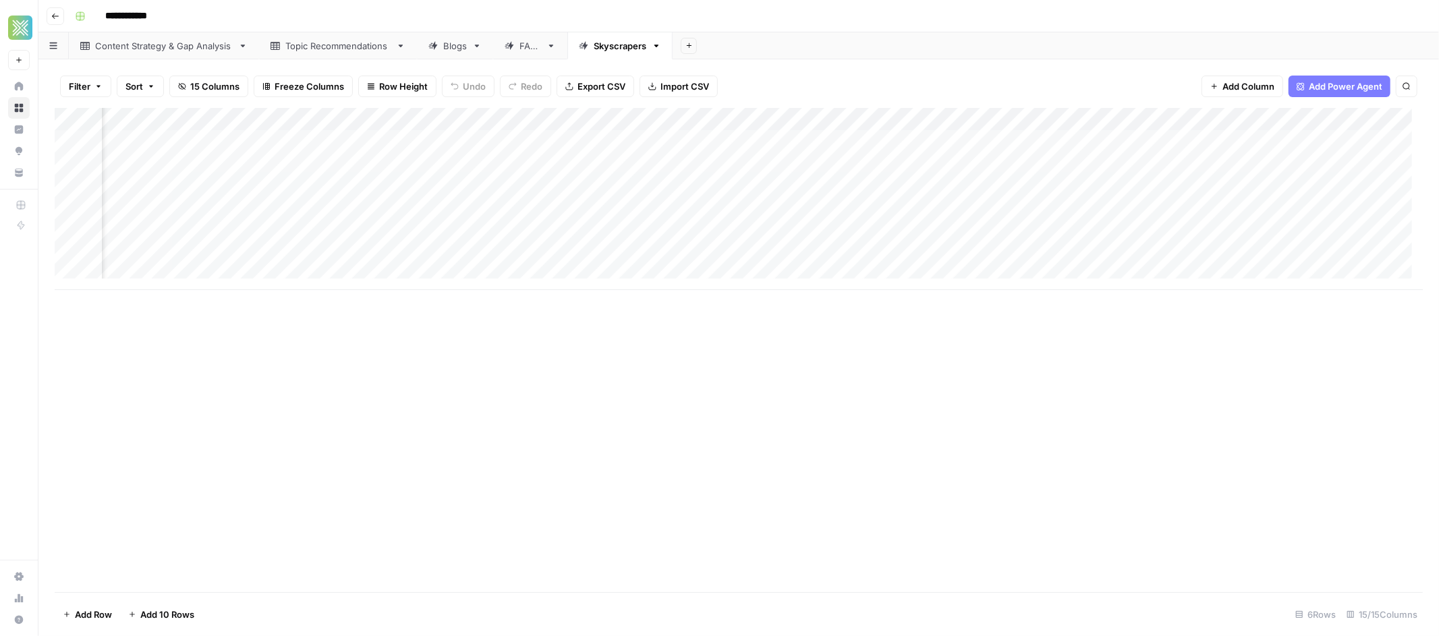
scroll to position [3, 961]
click at [962, 140] on div "Add Column" at bounding box center [739, 199] width 1368 height 182
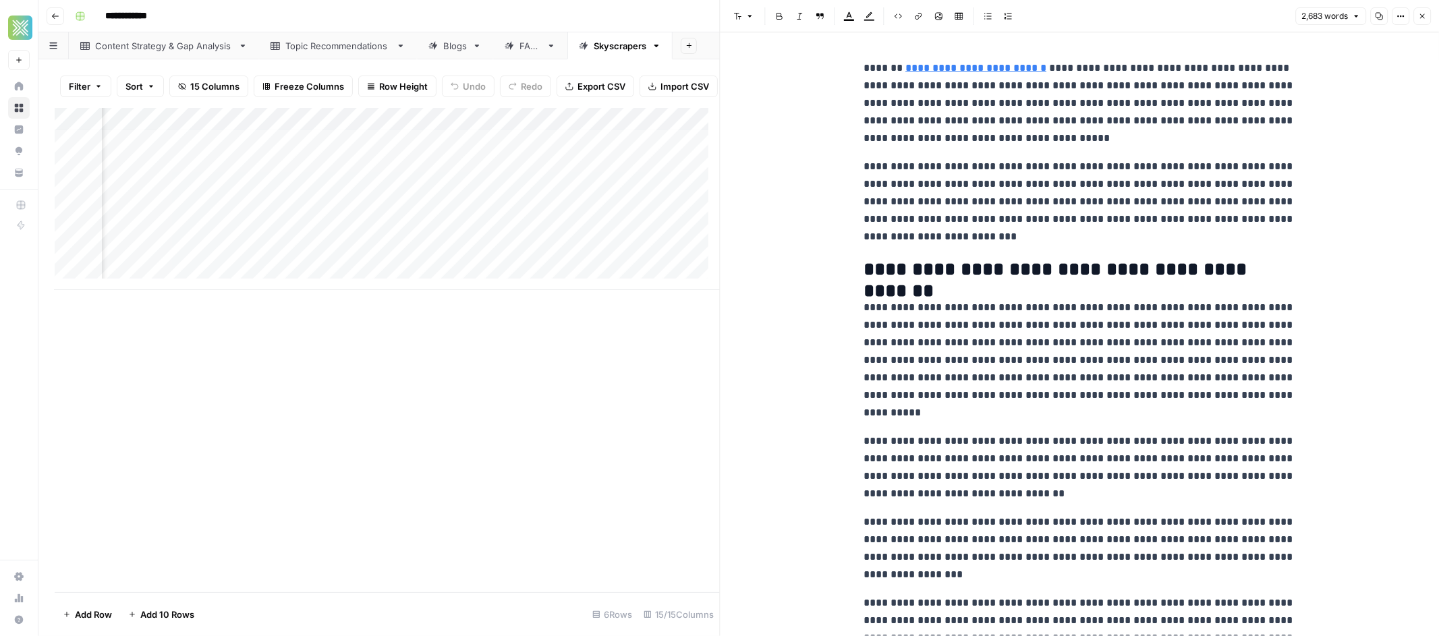
scroll to position [3, 0]
click at [1091, 49] on icon at bounding box center [1093, 48] width 8 height 8
click at [387, 152] on div "Add Column" at bounding box center [387, 199] width 665 height 182
click at [391, 147] on div "Add Column" at bounding box center [387, 199] width 665 height 182
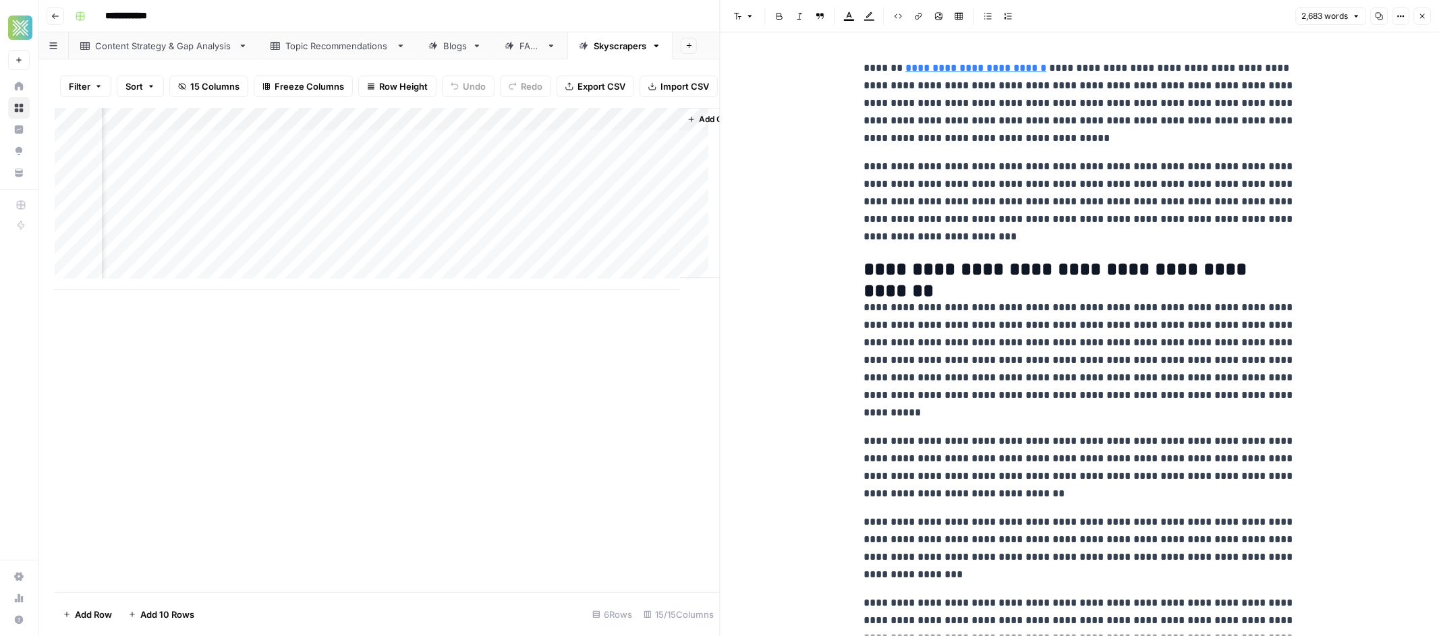
click at [423, 179] on div "Add Column" at bounding box center [387, 199] width 665 height 182
click at [466, 159] on div "Add Column" at bounding box center [387, 199] width 665 height 182
click at [542, 152] on div "Add Column" at bounding box center [387, 199] width 665 height 182
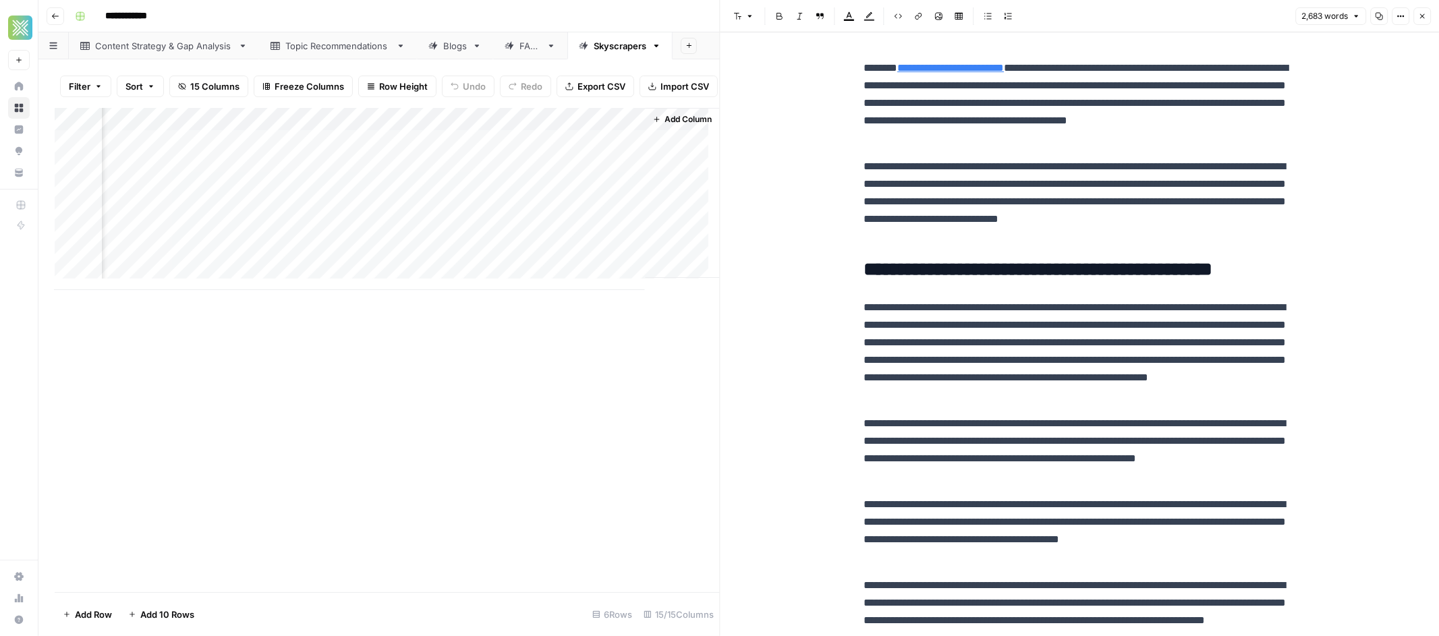
click at [464, 155] on div "Add Column" at bounding box center [387, 199] width 665 height 182
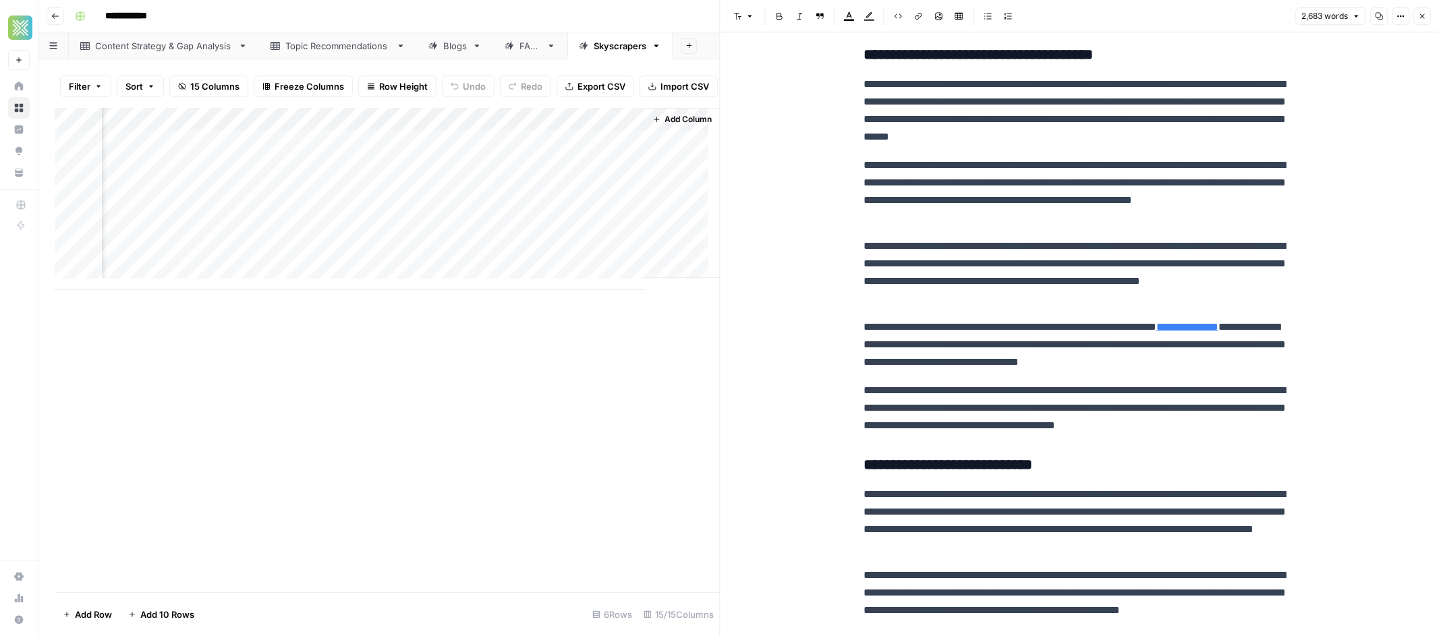
scroll to position [1134, 0]
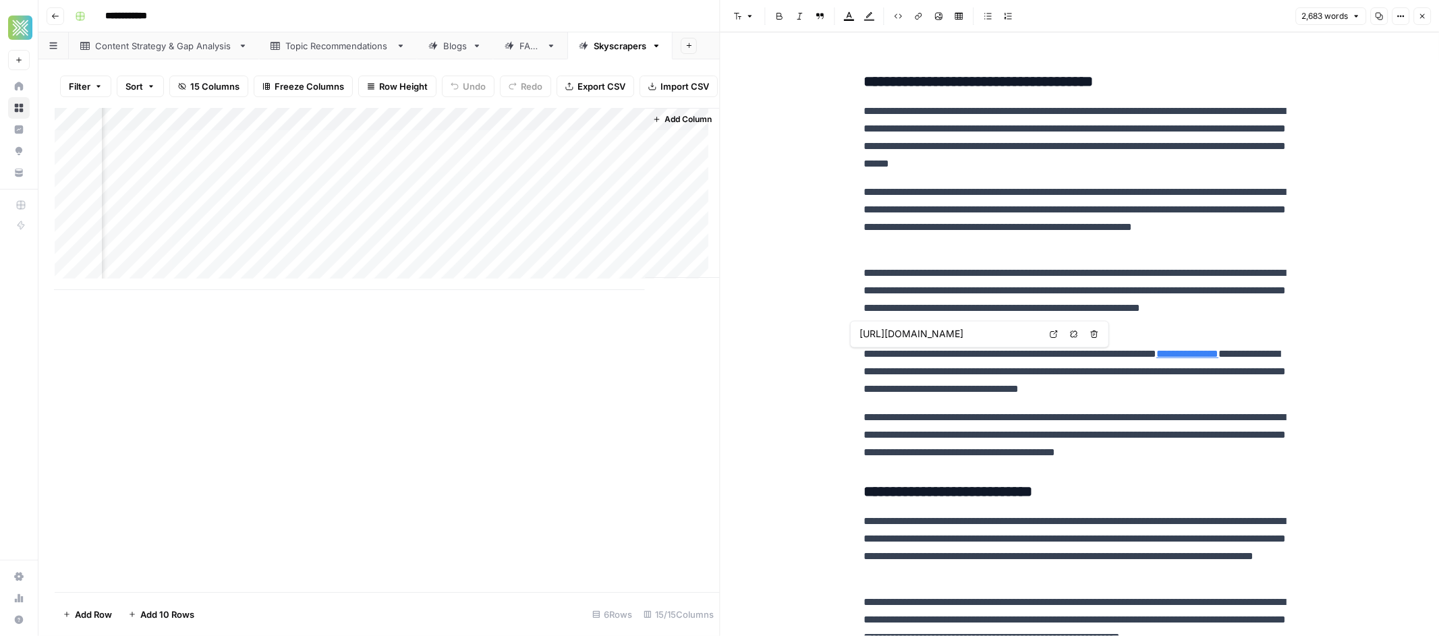
click at [1218, 354] on link "**********" at bounding box center [1187, 354] width 62 height 10
click at [920, 80] on h3 "**********" at bounding box center [1080, 82] width 432 height 19
click at [1218, 358] on link "**********" at bounding box center [1187, 354] width 62 height 10
click at [1218, 356] on link "**********" at bounding box center [1187, 354] width 62 height 10
click at [1218, 358] on link "**********" at bounding box center [1187, 354] width 62 height 10
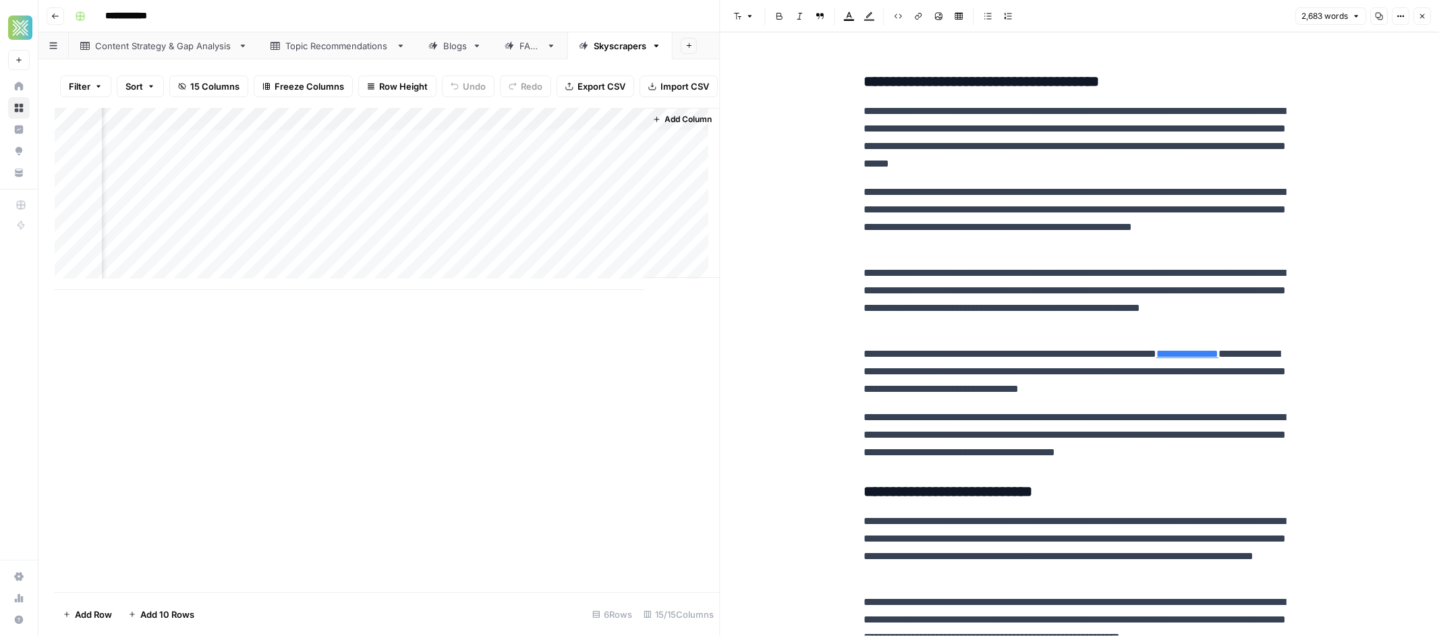
click at [1218, 358] on link "**********" at bounding box center [1187, 354] width 62 height 10
click at [1156, 359] on link "**********" at bounding box center [1187, 354] width 62 height 10
click at [1218, 354] on link "**********" at bounding box center [1187, 354] width 62 height 10
drag, startPoint x: 1215, startPoint y: 354, endPoint x: 891, endPoint y: 372, distance: 324.4
click at [891, 372] on p "**********" at bounding box center [1080, 371] width 432 height 53
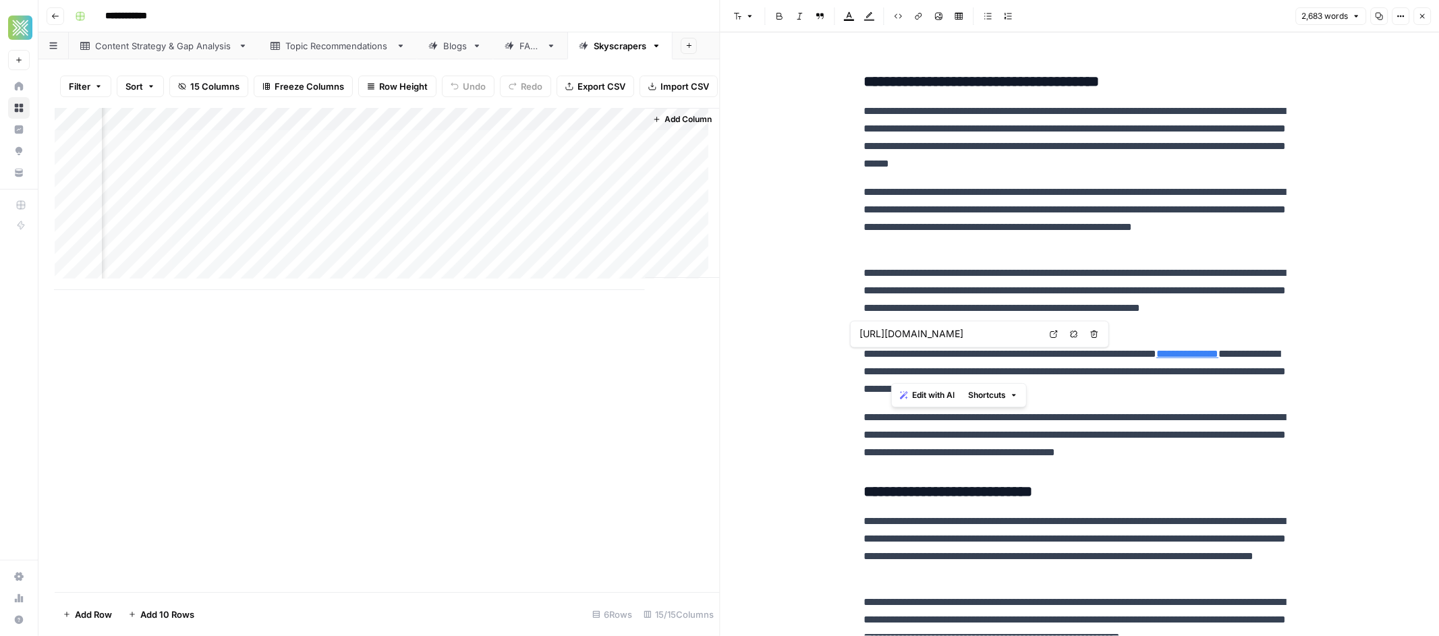
click at [1218, 358] on link "**********" at bounding box center [1187, 354] width 62 height 10
click at [1214, 356] on link "**********" at bounding box center [1187, 354] width 62 height 10
drag, startPoint x: 1133, startPoint y: 320, endPoint x: 1125, endPoint y: 325, distance: 10.0
click at [1127, 323] on p "**********" at bounding box center [1080, 299] width 432 height 70
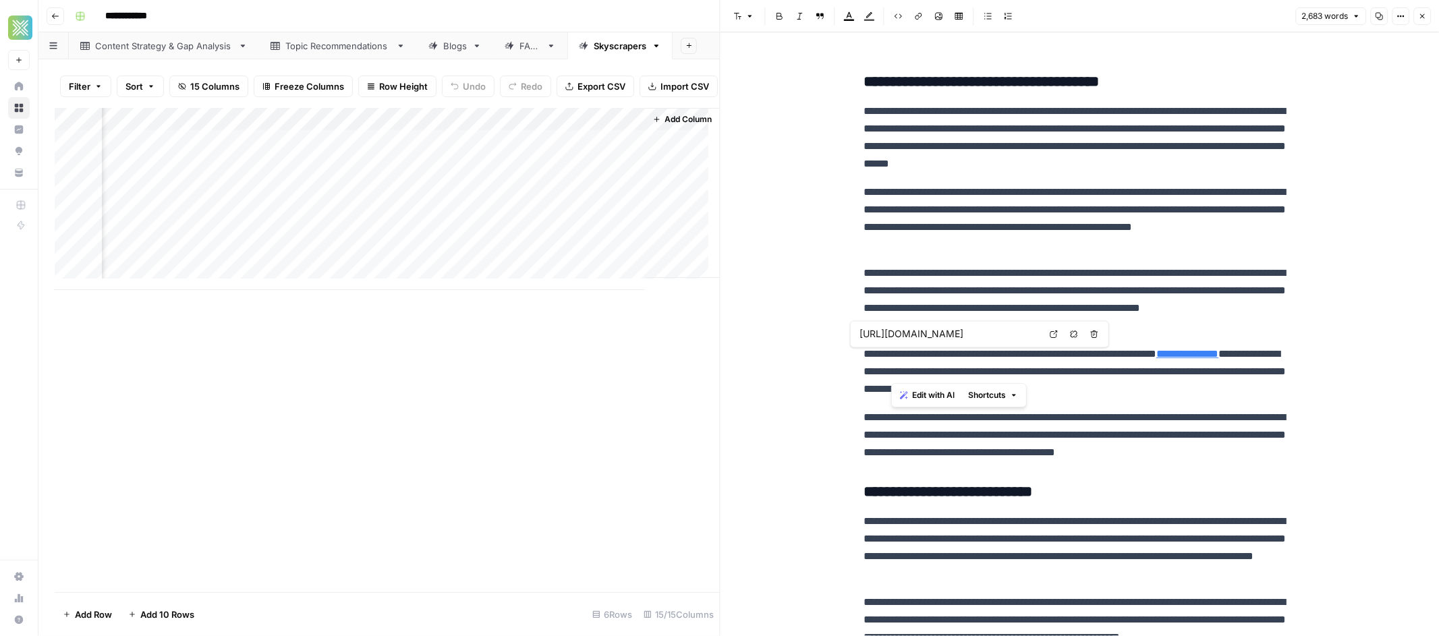
drag, startPoint x: 1214, startPoint y: 354, endPoint x: 891, endPoint y: 368, distance: 323.5
click at [891, 368] on p "**********" at bounding box center [1080, 371] width 432 height 53
click at [915, 17] on icon "button" at bounding box center [919, 16] width 8 height 8
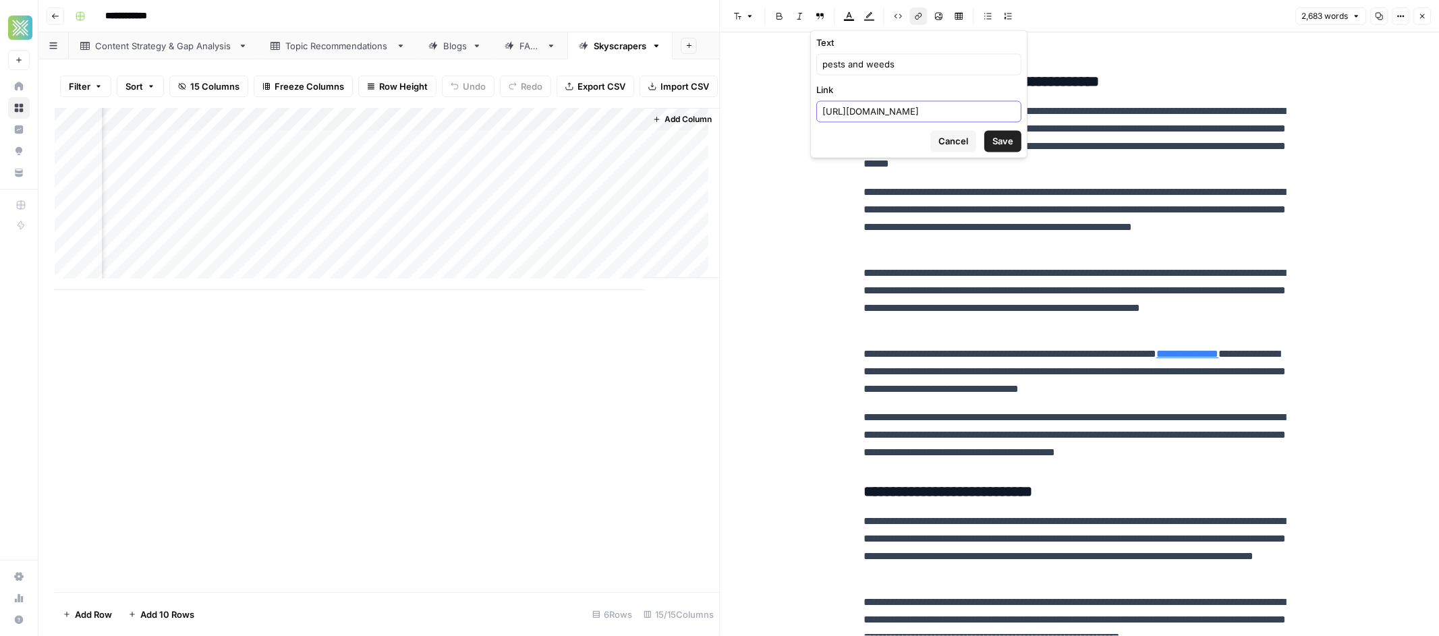
click at [901, 113] on input "[URL][DOMAIN_NAME]" at bounding box center [918, 111] width 193 height 13
paste input "services/total-lawn-and-insect-control"
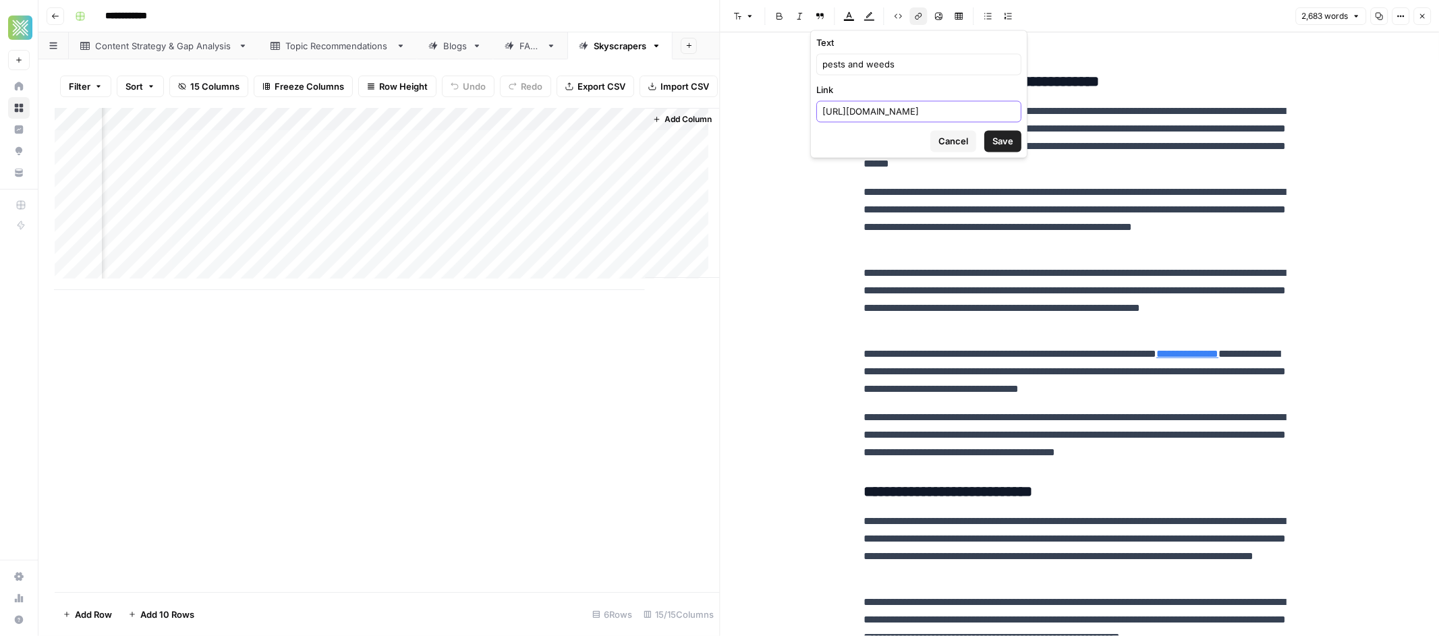
type input "[URL][DOMAIN_NAME]"
click at [1009, 141] on span "Save" at bounding box center [1002, 140] width 21 height 13
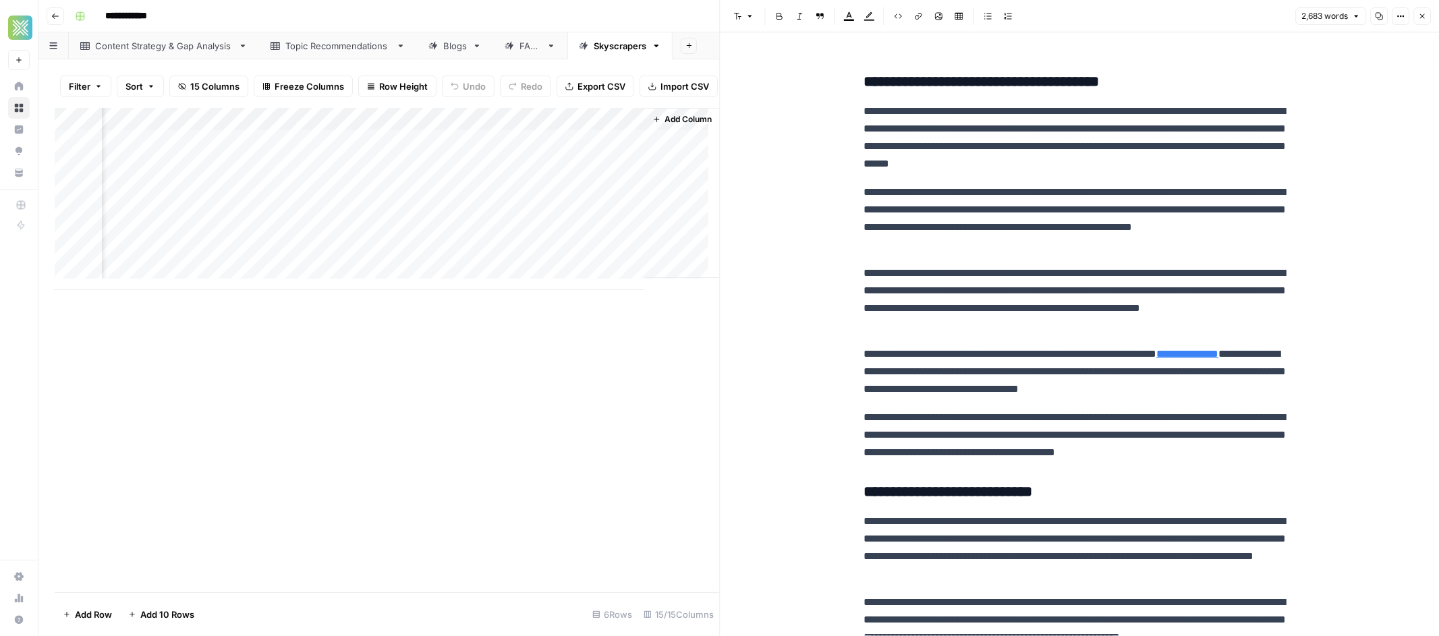
click at [1077, 346] on p "**********" at bounding box center [1080, 371] width 432 height 53
click at [1156, 359] on link "**********" at bounding box center [1187, 354] width 62 height 10
click at [1218, 354] on link "**********" at bounding box center [1187, 354] width 62 height 10
click at [1026, 420] on p "**********" at bounding box center [1080, 435] width 432 height 53
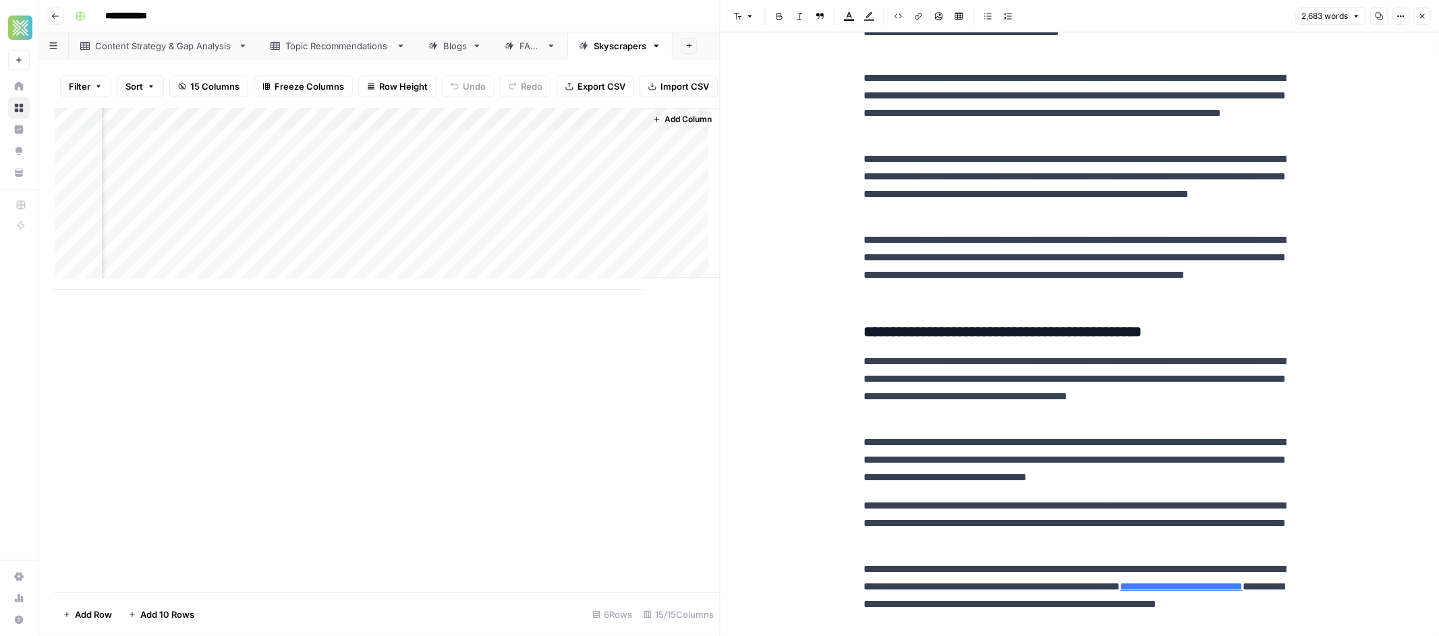
scroll to position [2153, 0]
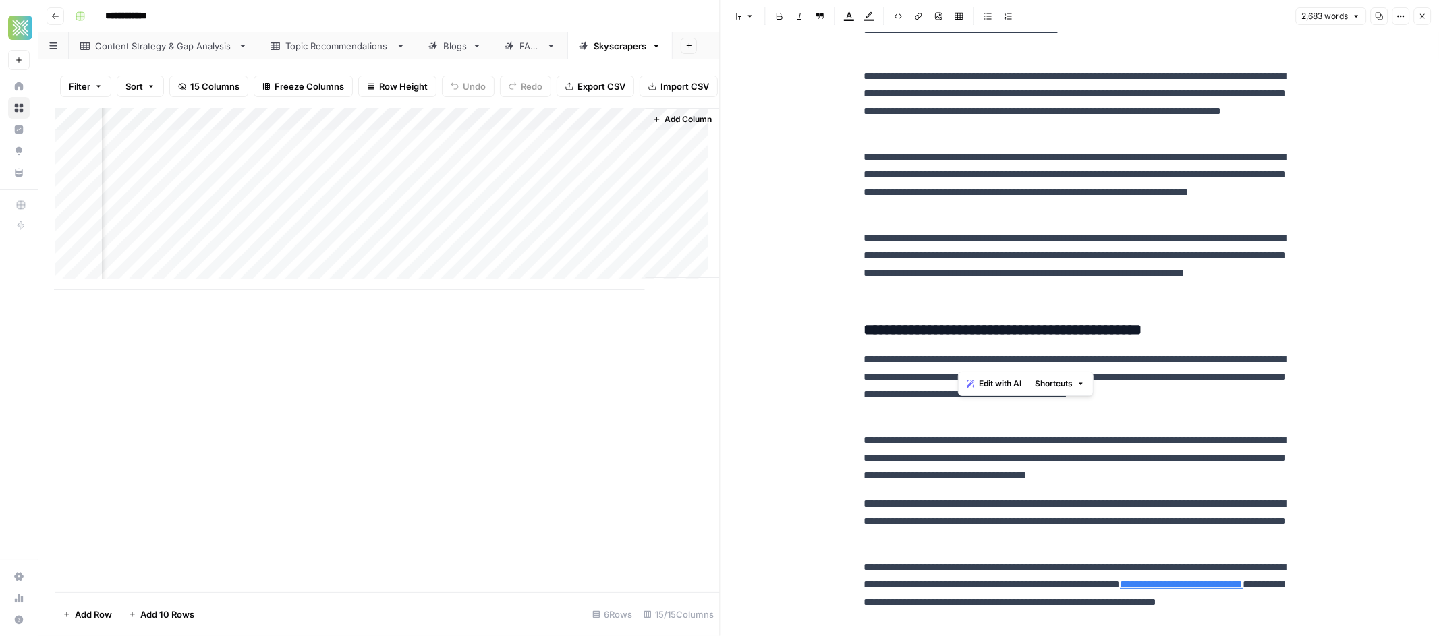
drag, startPoint x: 958, startPoint y: 360, endPoint x: 1179, endPoint y: 363, distance: 221.3
click at [1179, 363] on p "**********" at bounding box center [1080, 386] width 432 height 70
click at [920, 19] on icon "button" at bounding box center [919, 16] width 8 height 8
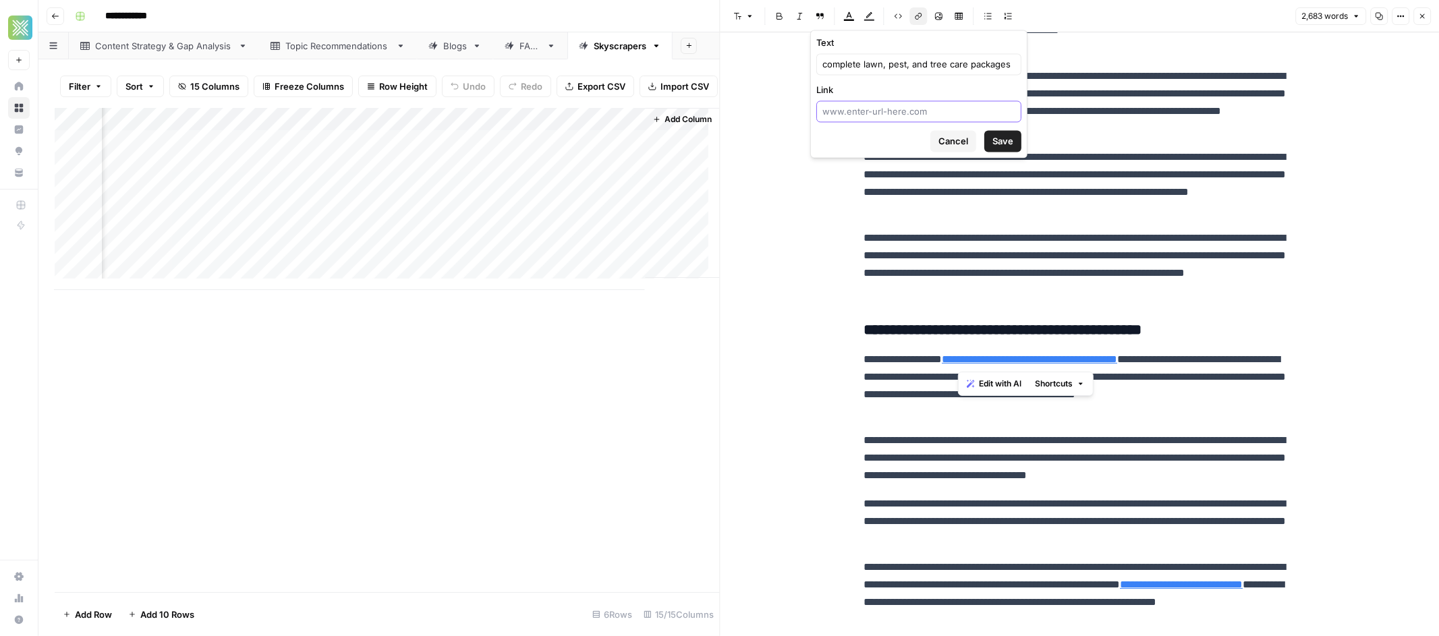
click at [937, 112] on input "Link" at bounding box center [918, 111] width 193 height 13
paste input "[URL][DOMAIN_NAME]"
type input "[URL][DOMAIN_NAME]"
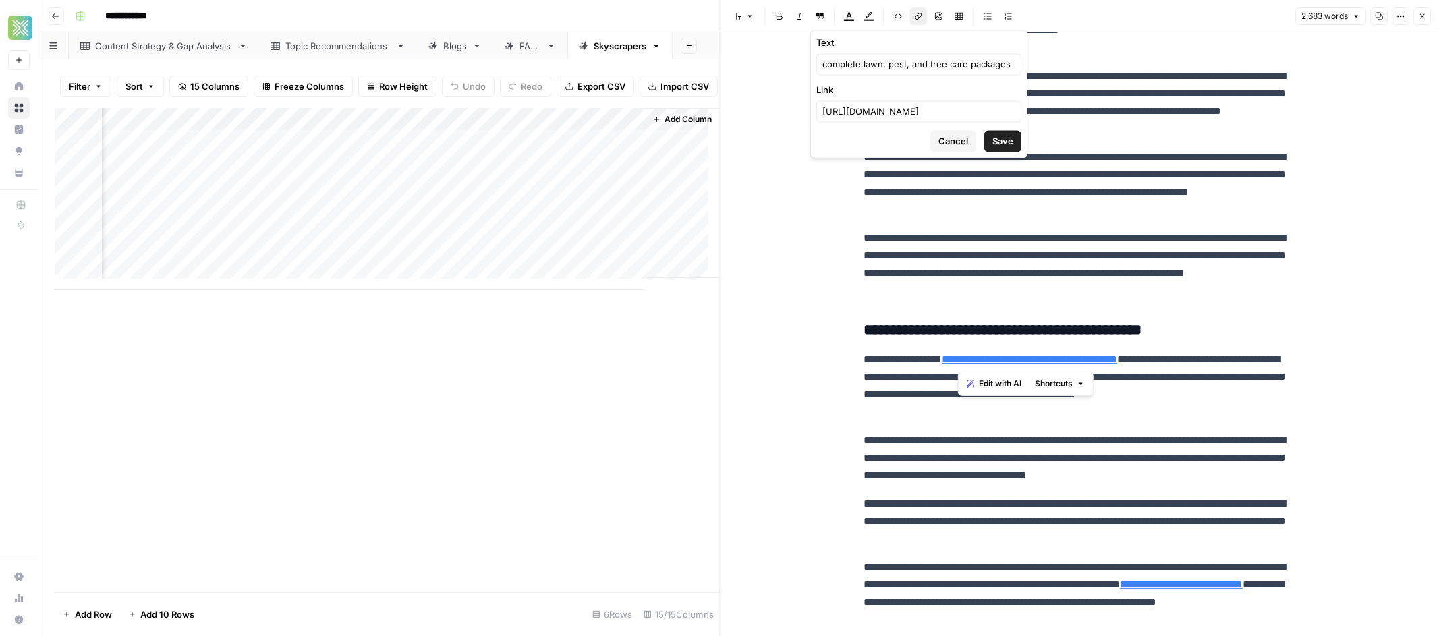
click at [1003, 136] on span "Save" at bounding box center [1002, 140] width 21 height 13
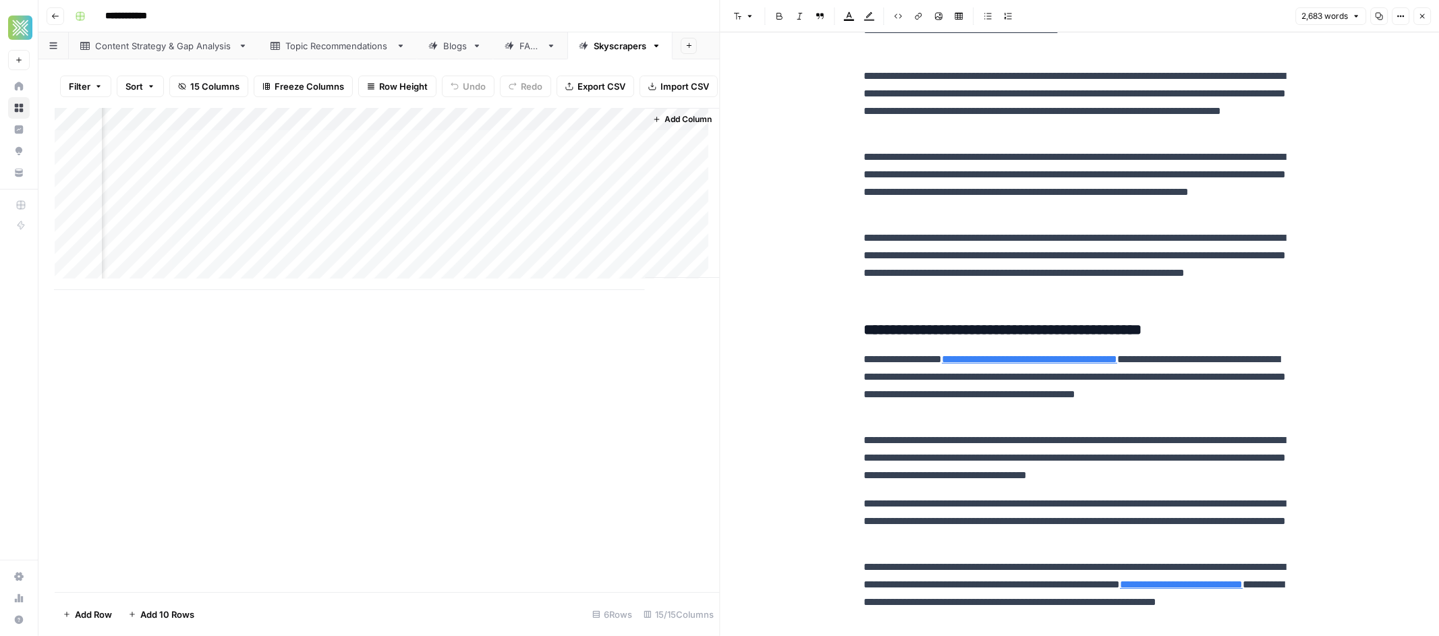
click at [1143, 520] on p "**********" at bounding box center [1080, 521] width 432 height 53
click at [1120, 590] on link "**********" at bounding box center [1181, 585] width 123 height 10
click at [1057, 584] on icon at bounding box center [1054, 582] width 8 height 8
type input "[URL][DOMAIN_NAME]"
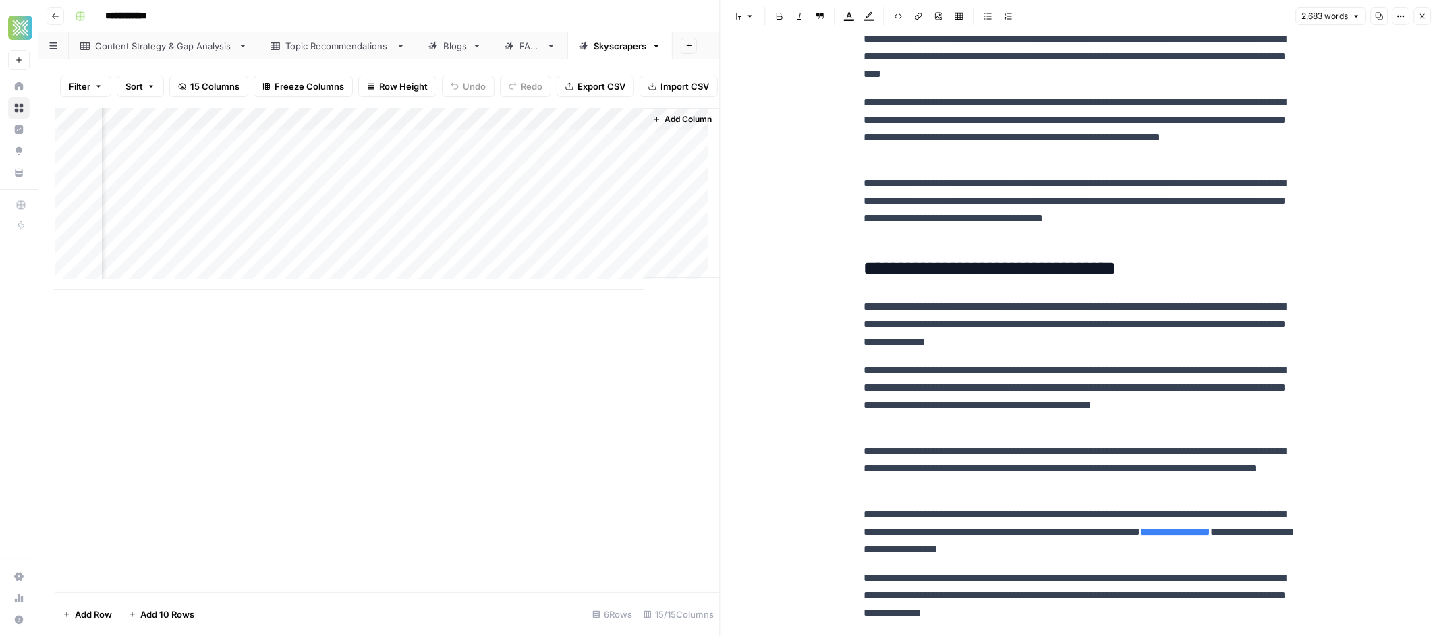
scroll to position [4451, 0]
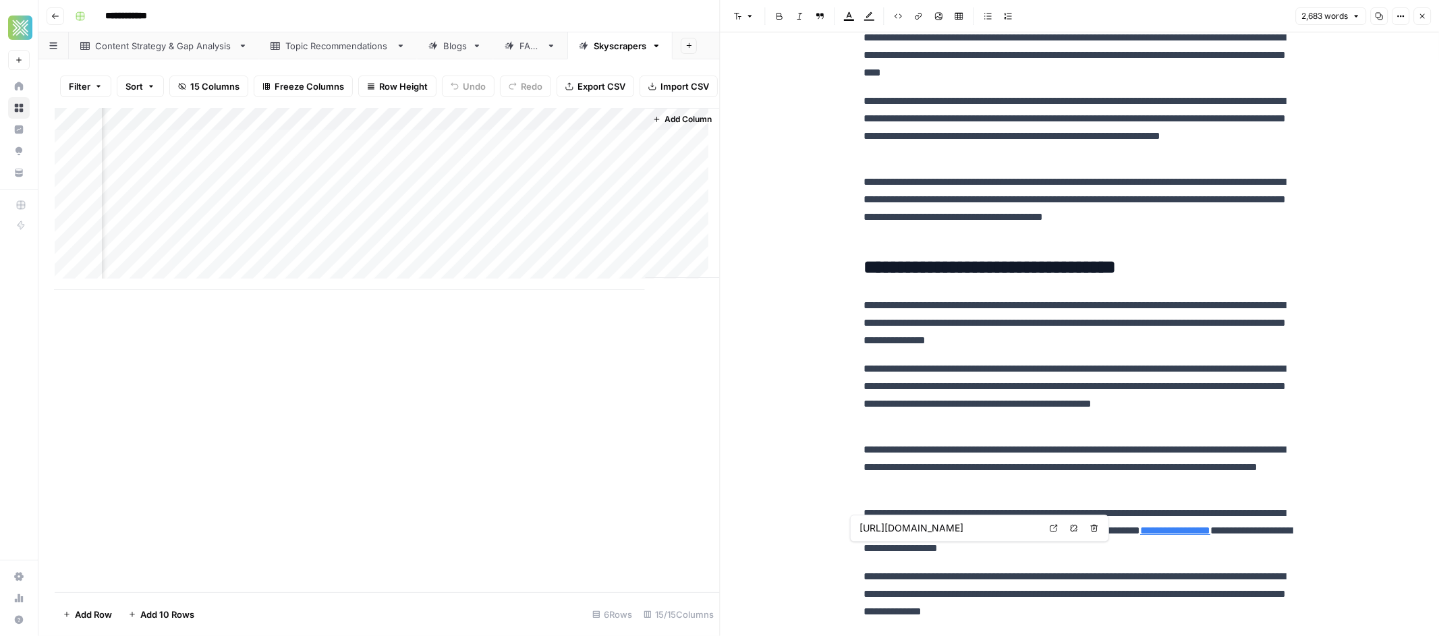
click at [1140, 536] on link "**********" at bounding box center [1175, 531] width 70 height 10
click at [1090, 528] on icon "button" at bounding box center [1094, 528] width 8 height 8
click at [945, 551] on p "**********" at bounding box center [1080, 531] width 432 height 53
click at [1073, 526] on icon "button" at bounding box center [1074, 528] width 8 height 8
click at [1061, 555] on p "**********" at bounding box center [1080, 531] width 432 height 53
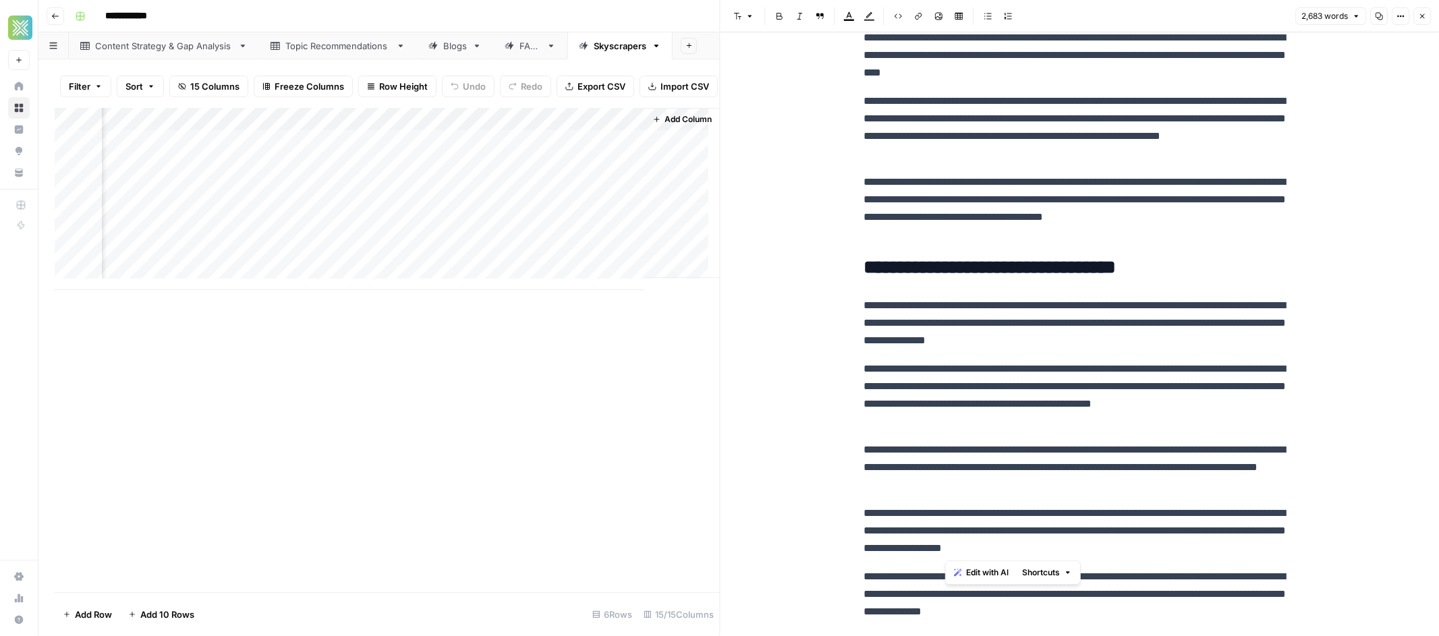
drag, startPoint x: 1137, startPoint y: 531, endPoint x: 944, endPoint y: 549, distance: 193.7
click at [944, 549] on p "**********" at bounding box center [1080, 531] width 432 height 53
click at [921, 18] on icon "button" at bounding box center [919, 16] width 8 height 8
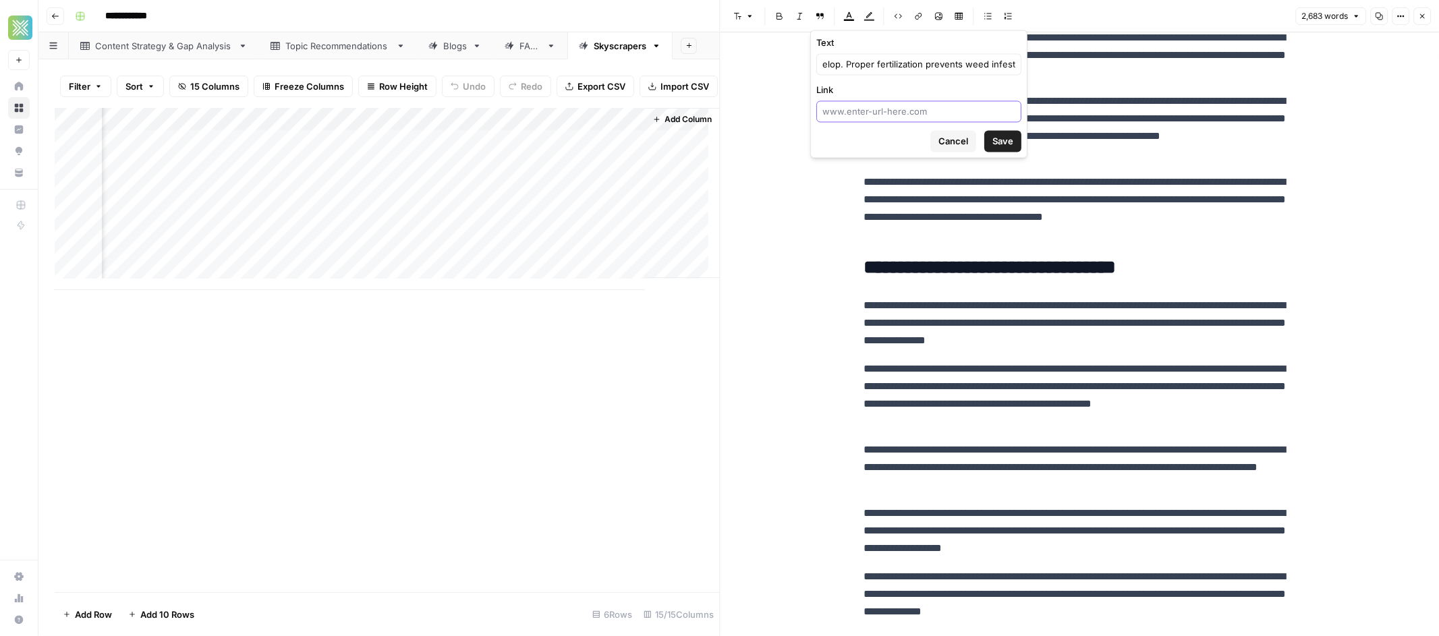
click at [909, 109] on input "Link" at bounding box center [918, 111] width 193 height 13
paste input "[URL][DOMAIN_NAME]"
type input "[URL][DOMAIN_NAME]"
click at [1005, 139] on span "Save" at bounding box center [1002, 140] width 21 height 13
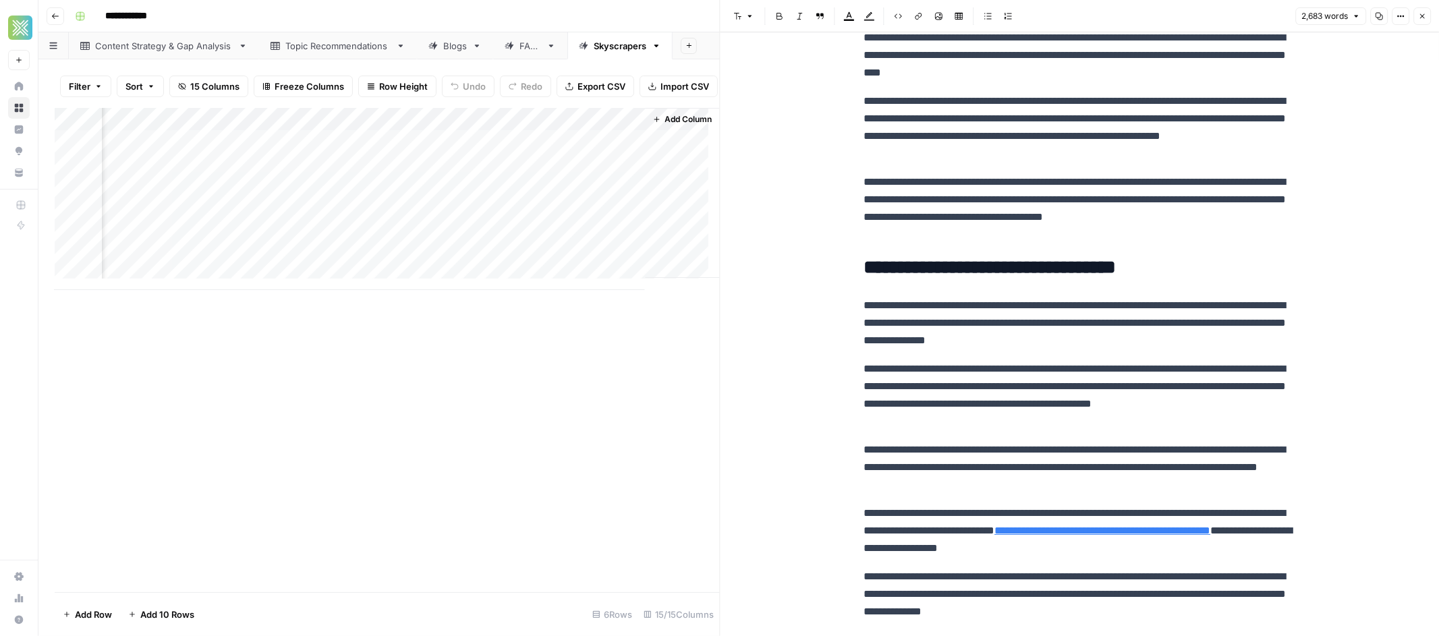
scroll to position [4759, 0]
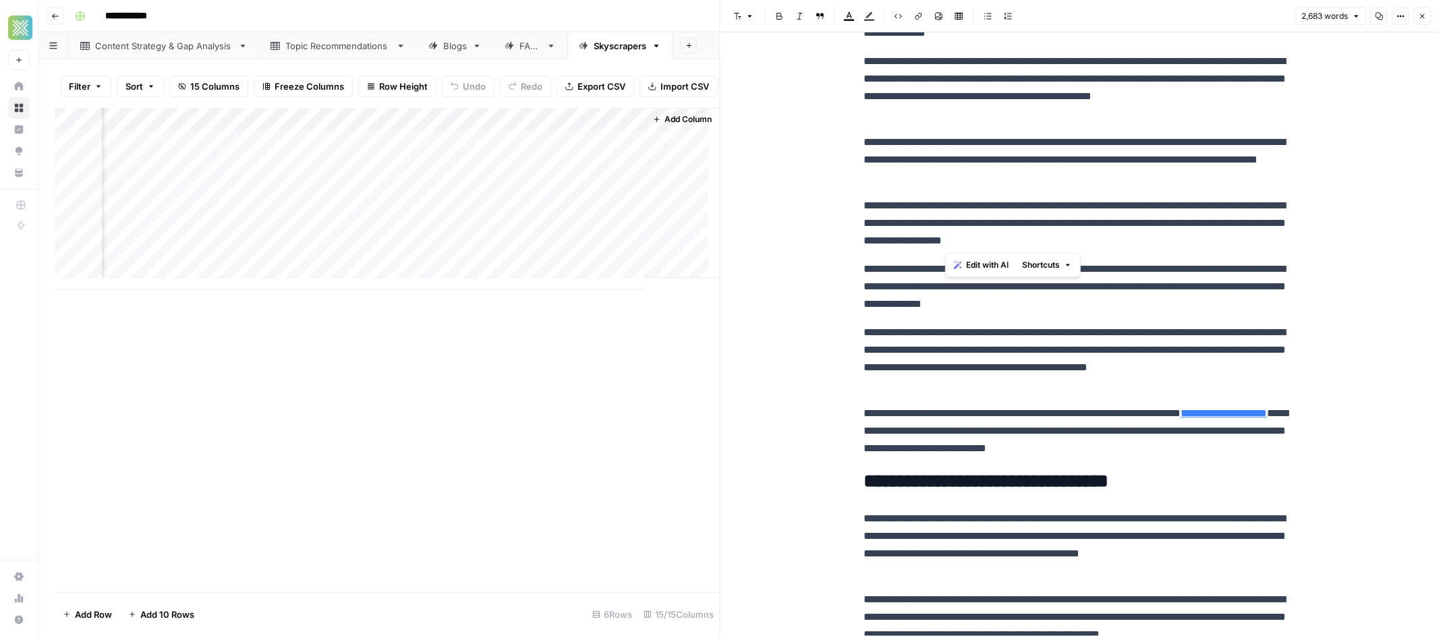
click at [1143, 225] on p "**********" at bounding box center [1080, 223] width 432 height 53
drag, startPoint x: 1136, startPoint y: 221, endPoint x: 944, endPoint y: 242, distance: 193.3
click at [944, 242] on p "**********" at bounding box center [1080, 223] width 432 height 53
click at [921, 16] on icon "button" at bounding box center [919, 16] width 8 height 8
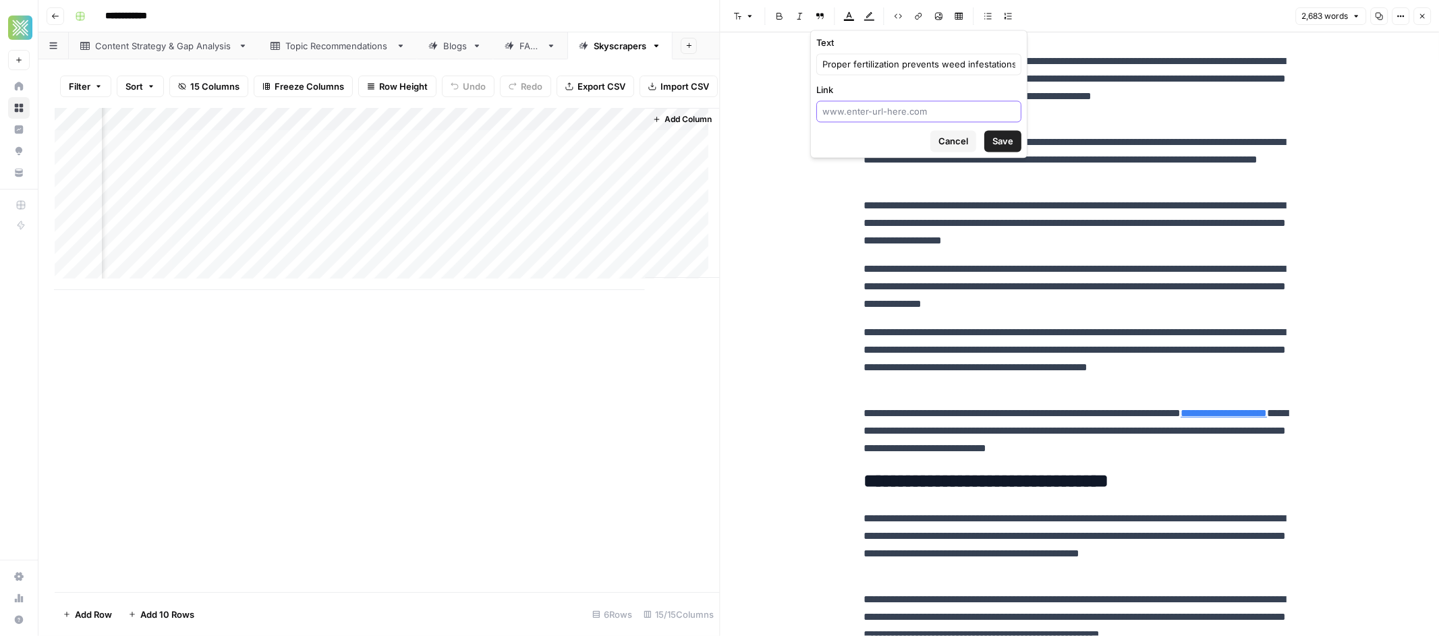
click at [909, 109] on input "Link" at bounding box center [918, 111] width 193 height 13
paste input "[URL][DOMAIN_NAME]"
type input "[URL][DOMAIN_NAME]"
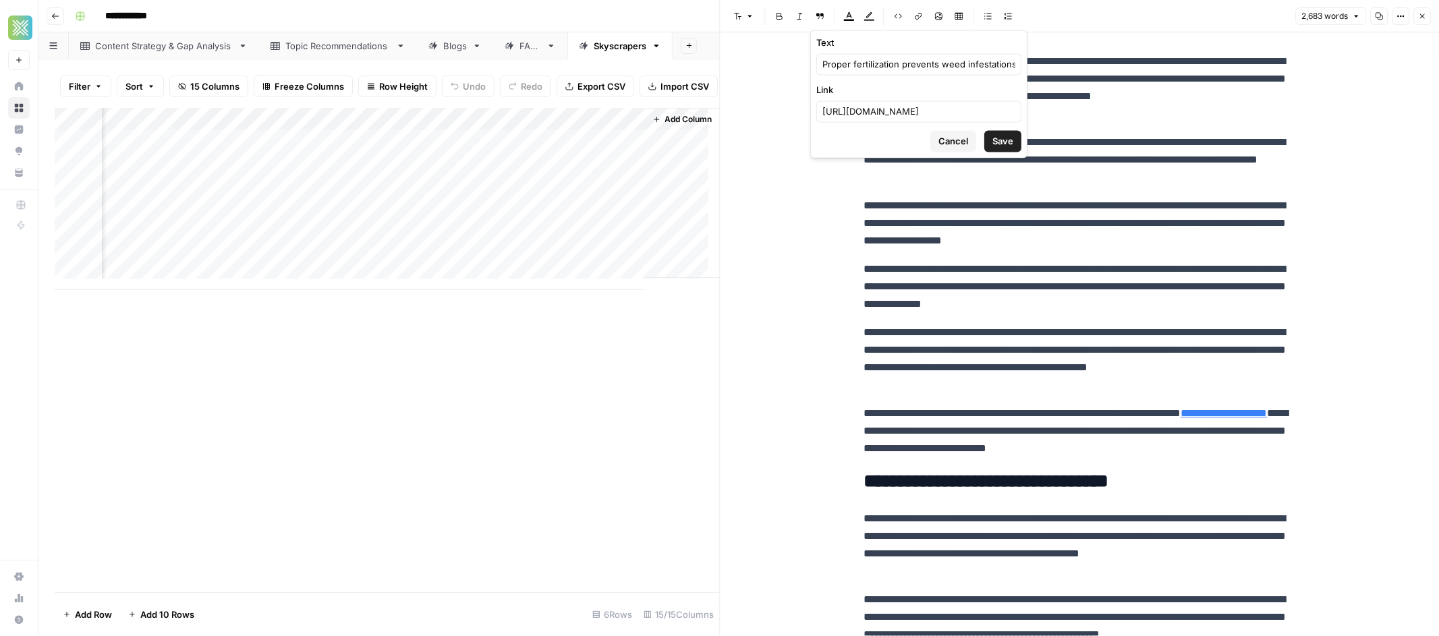
click at [996, 136] on span "Save" at bounding box center [1002, 140] width 21 height 13
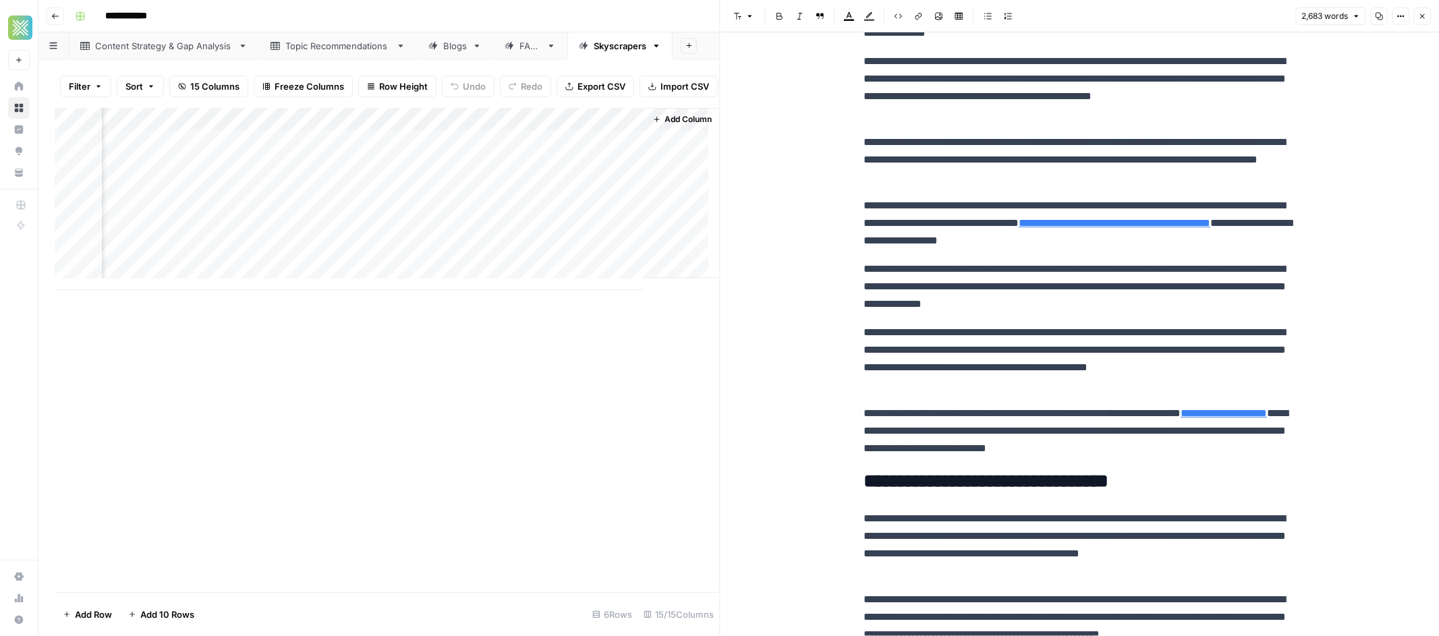
click at [927, 445] on p "**********" at bounding box center [1080, 431] width 432 height 53
click at [926, 441] on p "**********" at bounding box center [1080, 431] width 432 height 53
click at [1181, 418] on link "**********" at bounding box center [1224, 413] width 86 height 10
click at [907, 441] on p "**********" at bounding box center [1080, 431] width 432 height 53
click at [1181, 418] on link "**********" at bounding box center [1224, 413] width 86 height 10
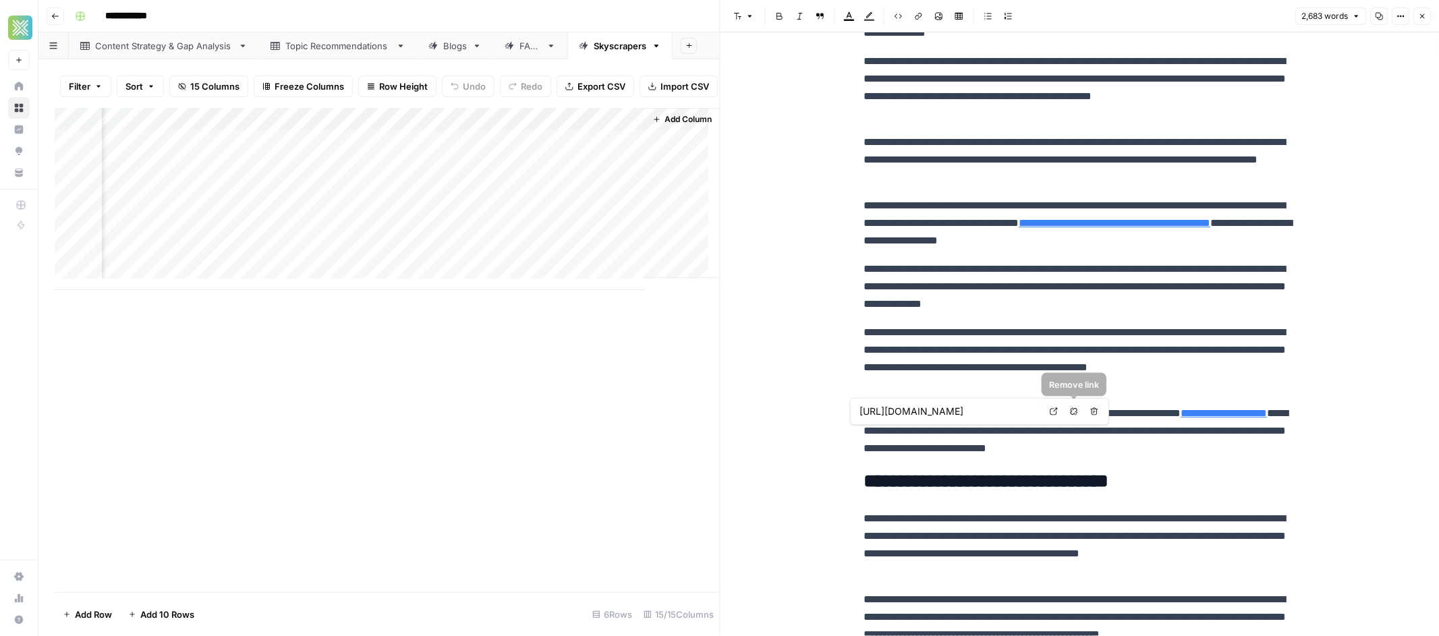
click at [1071, 412] on icon "button" at bounding box center [1074, 411] width 8 height 8
click at [1091, 422] on p "**********" at bounding box center [1080, 431] width 432 height 53
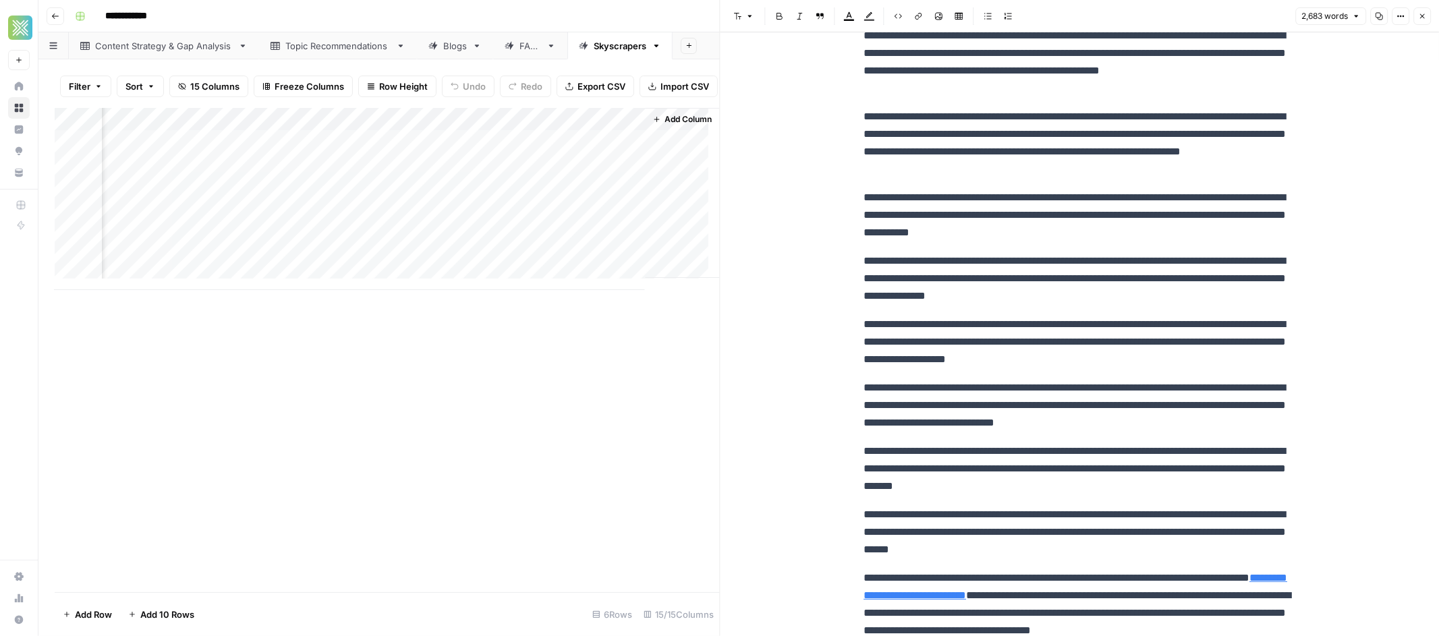
scroll to position [5372, 0]
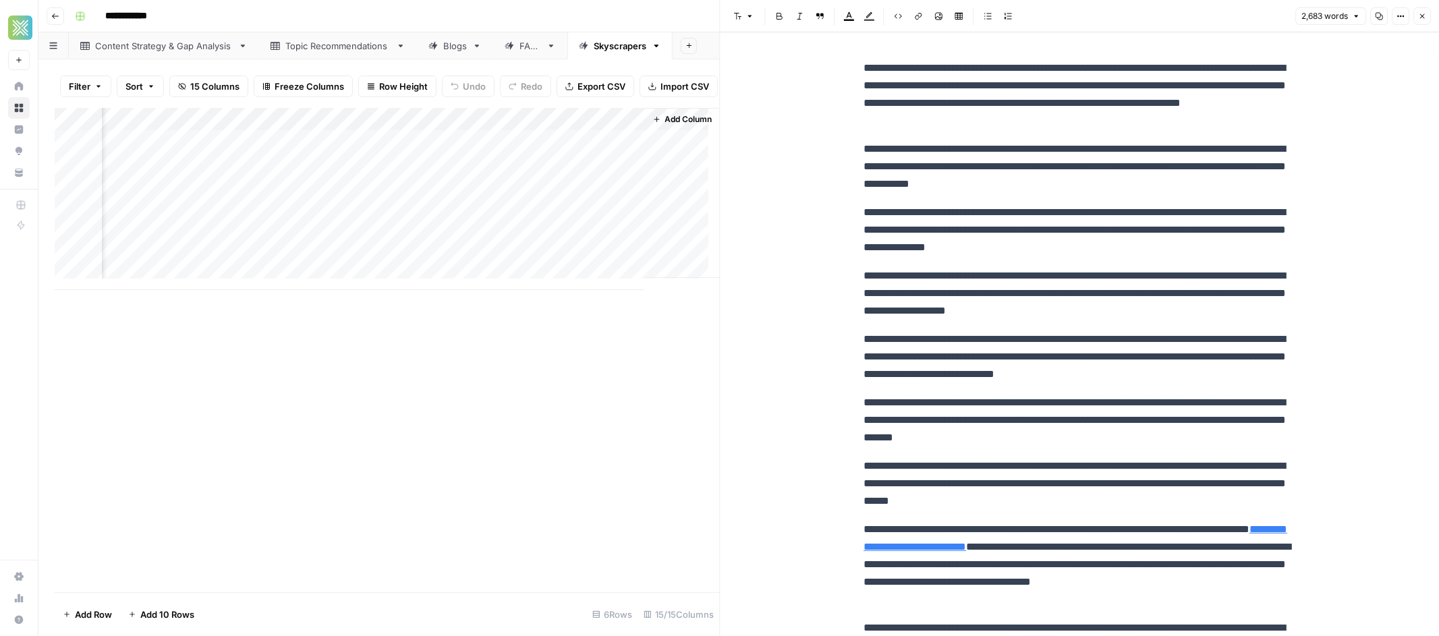
click at [1032, 547] on link "**********" at bounding box center [1076, 538] width 424 height 28
click at [1104, 395] on p "**********" at bounding box center [1080, 420] width 432 height 53
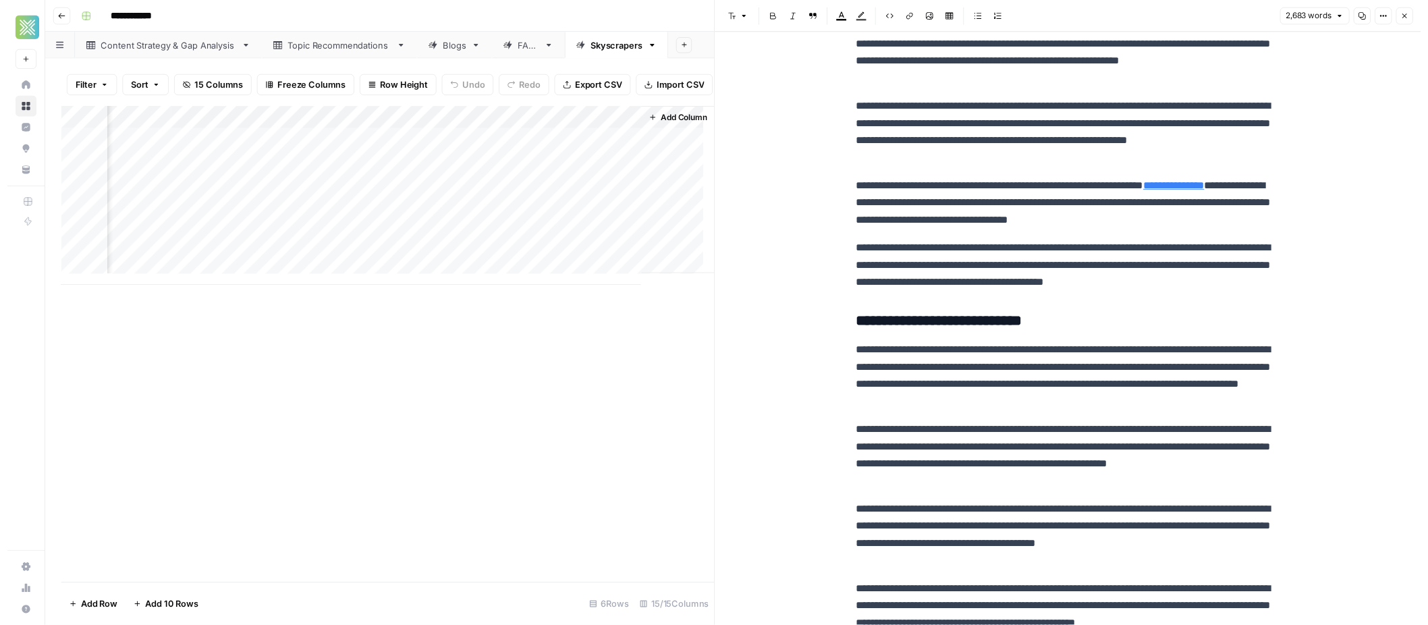
scroll to position [0, 0]
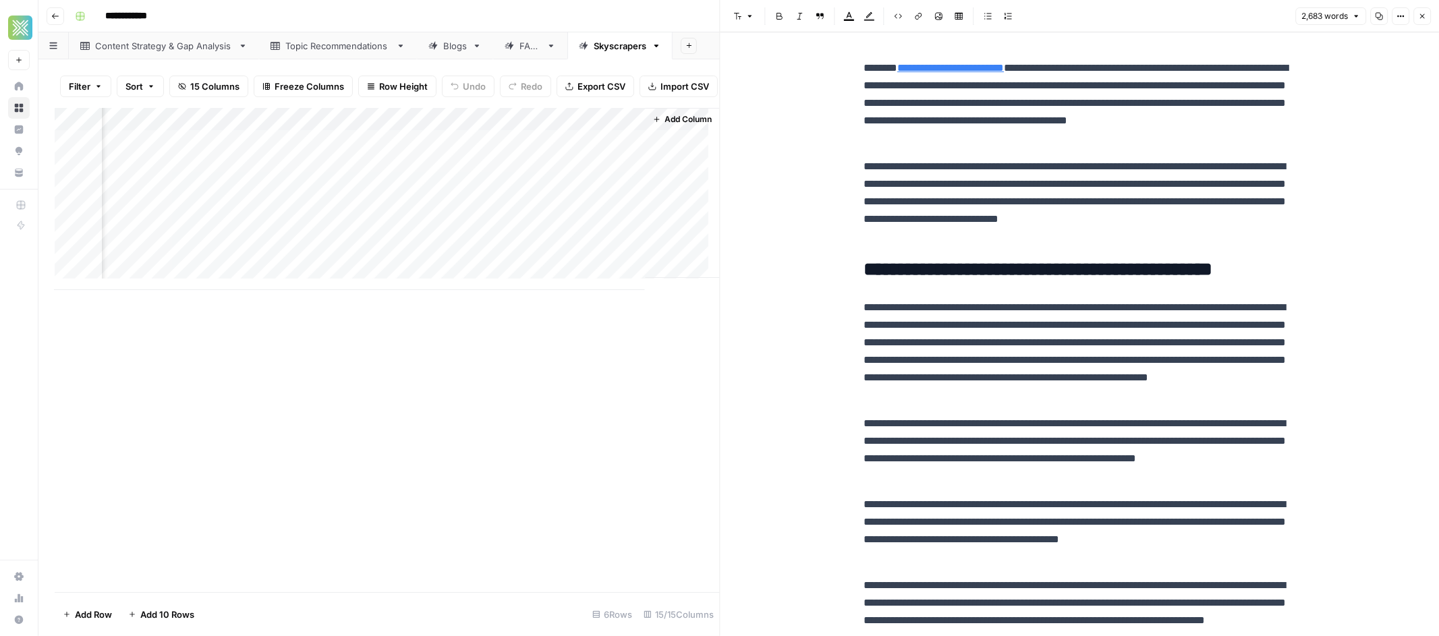
click at [592, 487] on div "Add Column" at bounding box center [387, 350] width 665 height 484
click at [1426, 17] on button "Close" at bounding box center [1422, 16] width 18 height 18
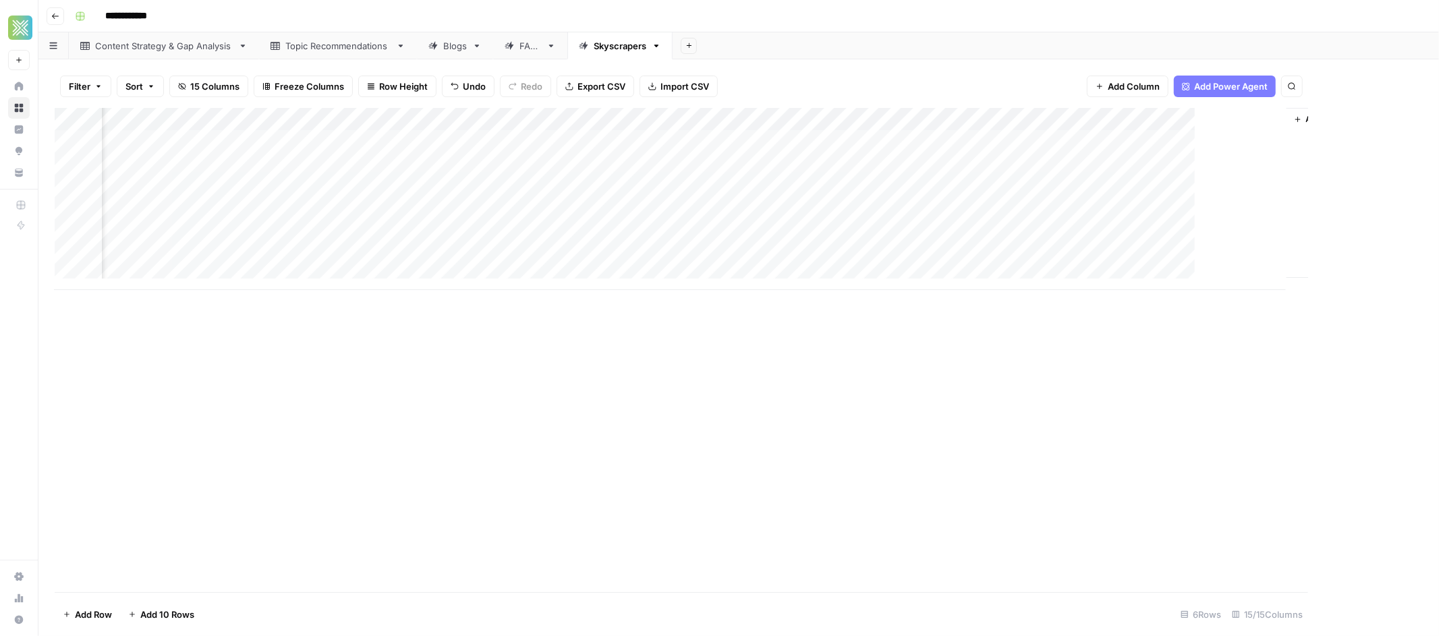
scroll to position [0, 946]
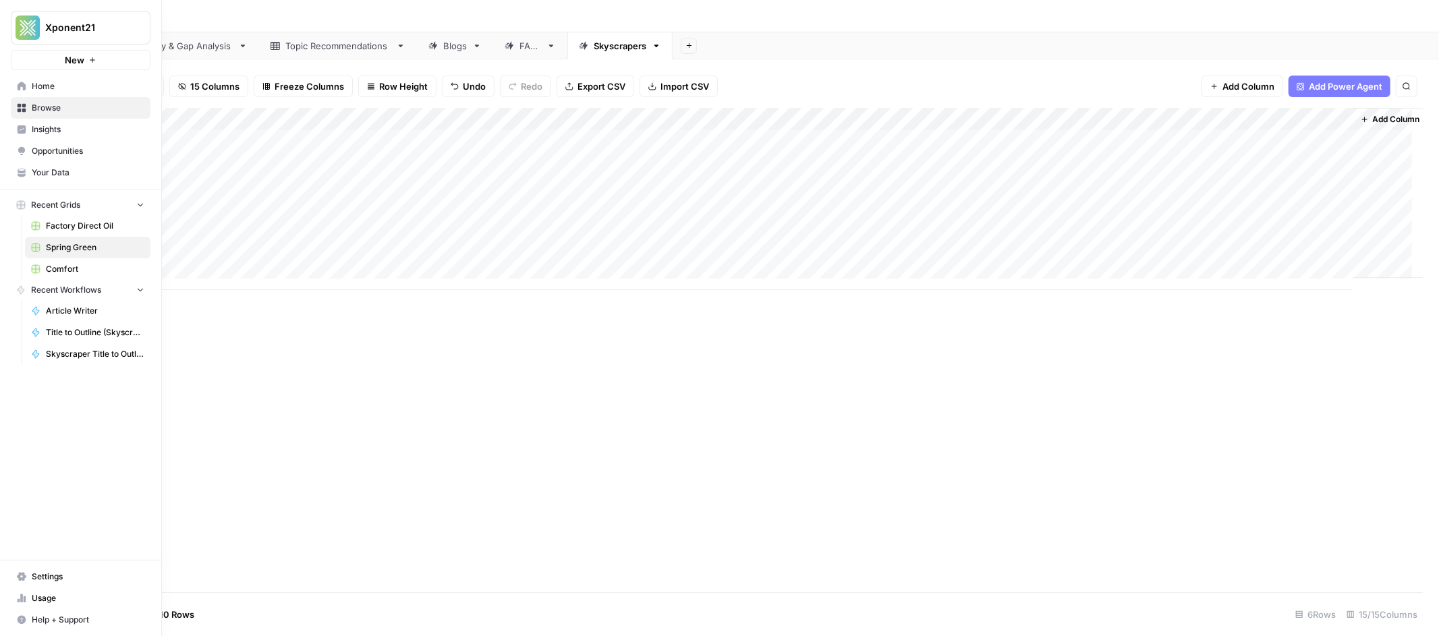
click at [22, 108] on icon at bounding box center [21, 107] width 9 height 9
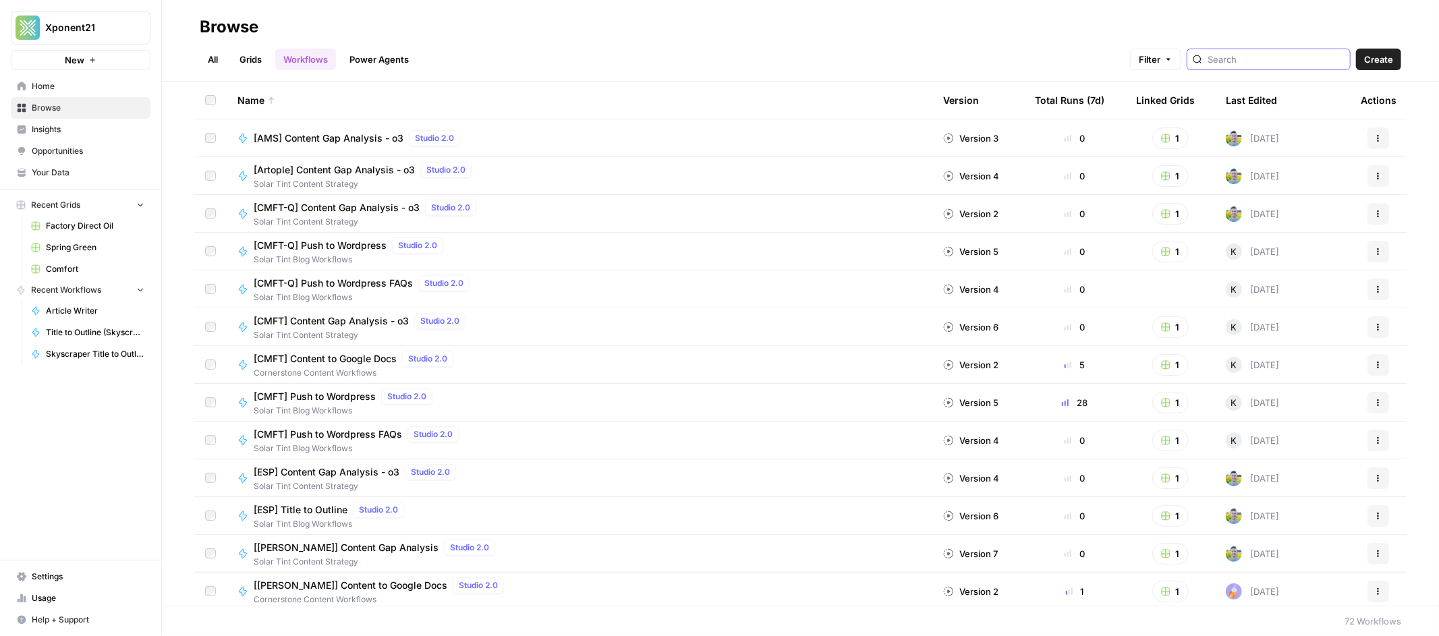
click at [1271, 62] on input "search" at bounding box center [1276, 59] width 137 height 13
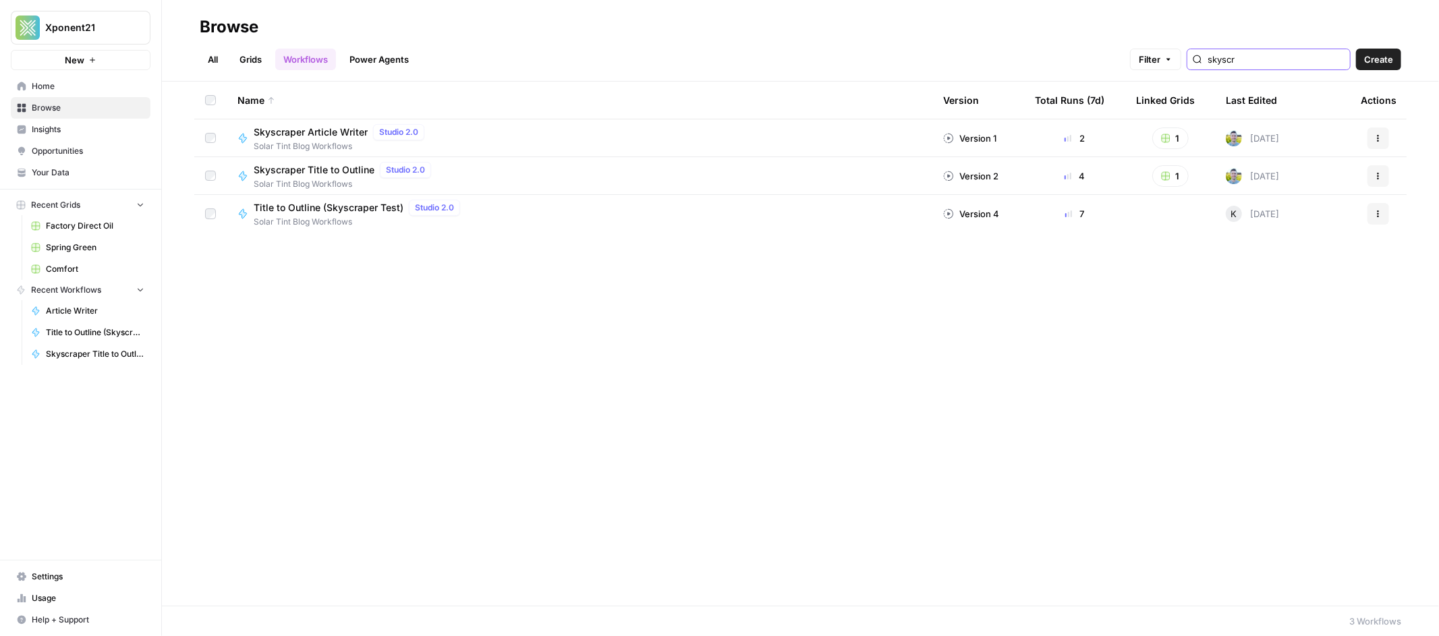
type input "skyscr"
click at [306, 130] on span "Skyscraper Article Writer" at bounding box center [311, 131] width 114 height 13
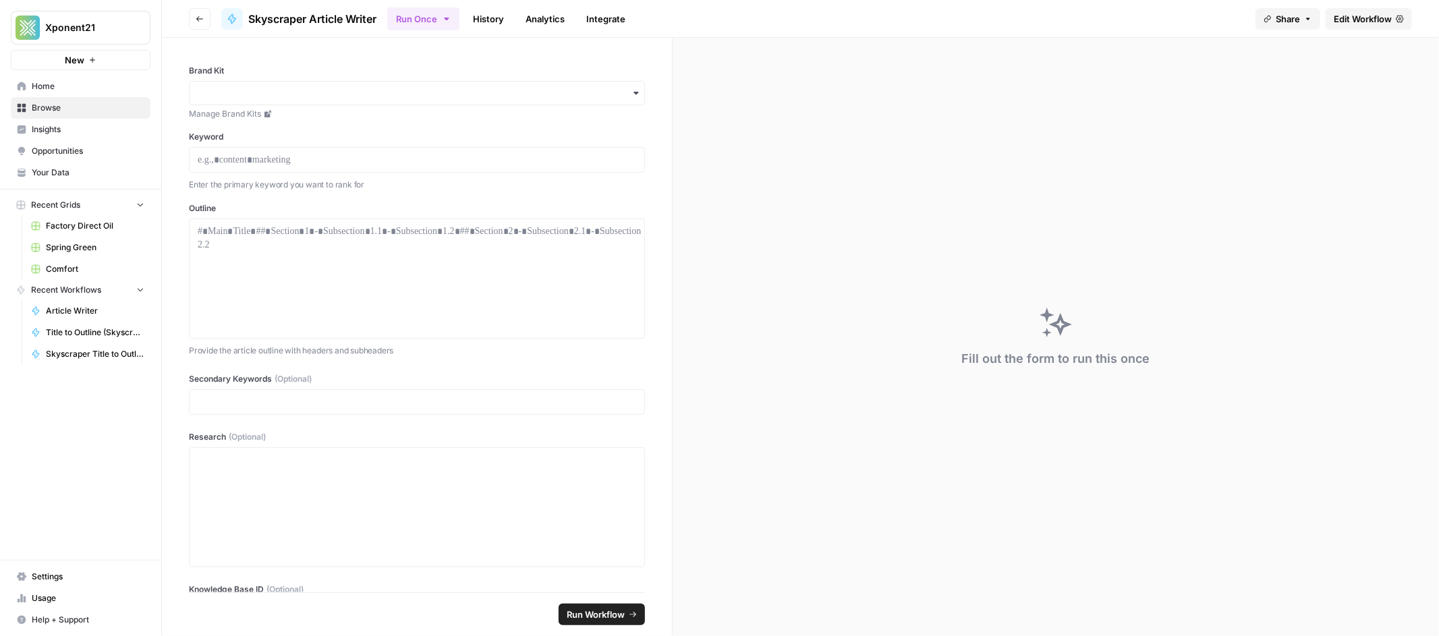
click at [1353, 18] on span "Edit Workflow" at bounding box center [1363, 18] width 58 height 13
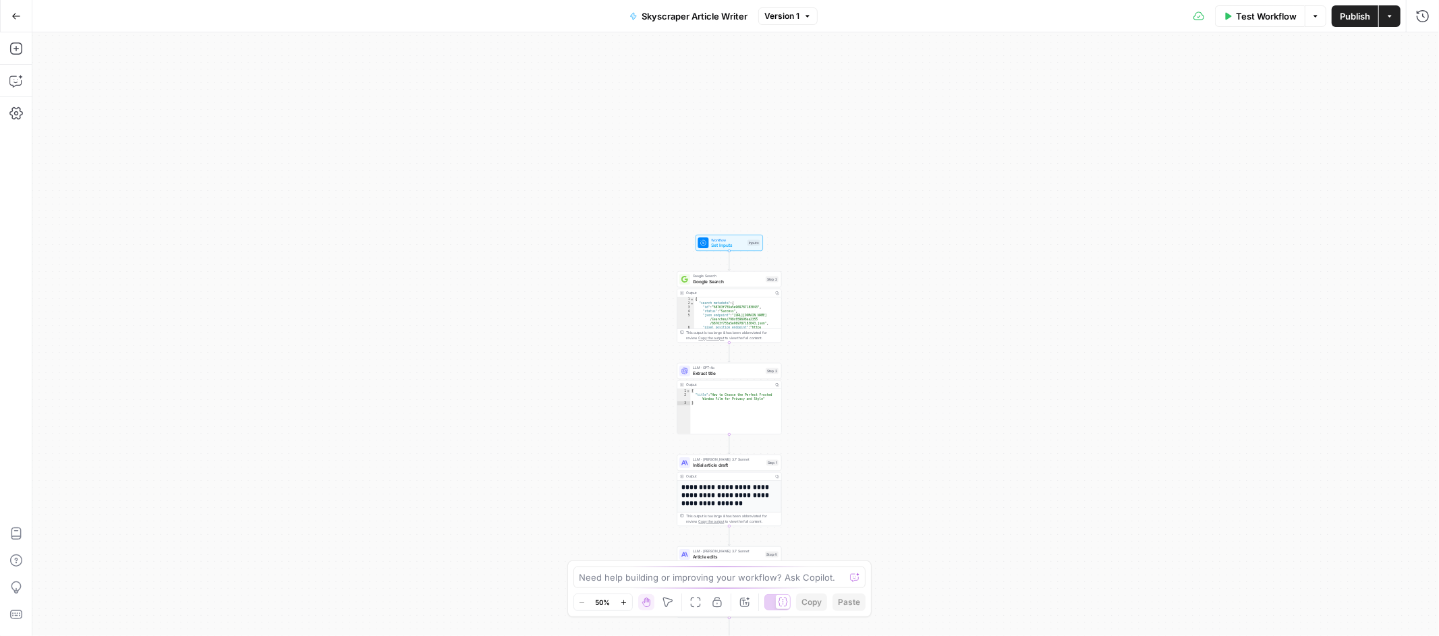
scroll to position [14, 0]
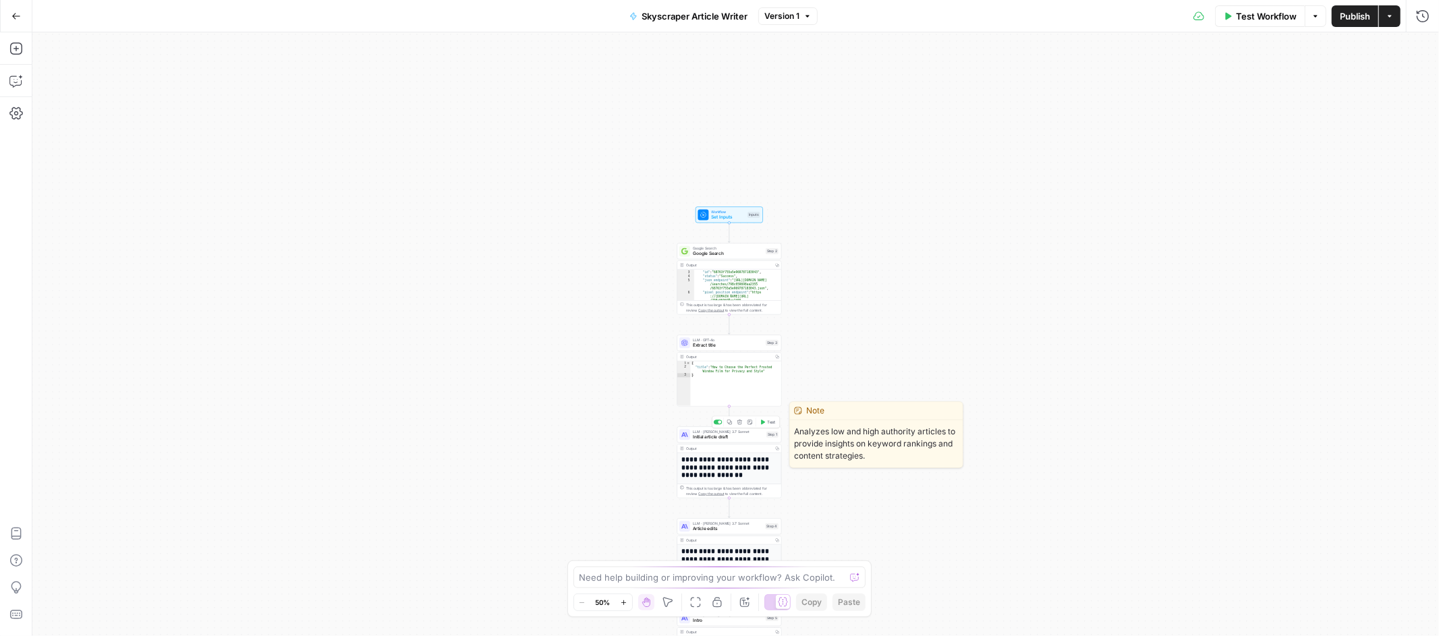
click at [737, 438] on span "Initial article draft" at bounding box center [728, 437] width 71 height 7
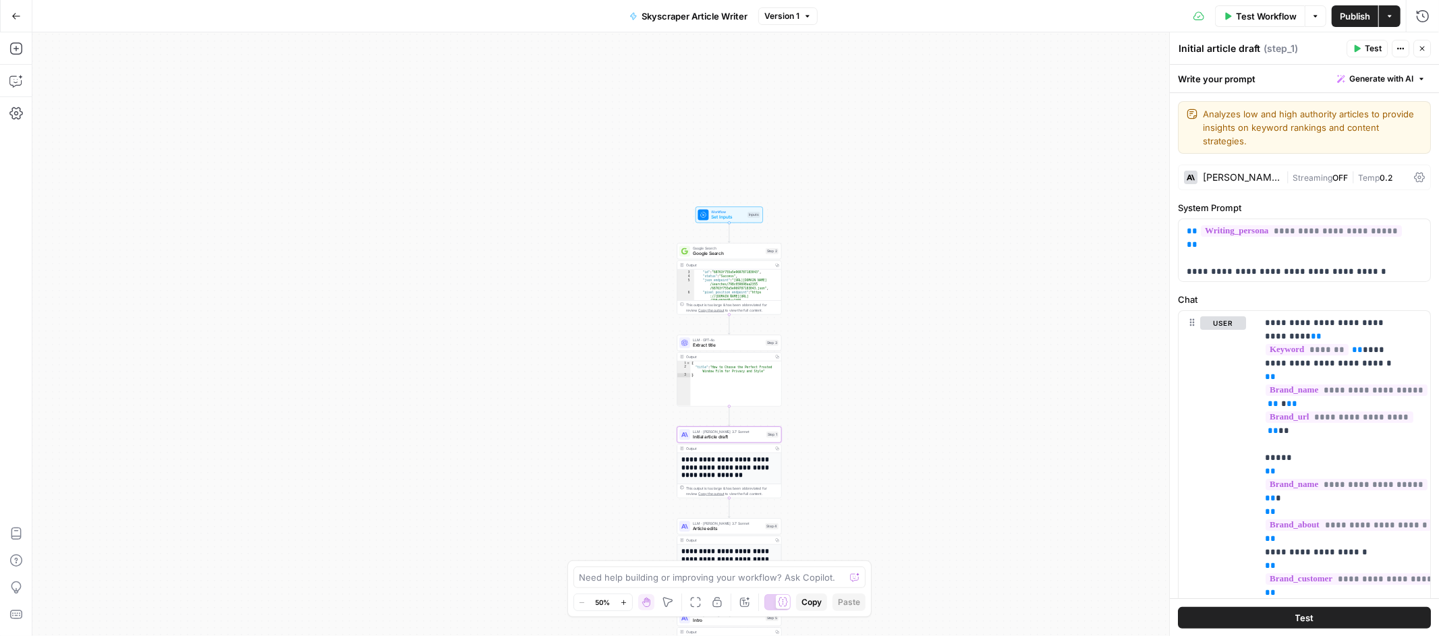
click at [1251, 182] on div "[PERSON_NAME] 3.7 Sonnet" at bounding box center [1242, 177] width 78 height 9
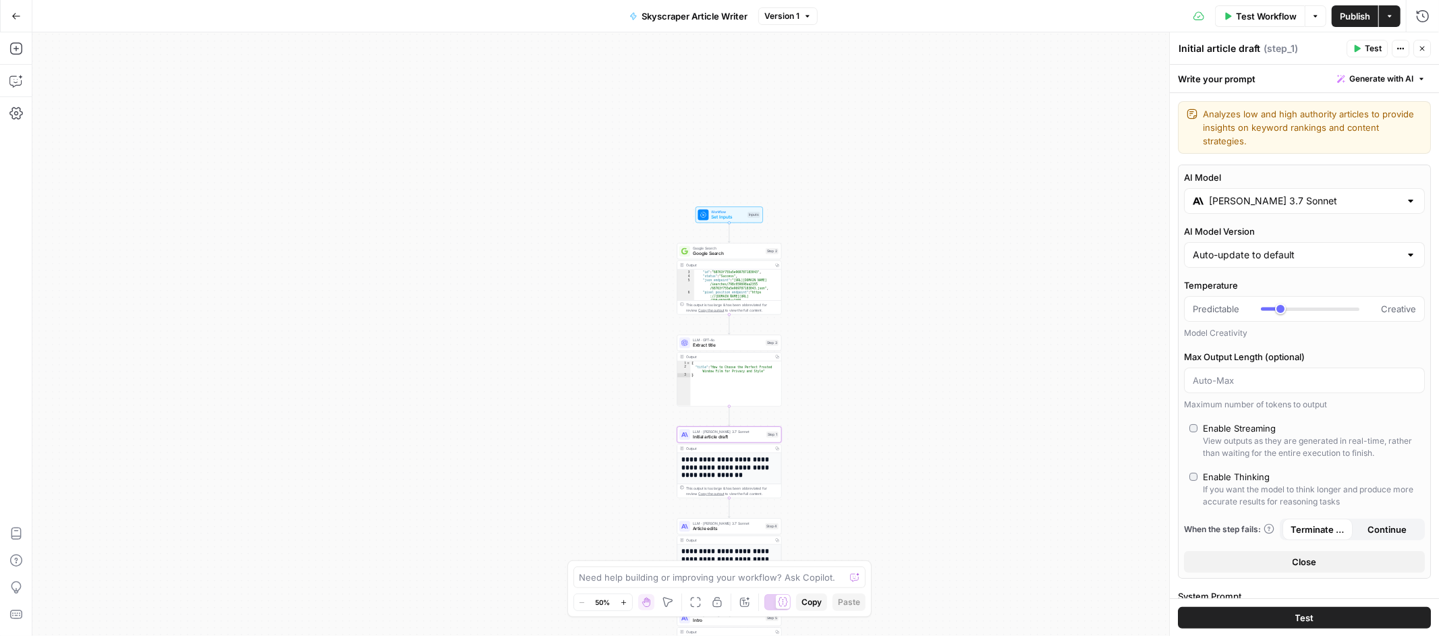
click at [1322, 202] on input "[PERSON_NAME] 3.7 Sonnet" at bounding box center [1304, 200] width 191 height 13
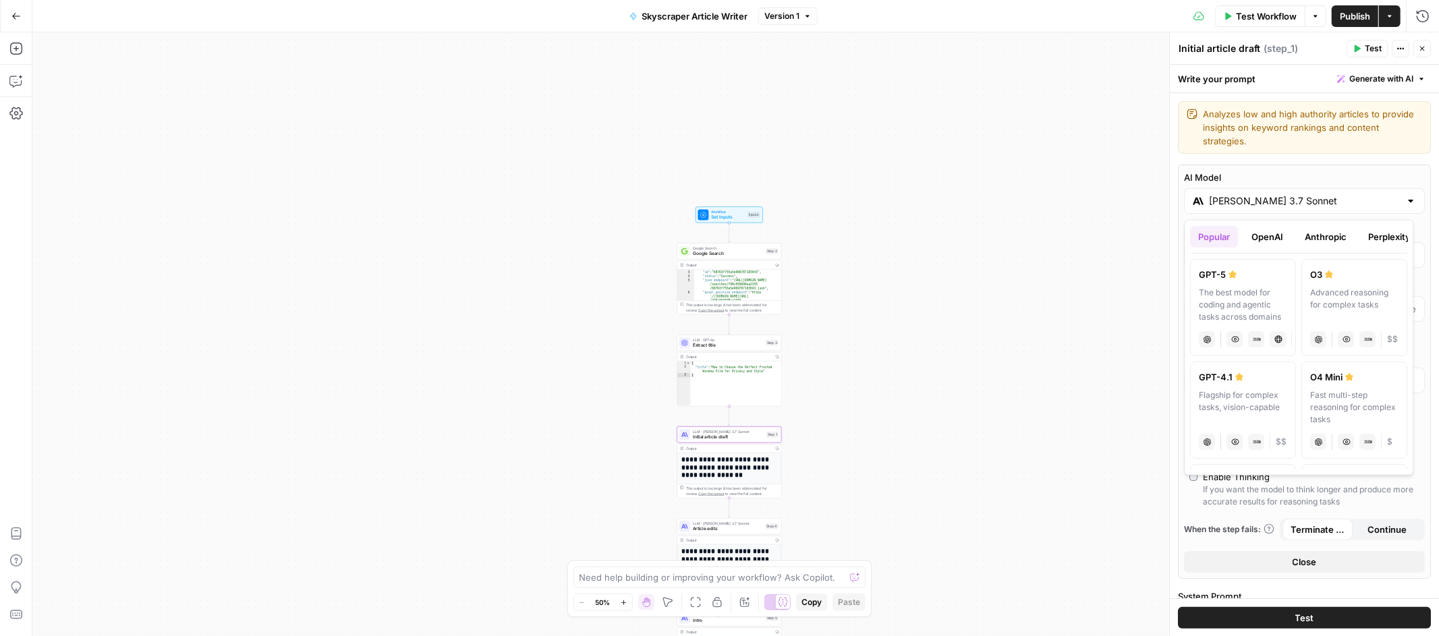
click at [1323, 229] on button "Anthropic" at bounding box center [1326, 237] width 58 height 22
